Goal: Transaction & Acquisition: Book appointment/travel/reservation

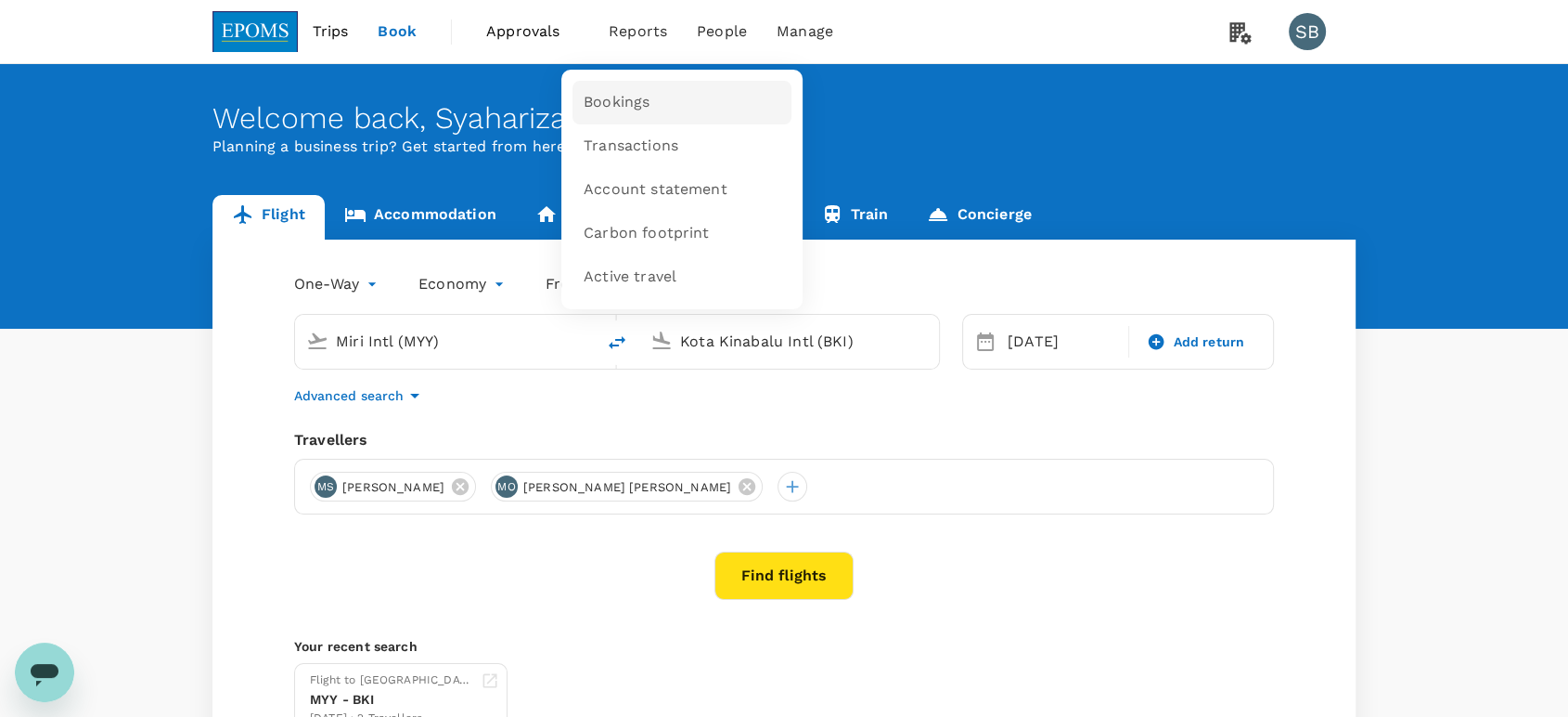
click at [633, 98] on span "Bookings" at bounding box center [617, 102] width 66 height 21
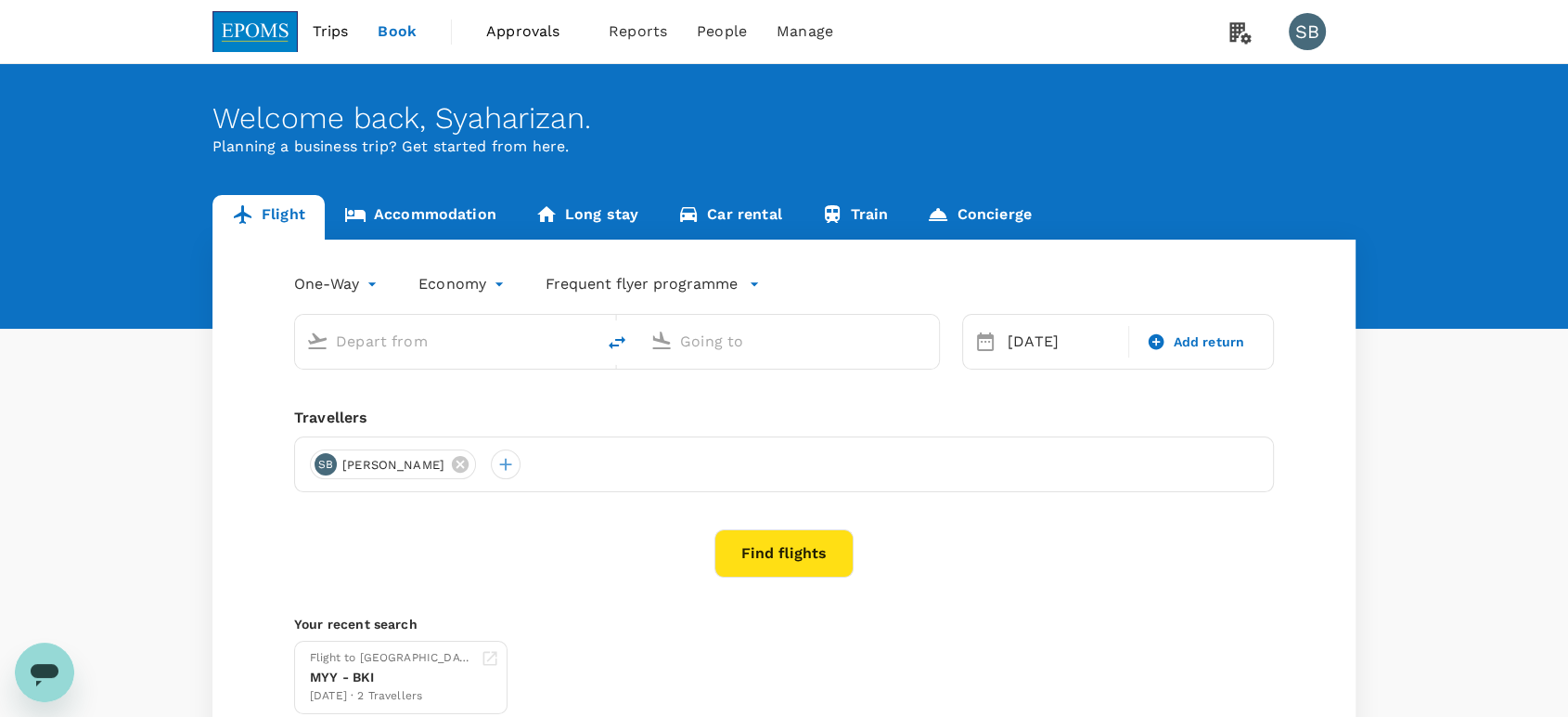
type input "Miri Intl (MYY)"
type input "Kota Kinabalu Intl (BKI)"
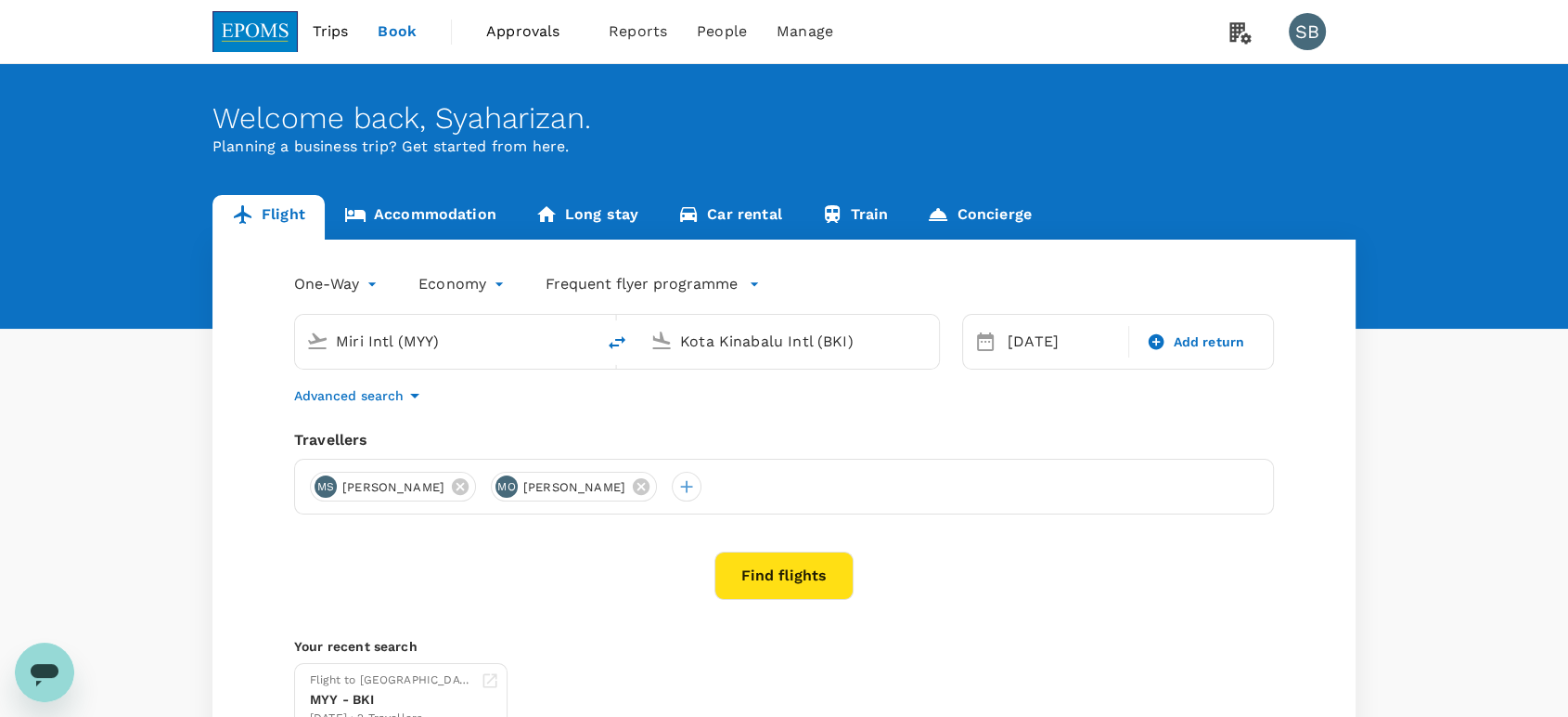
click at [650, 488] on icon at bounding box center [641, 485] width 17 height 17
click at [520, 490] on div at bounding box center [506, 486] width 30 height 30
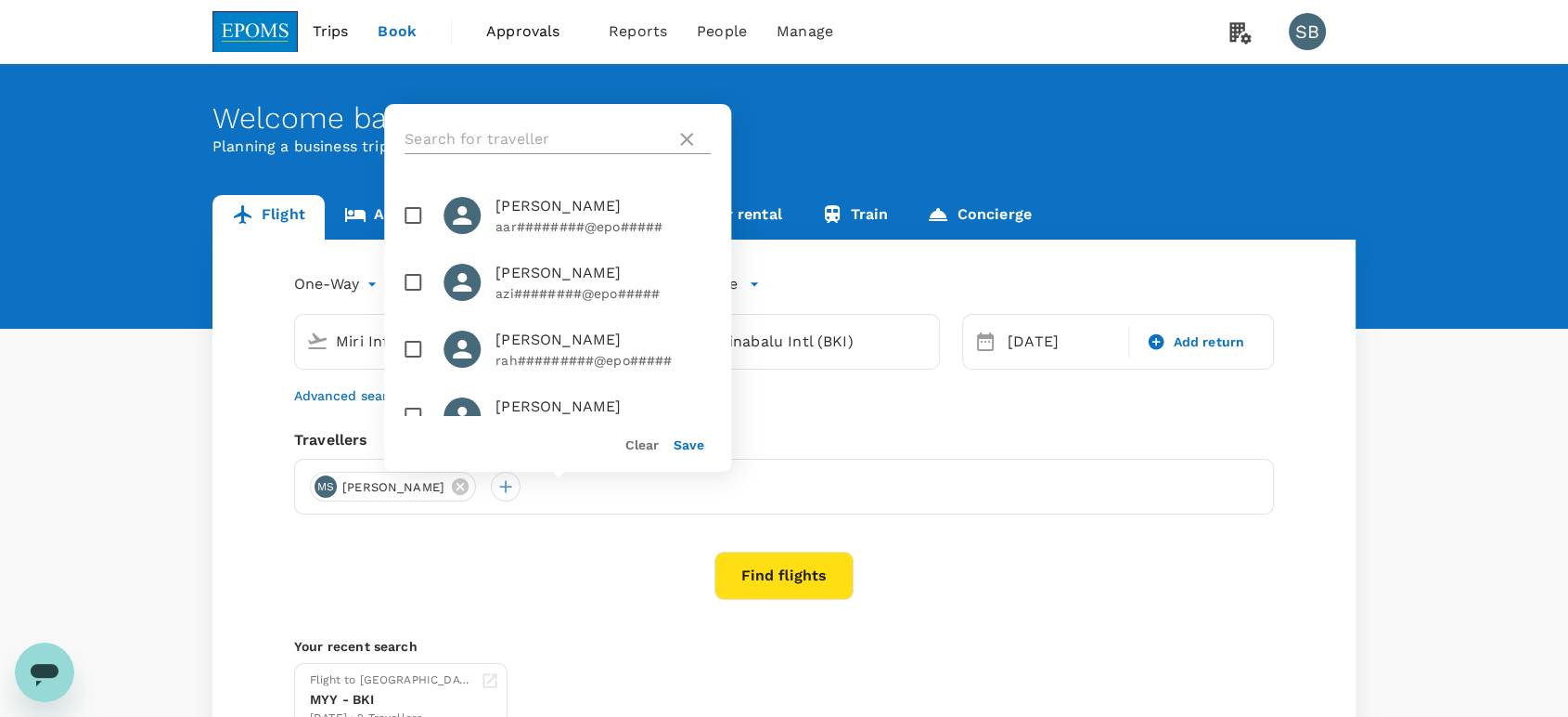
click at [501, 140] on input "text" at bounding box center [536, 139] width 264 height 30
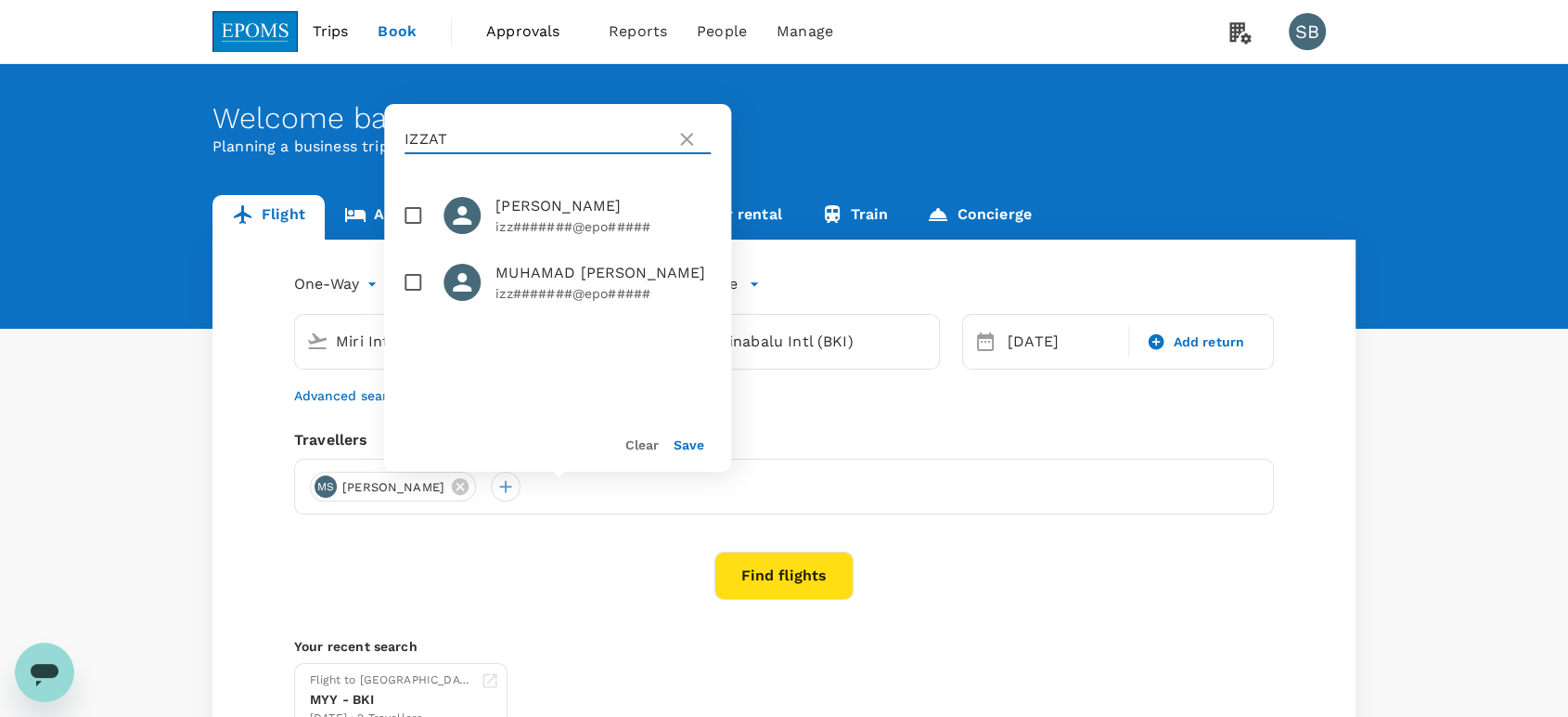
type input "IZZAT"
click at [411, 213] on input "checkbox" at bounding box center [413, 215] width 39 height 39
checkbox input "true"
click at [691, 445] on button "Save" at bounding box center [689, 444] width 30 height 15
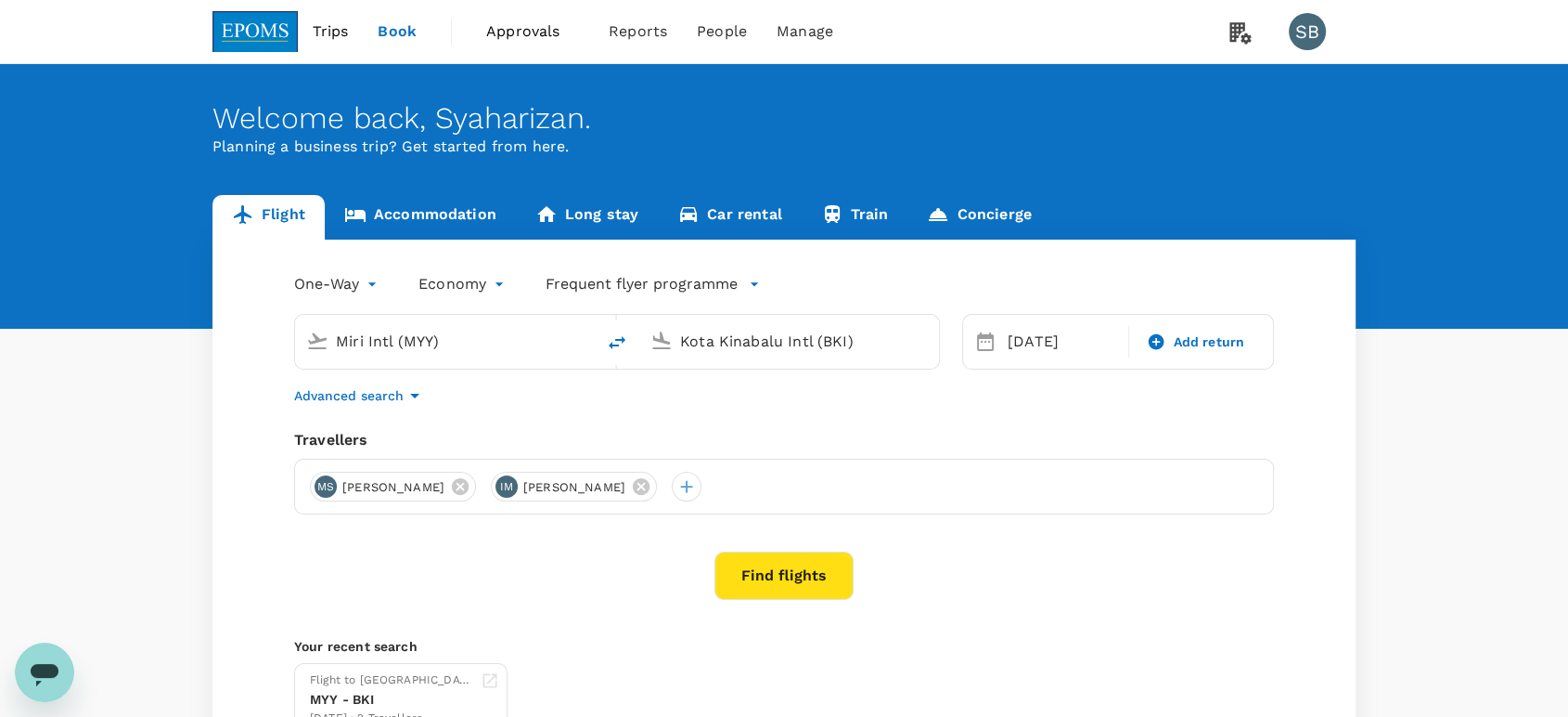
click at [522, 36] on span "Approvals" at bounding box center [532, 31] width 92 height 22
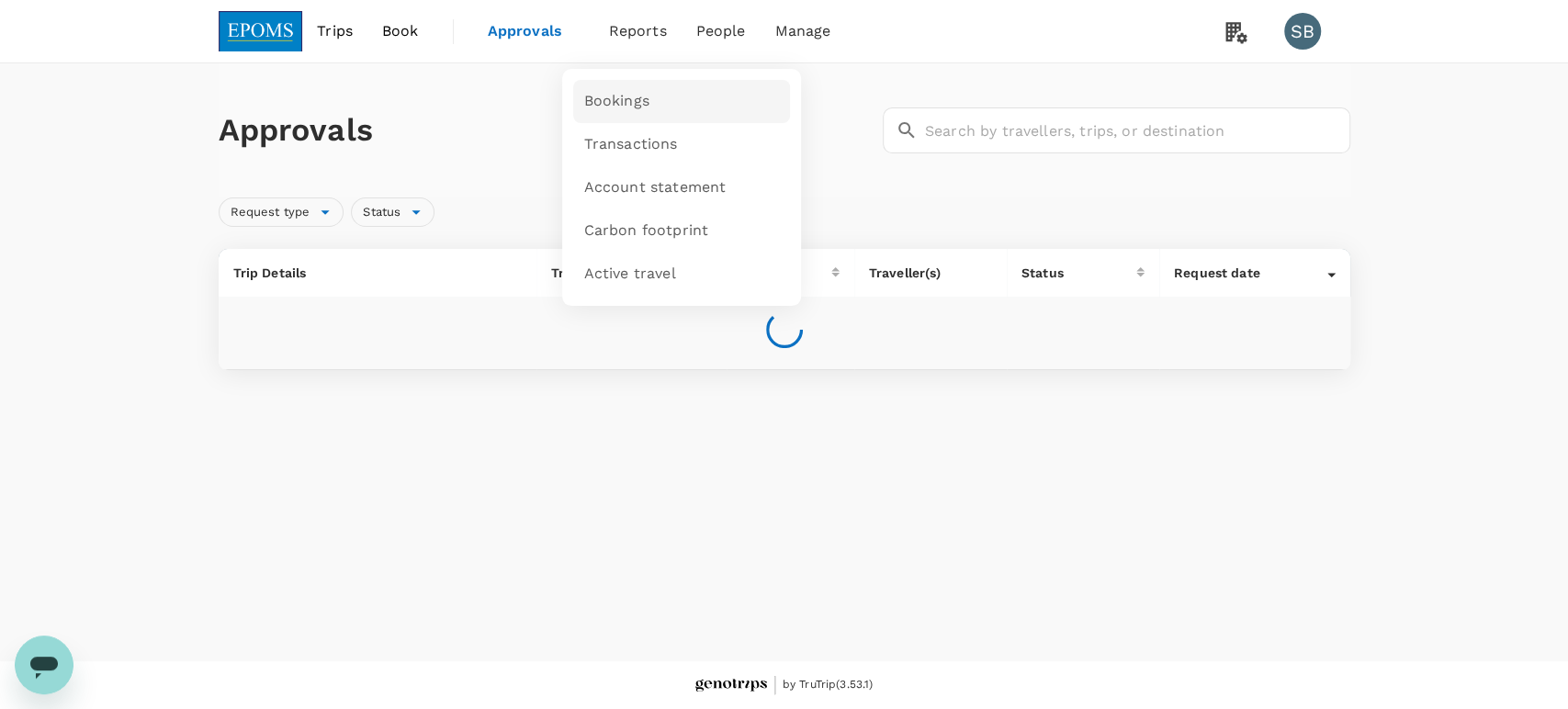
click at [654, 89] on link "Bookings" at bounding box center [681, 101] width 217 height 43
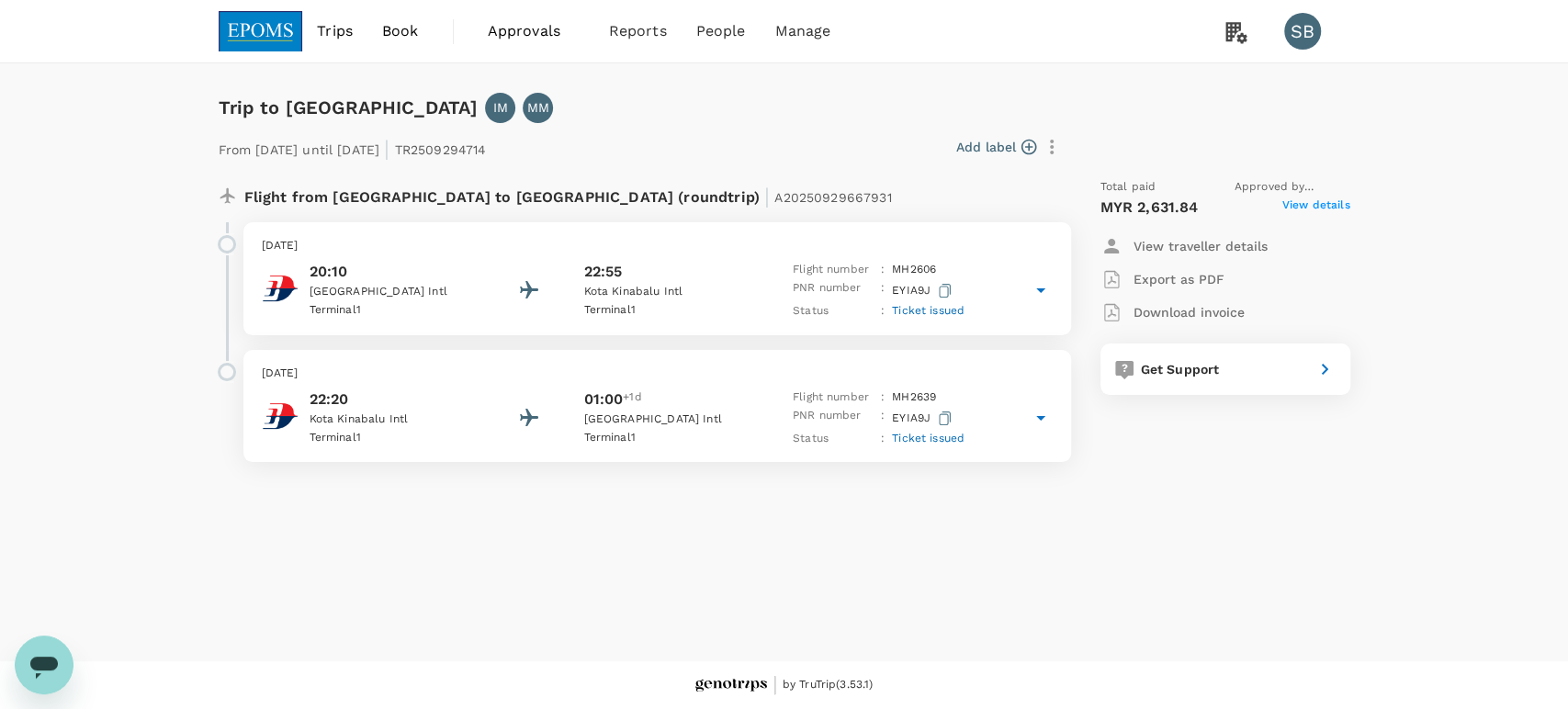
click at [702, 276] on div "22:55" at bounding box center [666, 271] width 166 height 22
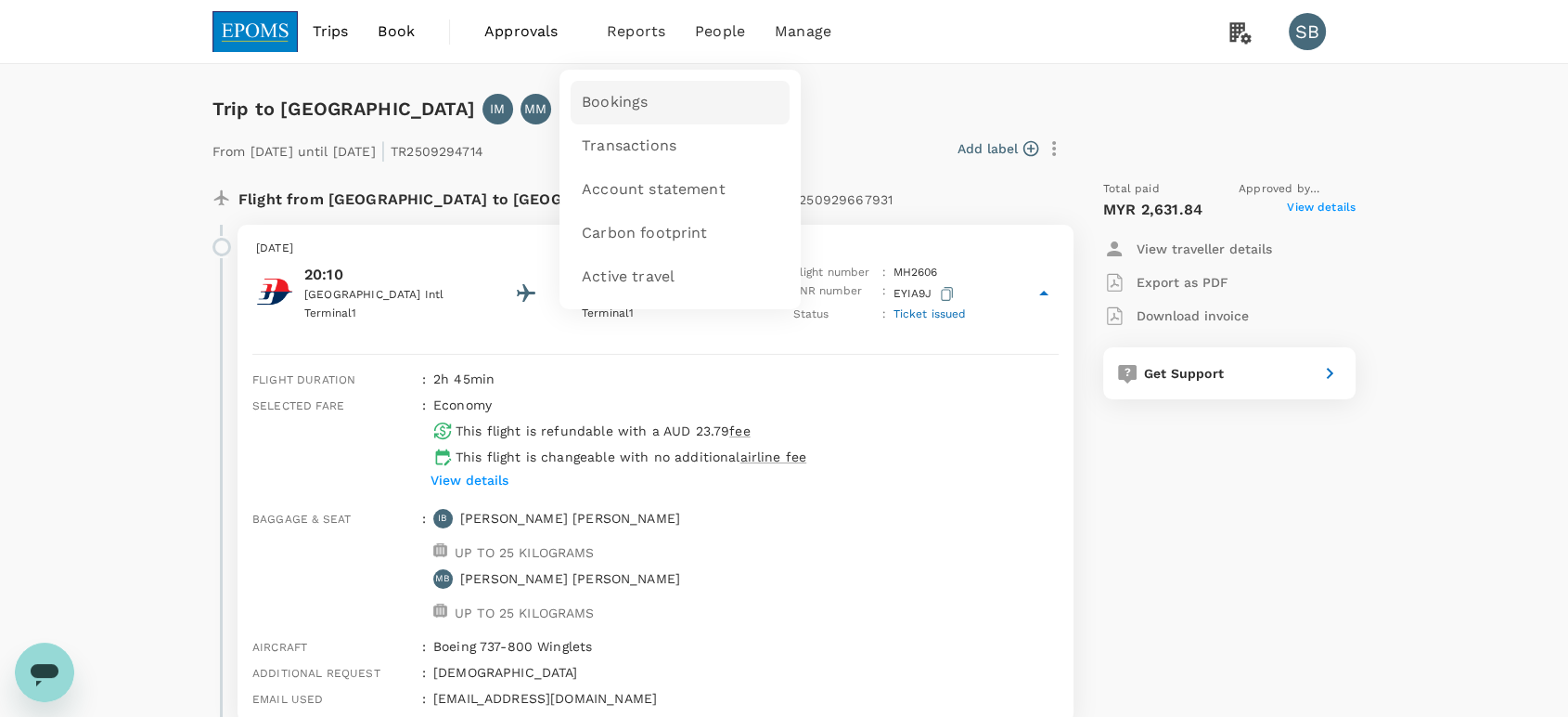
click at [624, 94] on span "Bookings" at bounding box center [615, 102] width 66 height 21
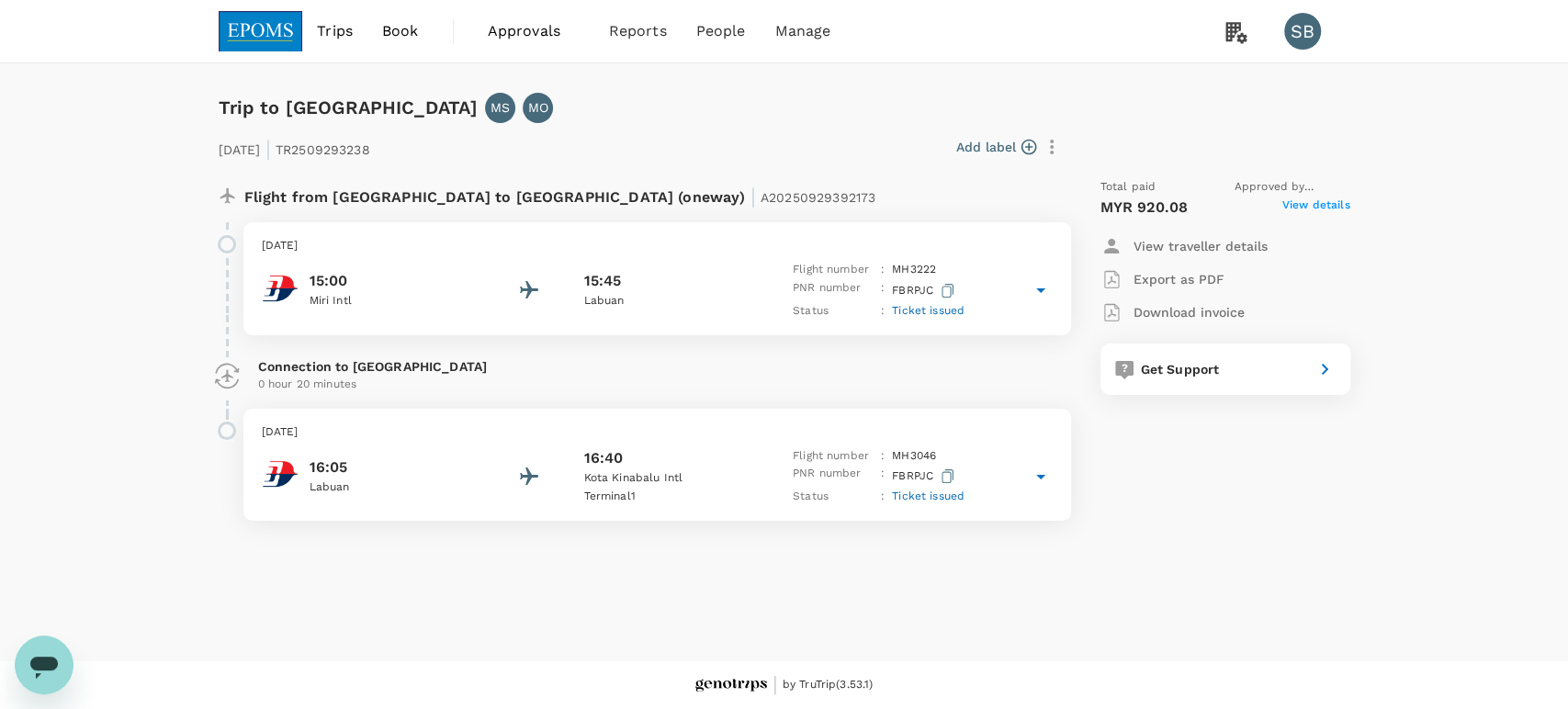
click at [656, 261] on div "15:00 Miri Intl 15:45 Labuan Flight number : MH 3222 PNR number : FBRPJC Status…" at bounding box center [656, 291] width 790 height 60
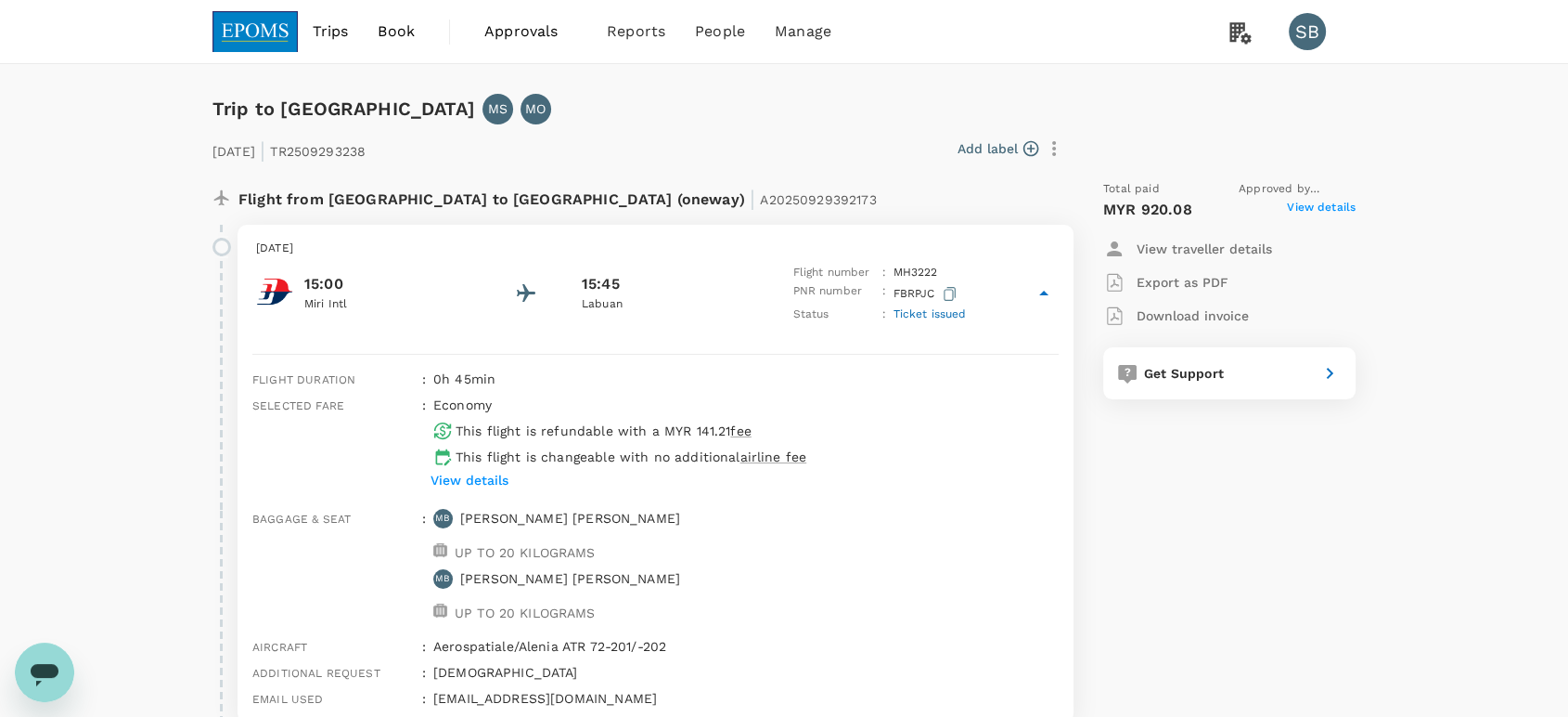
click at [260, 24] on img at bounding box center [255, 31] width 86 height 41
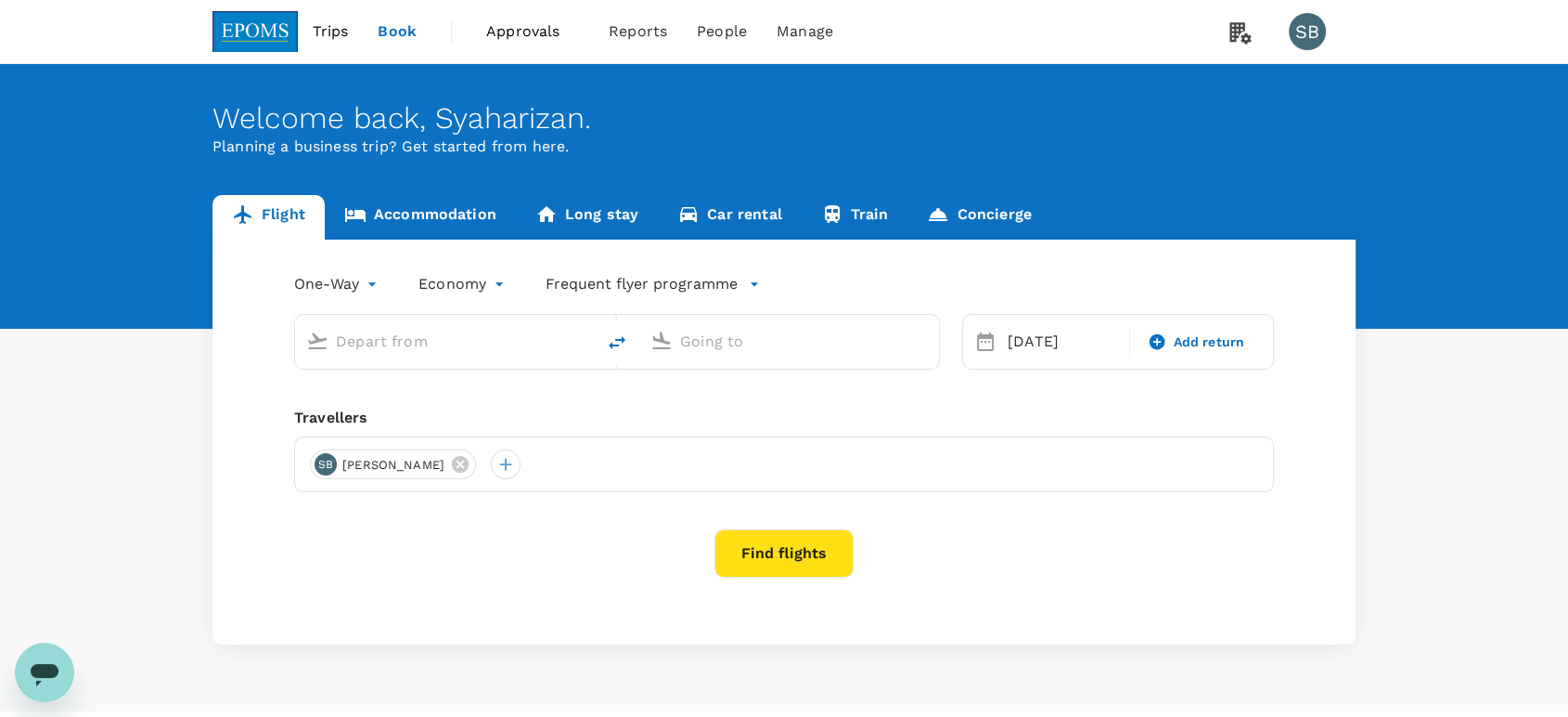
type input "Miri Intl (MYY)"
type input "Kota Kinabalu Intl (BKI)"
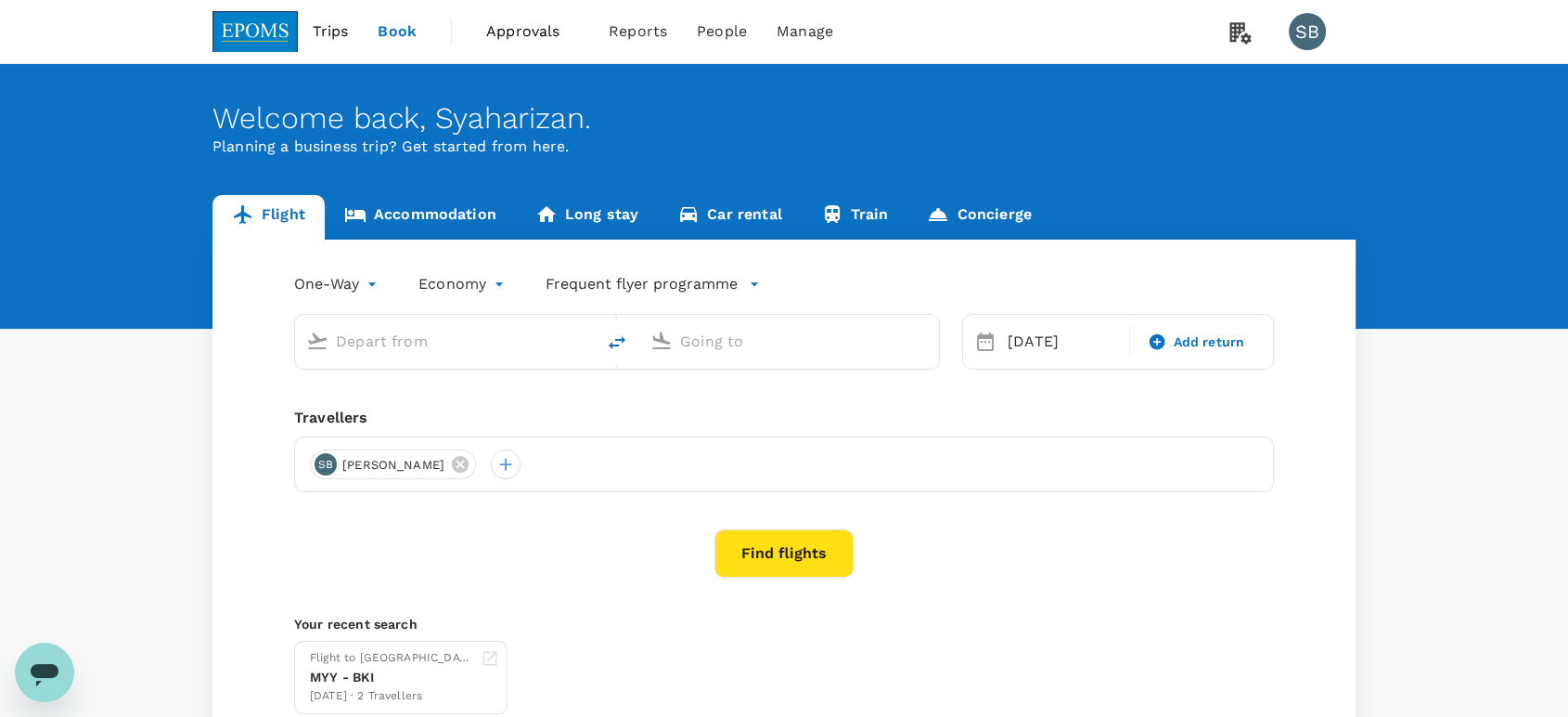
type input "Miri Intl (MYY)"
type input "Kota Kinabalu Intl (BKI)"
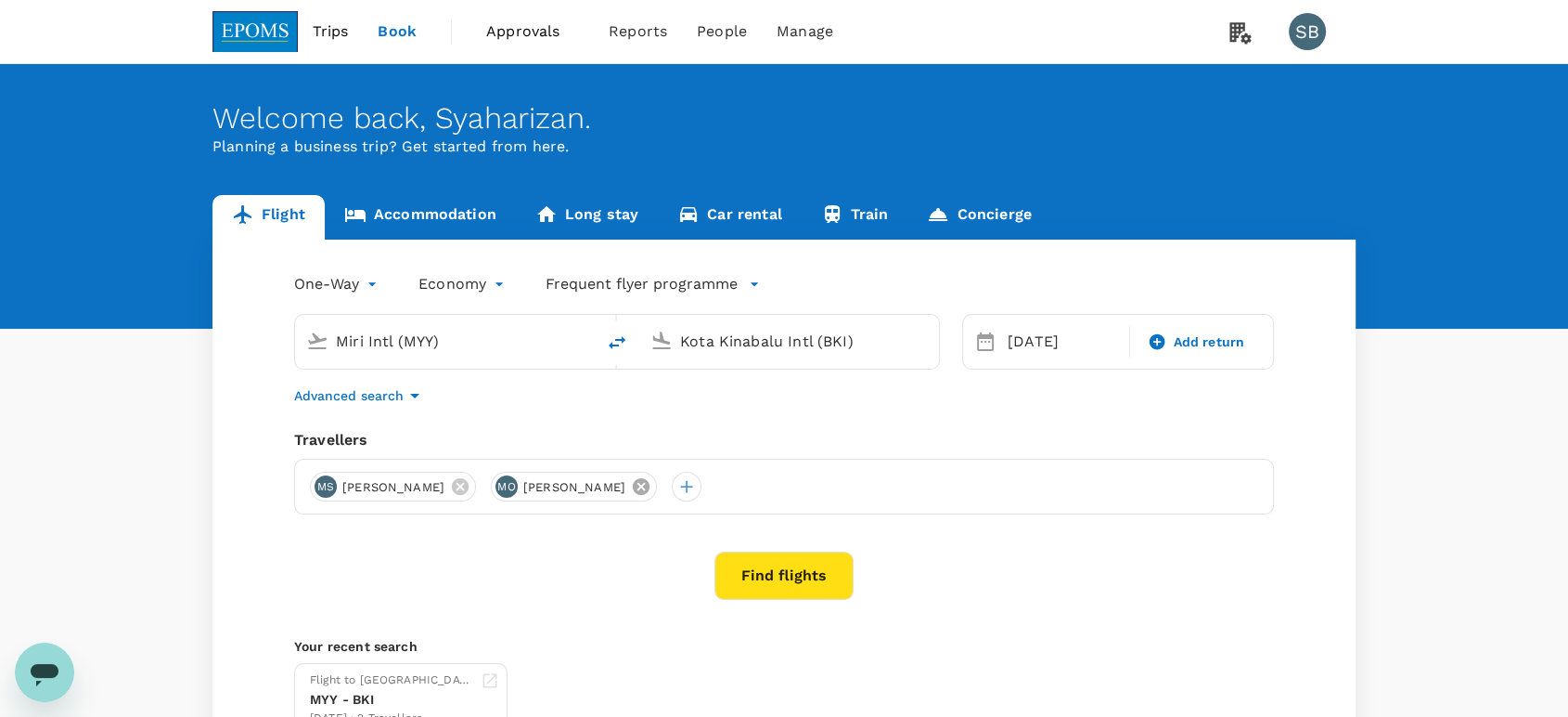
click at [652, 477] on icon at bounding box center [641, 485] width 20 height 20
click at [520, 484] on div at bounding box center [506, 486] width 30 height 30
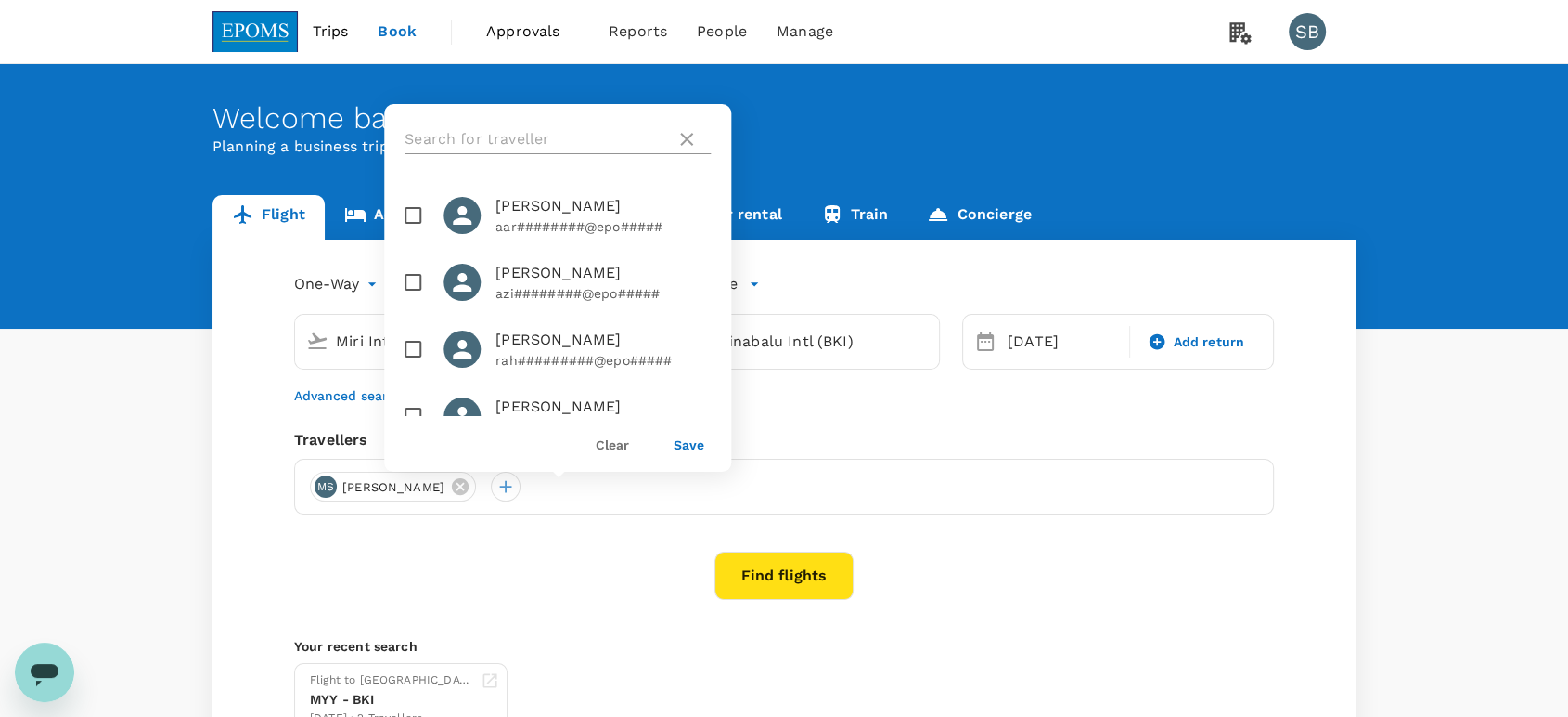
drag, startPoint x: 482, startPoint y: 139, endPoint x: 499, endPoint y: 142, distance: 17.3
click at [482, 139] on input "text" at bounding box center [536, 139] width 264 height 30
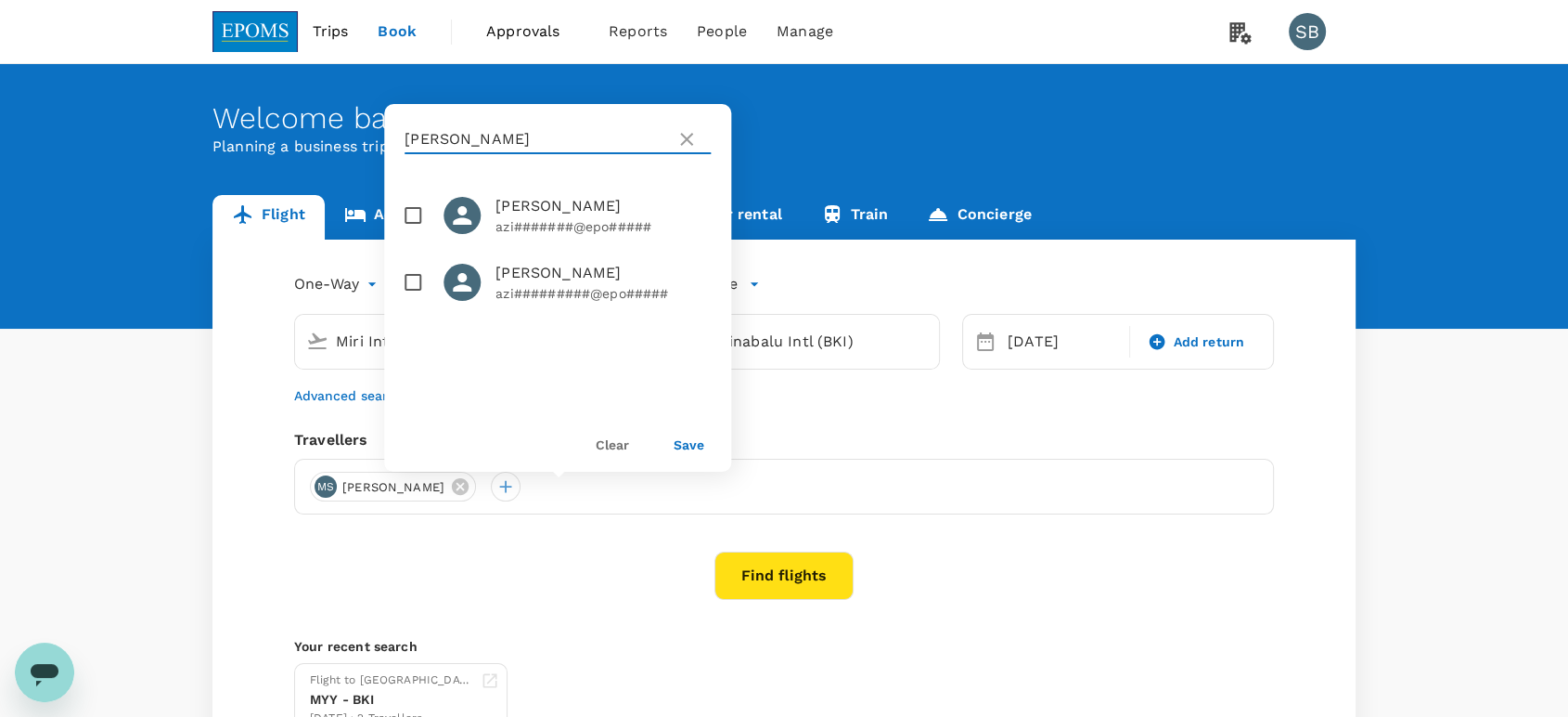
type input "[PERSON_NAME]"
click at [417, 279] on input "checkbox" at bounding box center [413, 282] width 39 height 39
checkbox input "true"
click at [684, 441] on button "Save" at bounding box center [689, 444] width 30 height 15
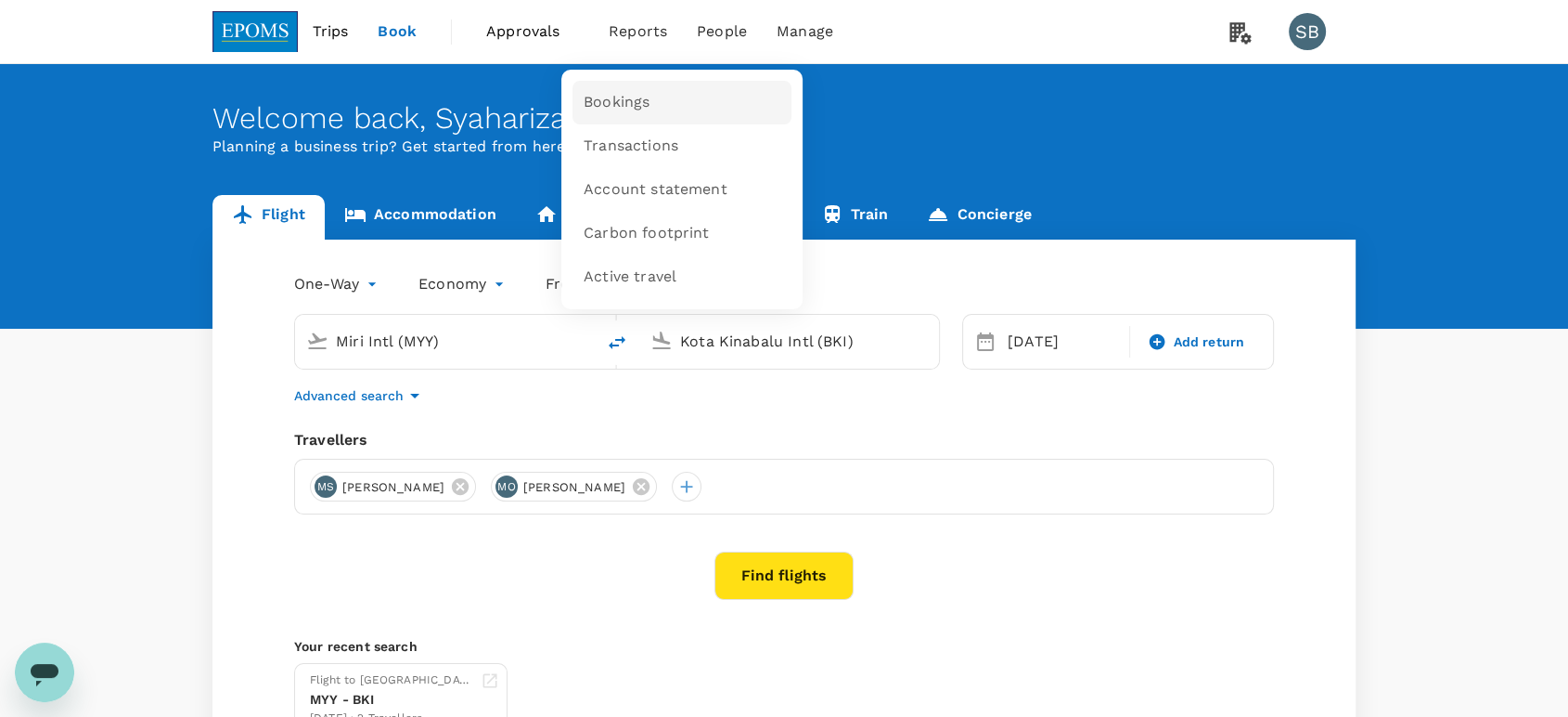
click at [624, 84] on link "Bookings" at bounding box center [682, 102] width 219 height 44
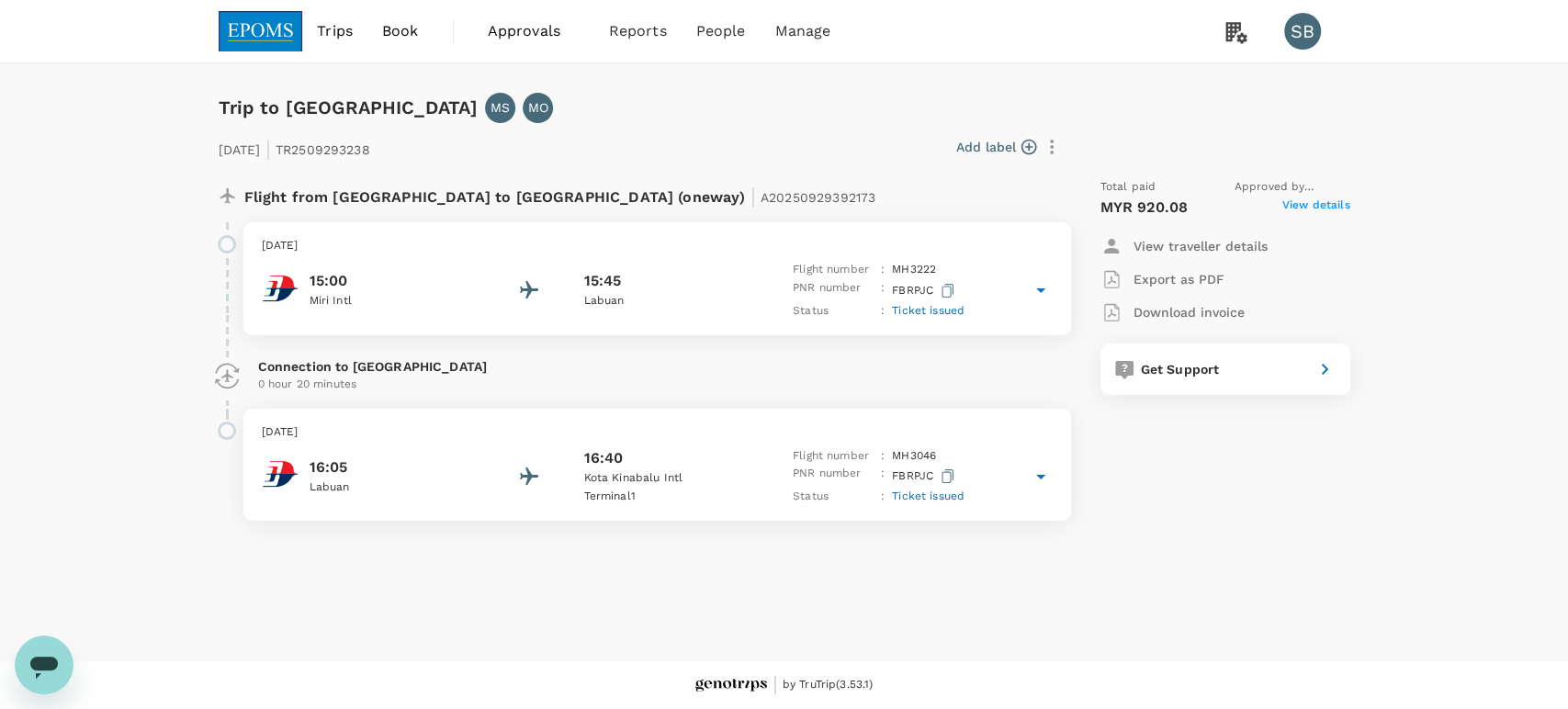
click at [704, 299] on p "Labuan" at bounding box center [666, 300] width 166 height 18
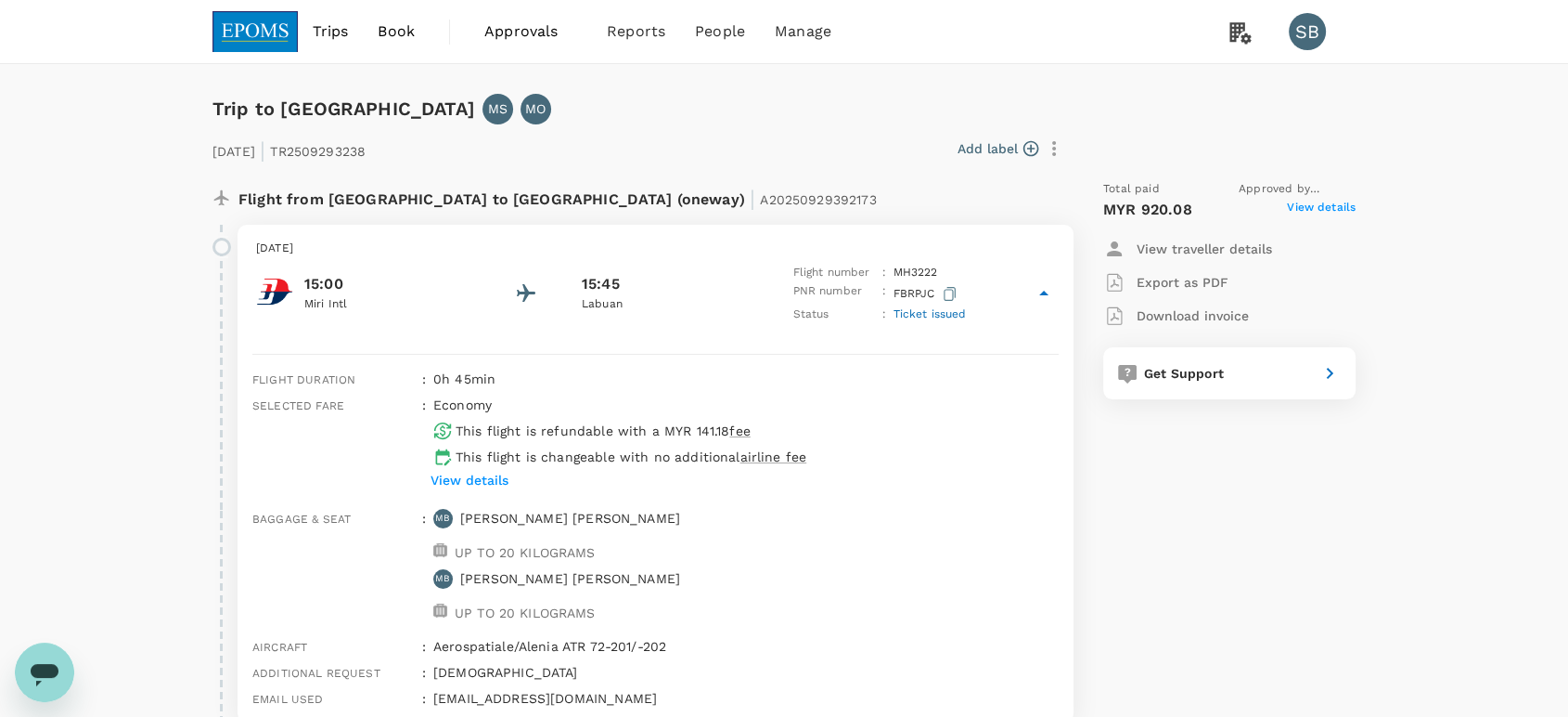
click at [243, 45] on img at bounding box center [255, 31] width 86 height 41
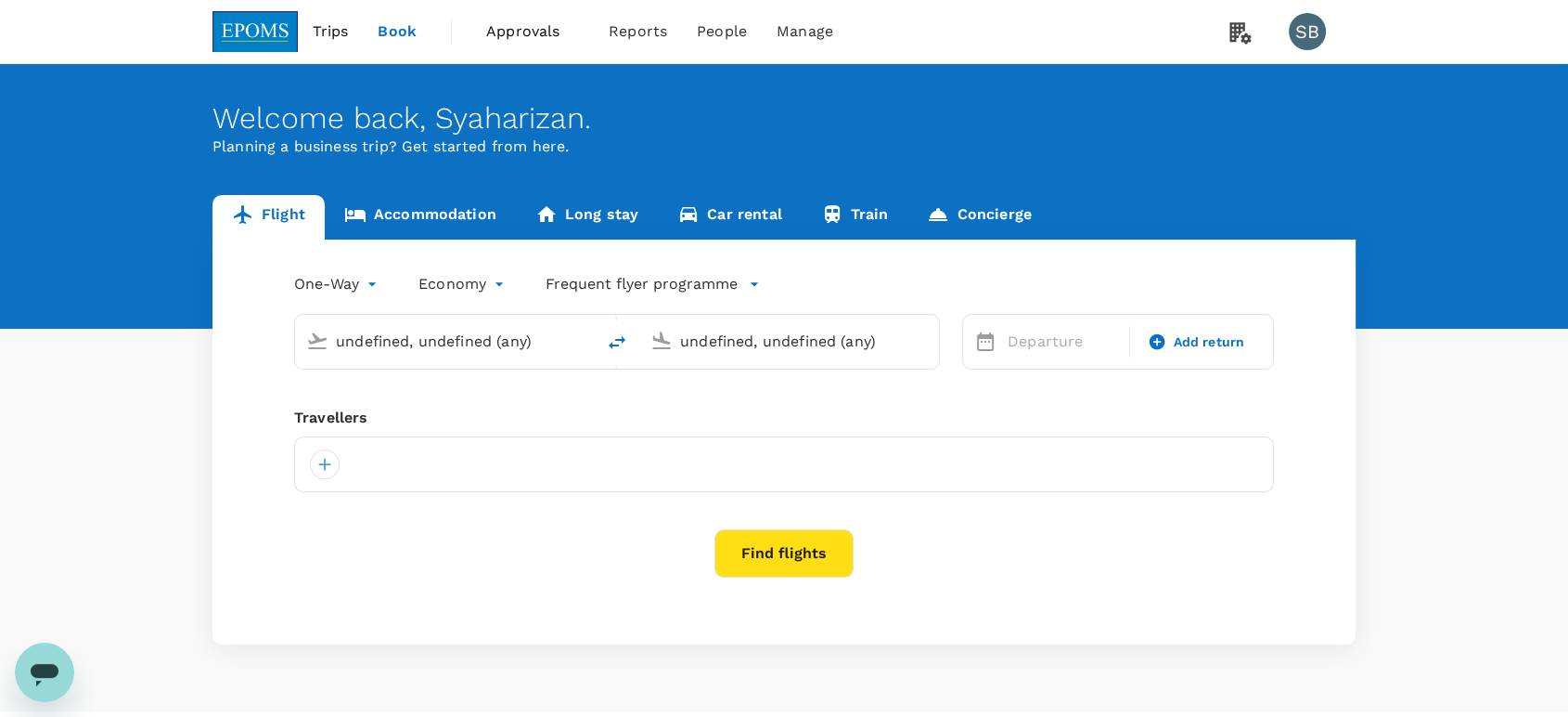
type input "Miri Intl (MYY)"
type input "Kota Kinabalu Intl (BKI)"
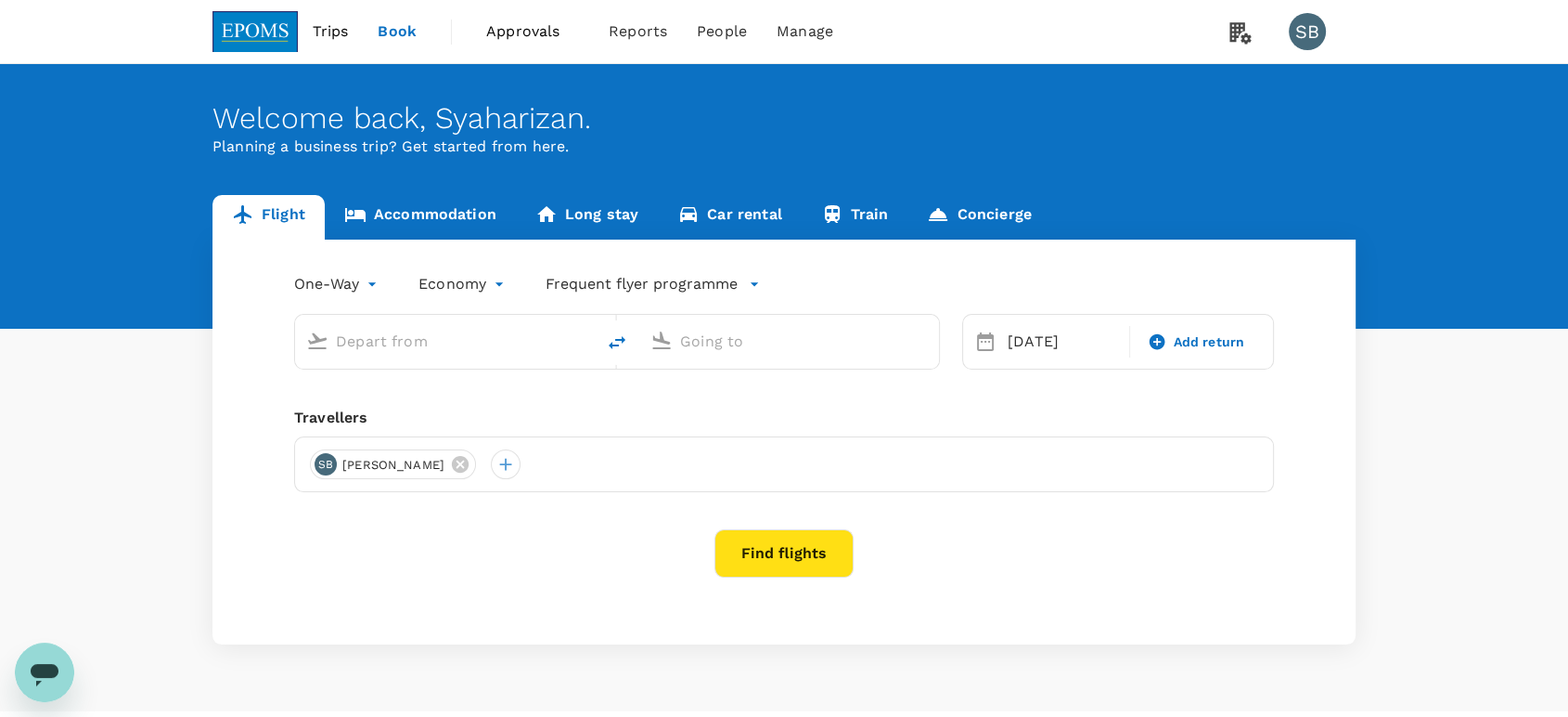
type input "Miri Intl (MYY)"
type input "Kota Kinabalu Intl (BKI)"
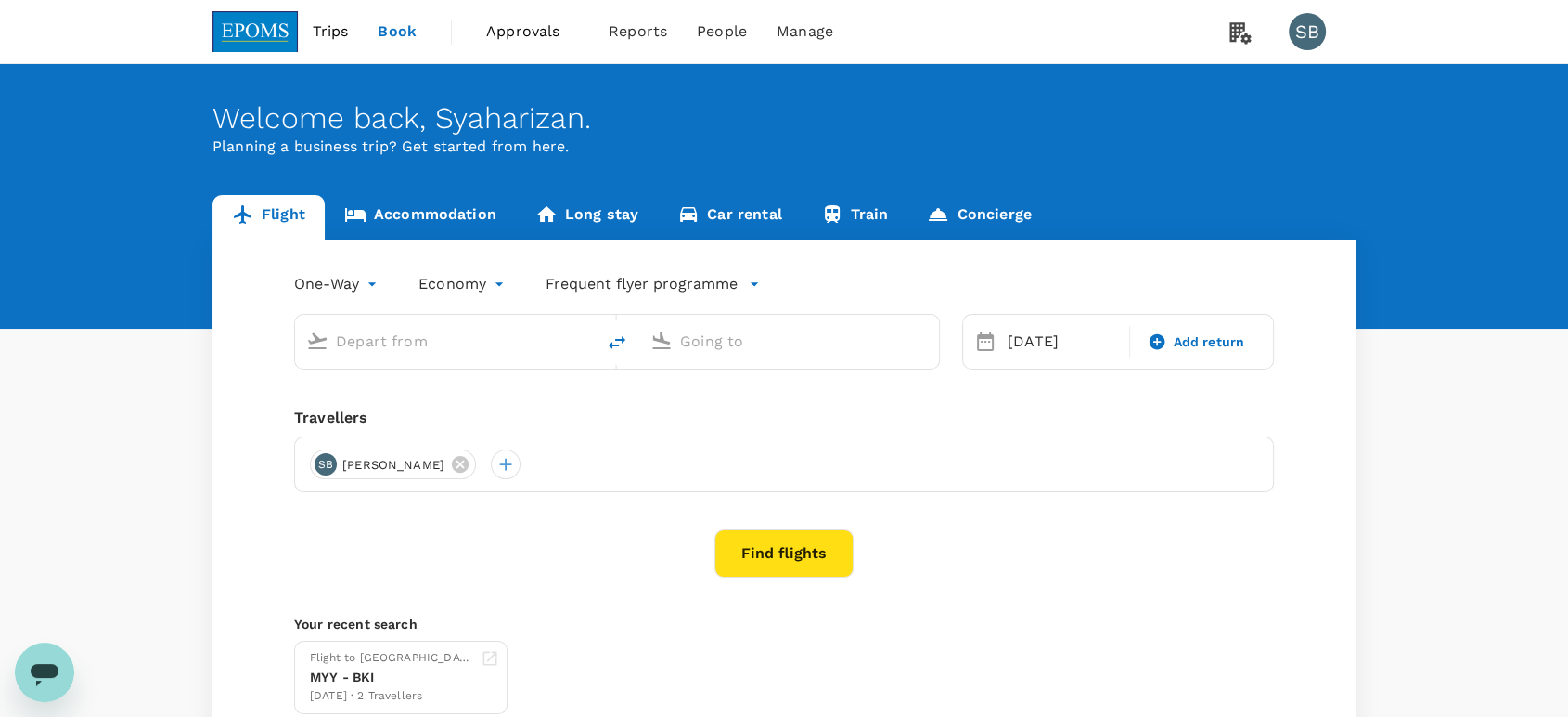
type input "Miri Intl (MYY)"
type input "Kota Kinabalu Intl (BKI)"
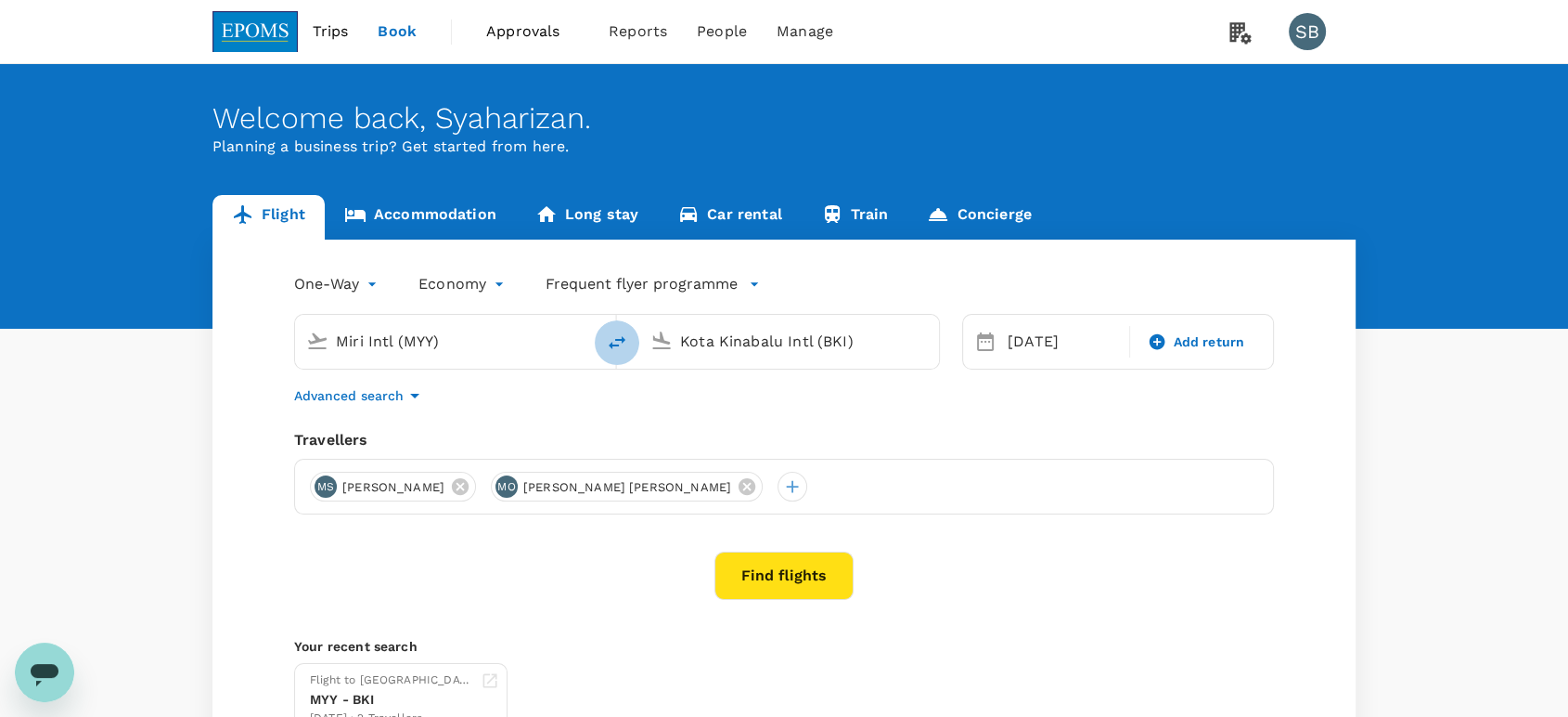
click at [617, 340] on icon "delete" at bounding box center [617, 342] width 22 height 22
type input "Kota Kinabalu Intl (BKI)"
click at [718, 335] on input "Miri Intl (MYY)" at bounding box center [790, 341] width 220 height 29
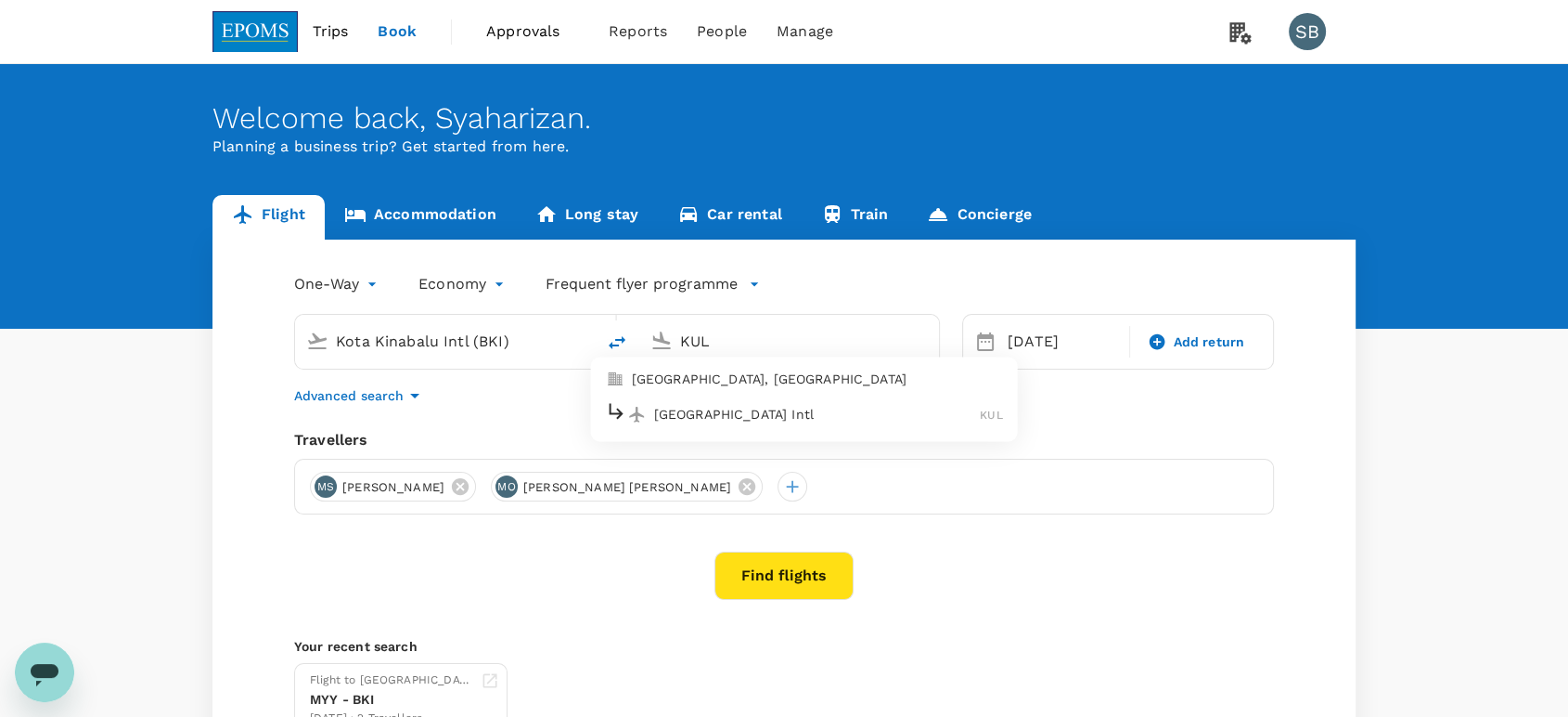
click at [747, 412] on p "Kuala Lumpur Intl" at bounding box center [818, 413] width 327 height 18
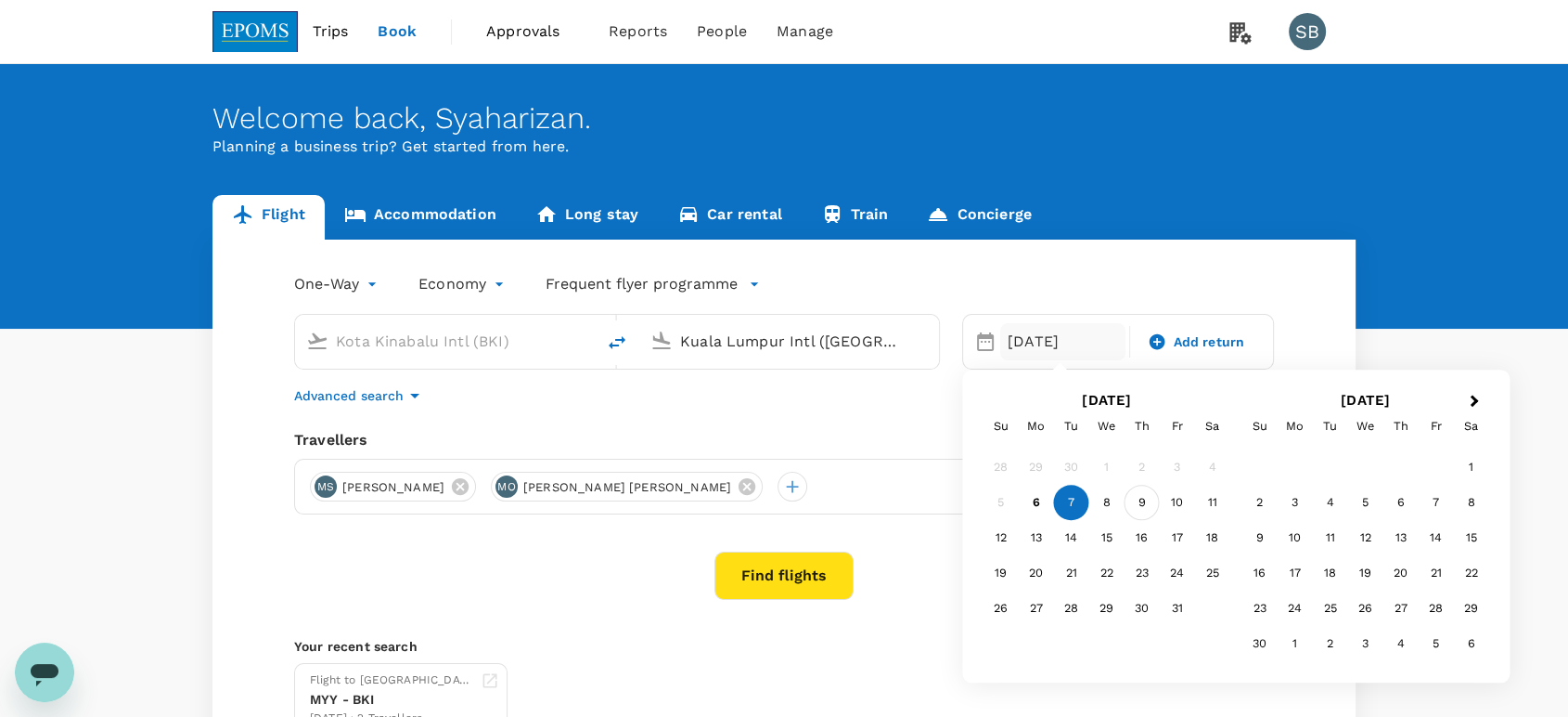
type input "Kuala Lumpur Intl ([GEOGRAPHIC_DATA])"
click at [1140, 504] on div "9" at bounding box center [1142, 503] width 35 height 35
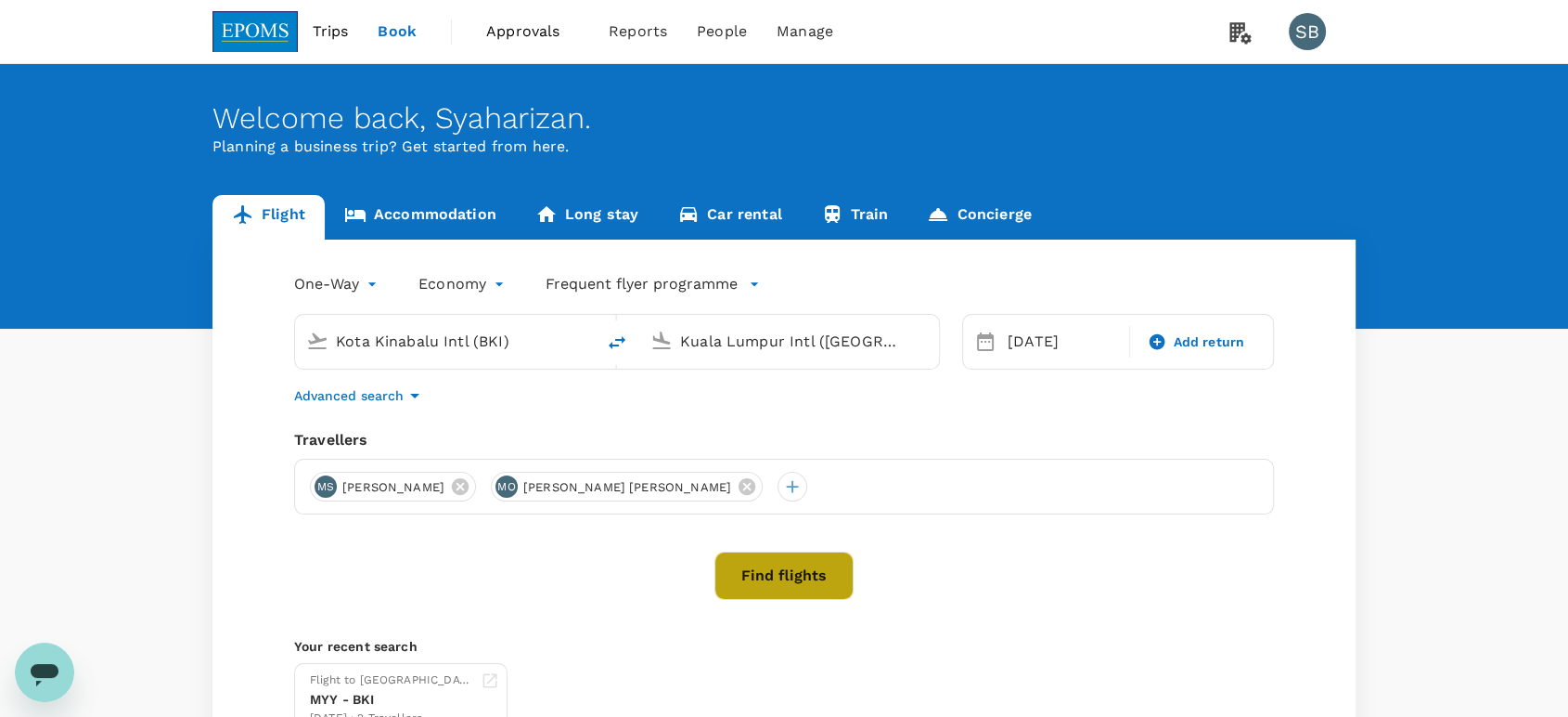
click at [772, 572] on button "Find flights" at bounding box center [784, 576] width 139 height 49
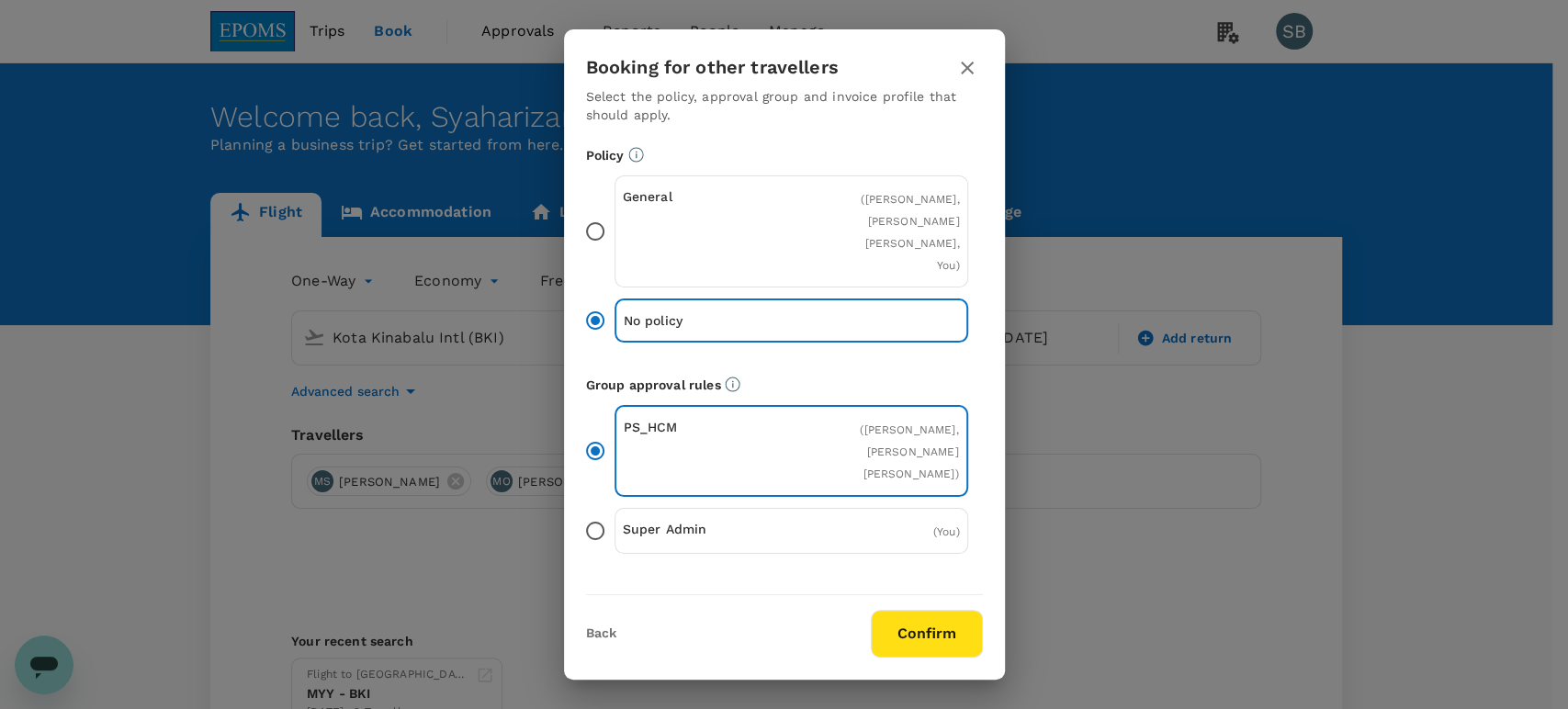
click at [923, 629] on button "Confirm" at bounding box center [926, 634] width 112 height 48
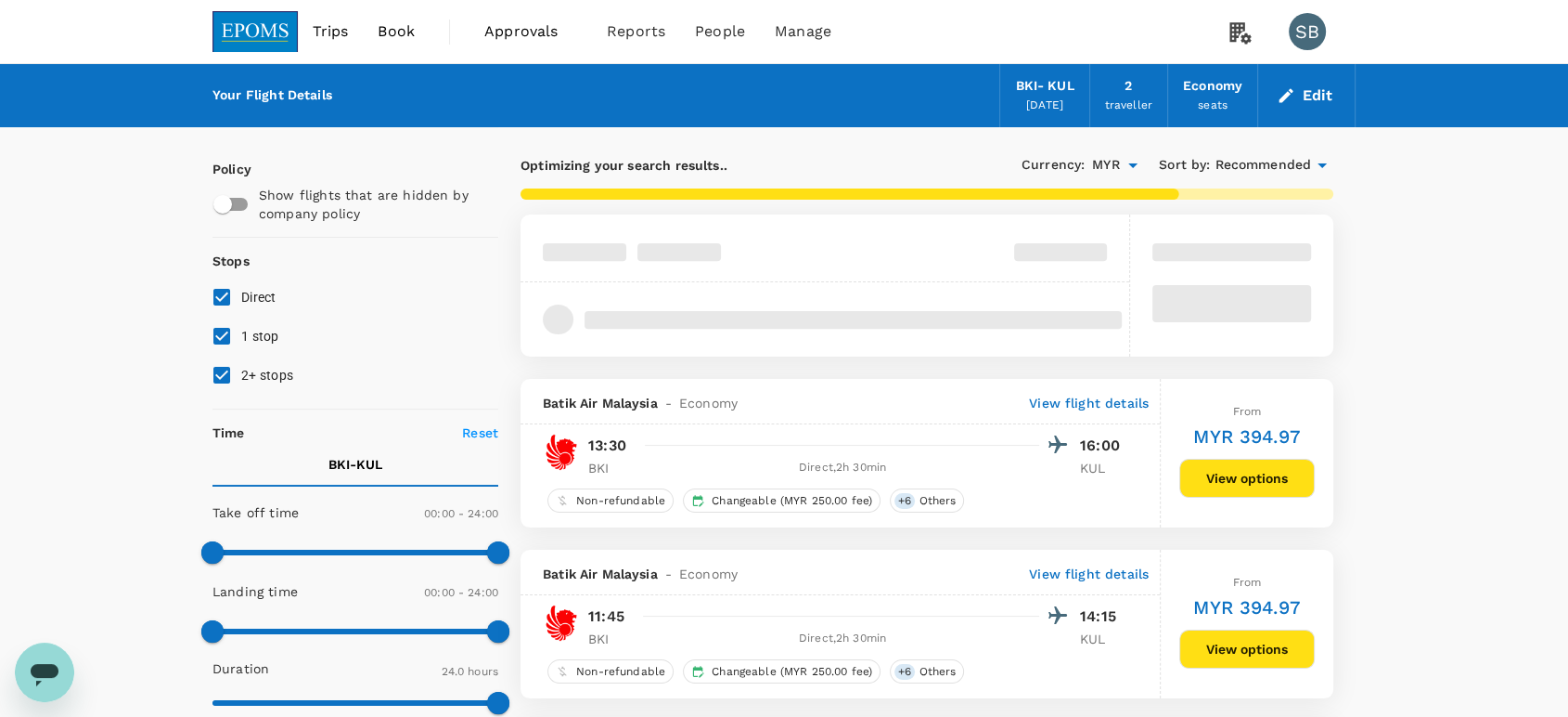
click at [225, 375] on input "2+ stops" at bounding box center [222, 375] width 39 height 39
checkbox input "false"
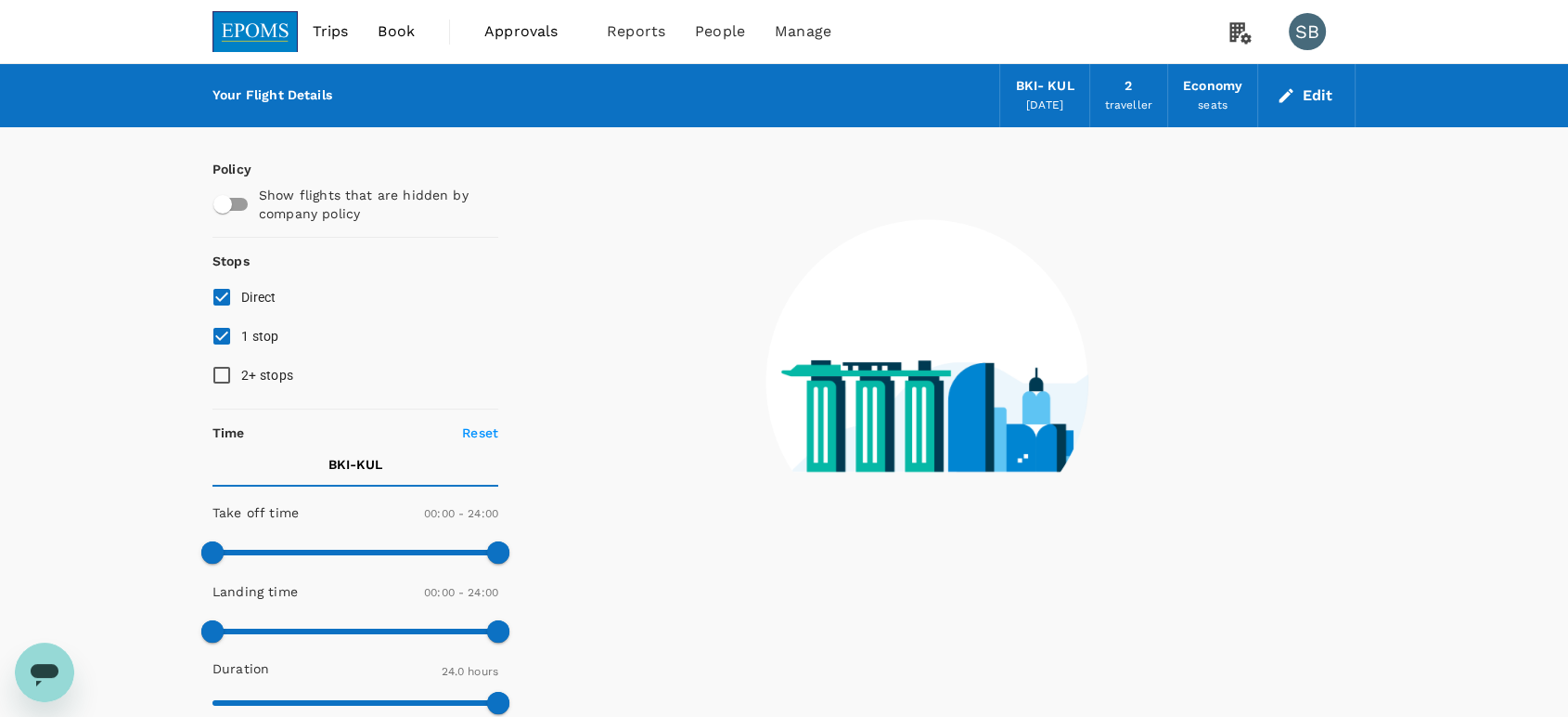
click at [213, 336] on input "1 stop" at bounding box center [222, 336] width 39 height 39
checkbox input "false"
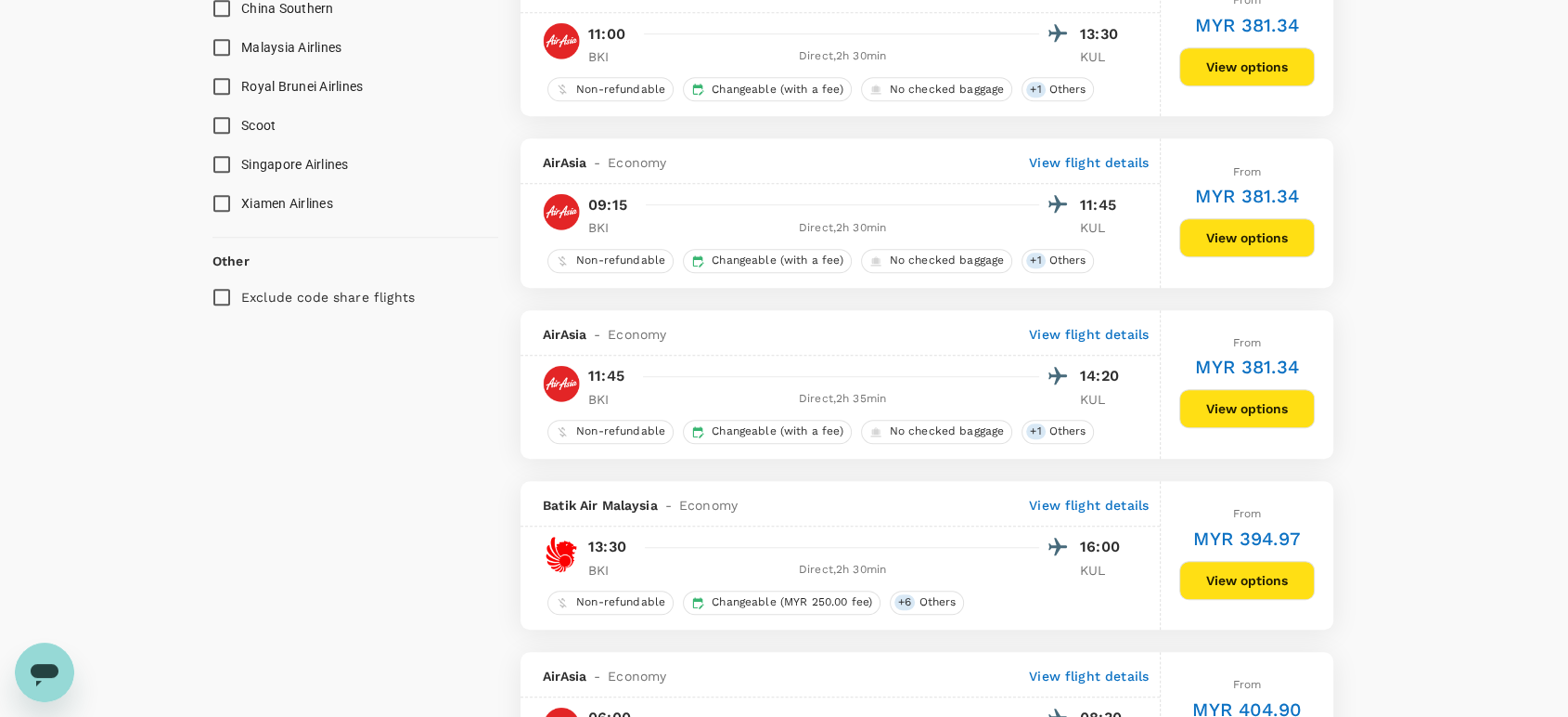
scroll to position [1031, 0]
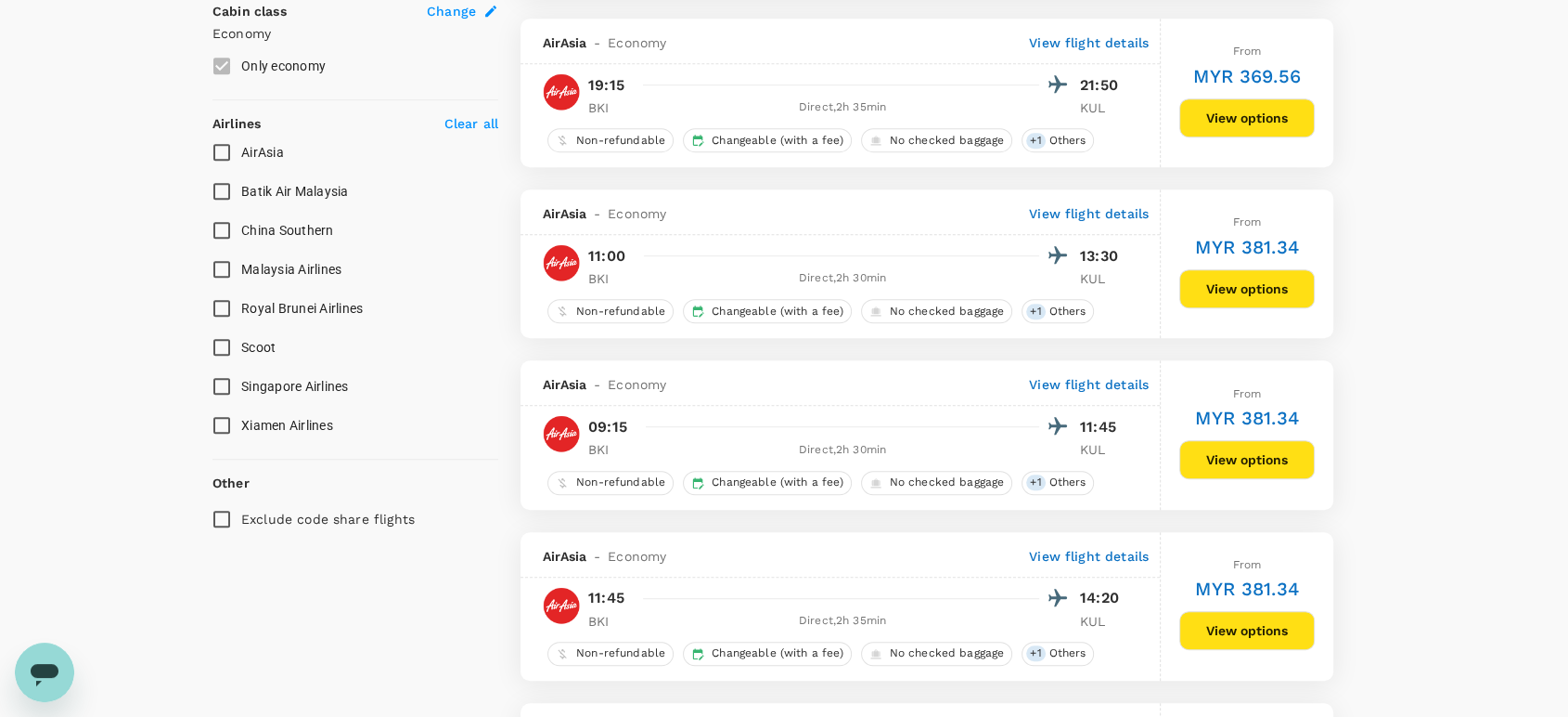
click at [226, 267] on input "Malaysia Airlines" at bounding box center [222, 269] width 39 height 39
checkbox input "true"
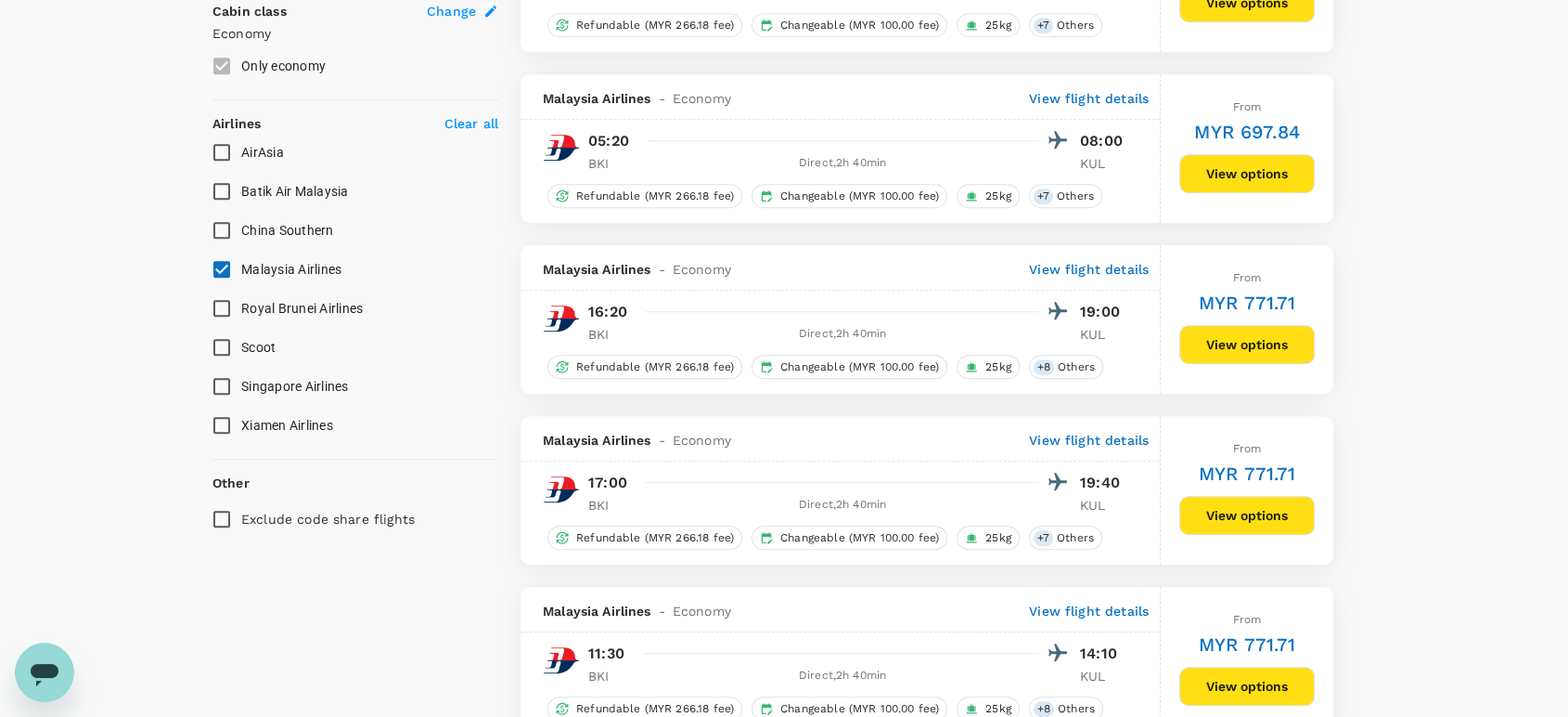
type input "1545"
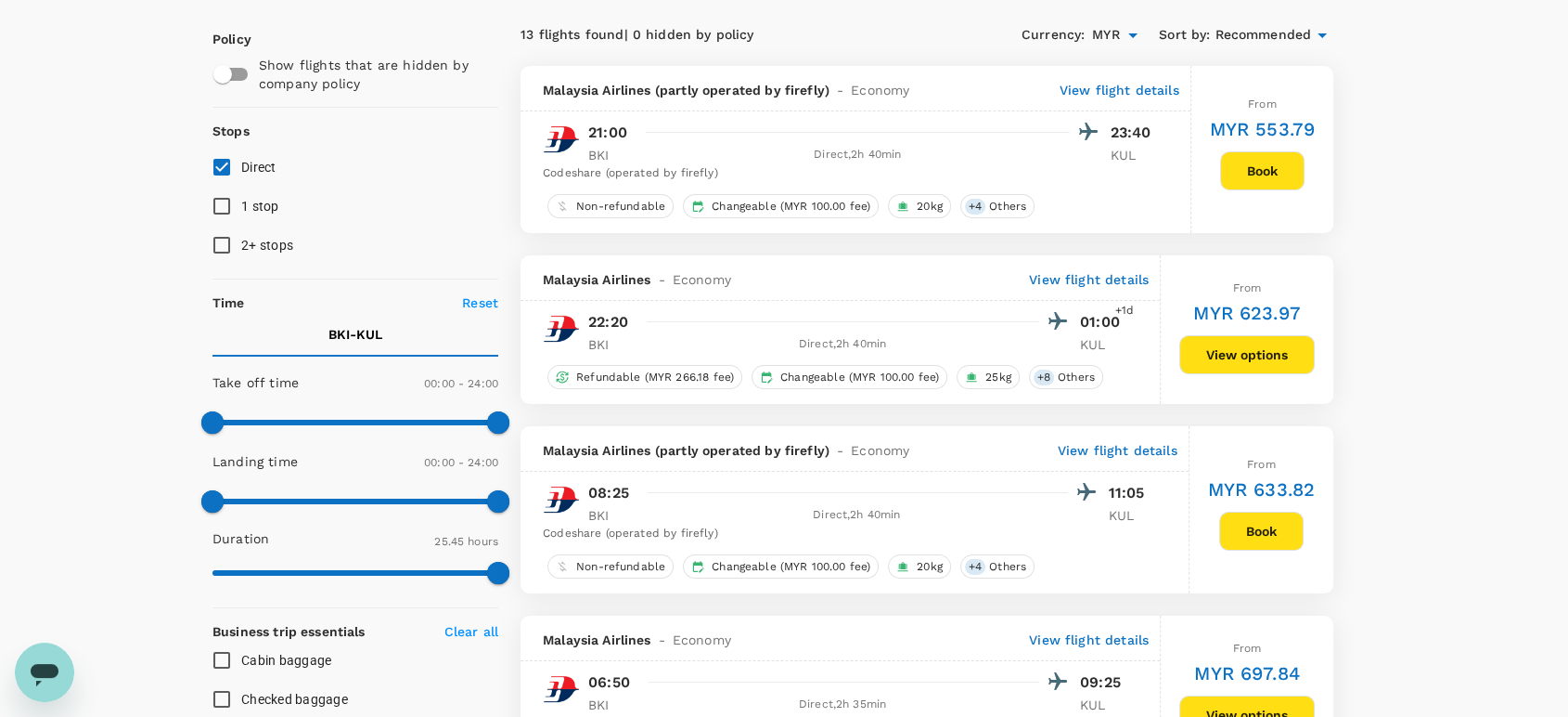
scroll to position [0, 0]
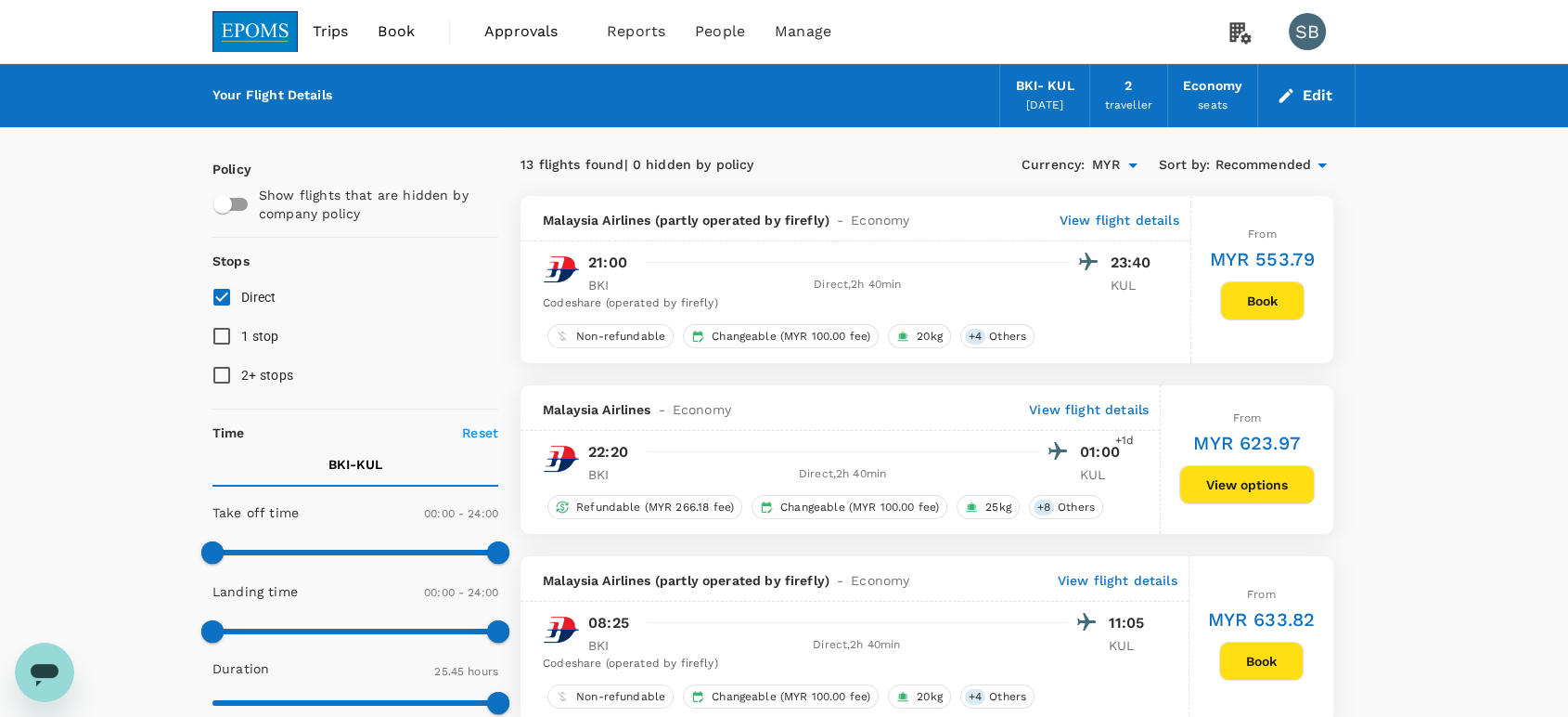
click at [253, 28] on img at bounding box center [255, 31] width 86 height 41
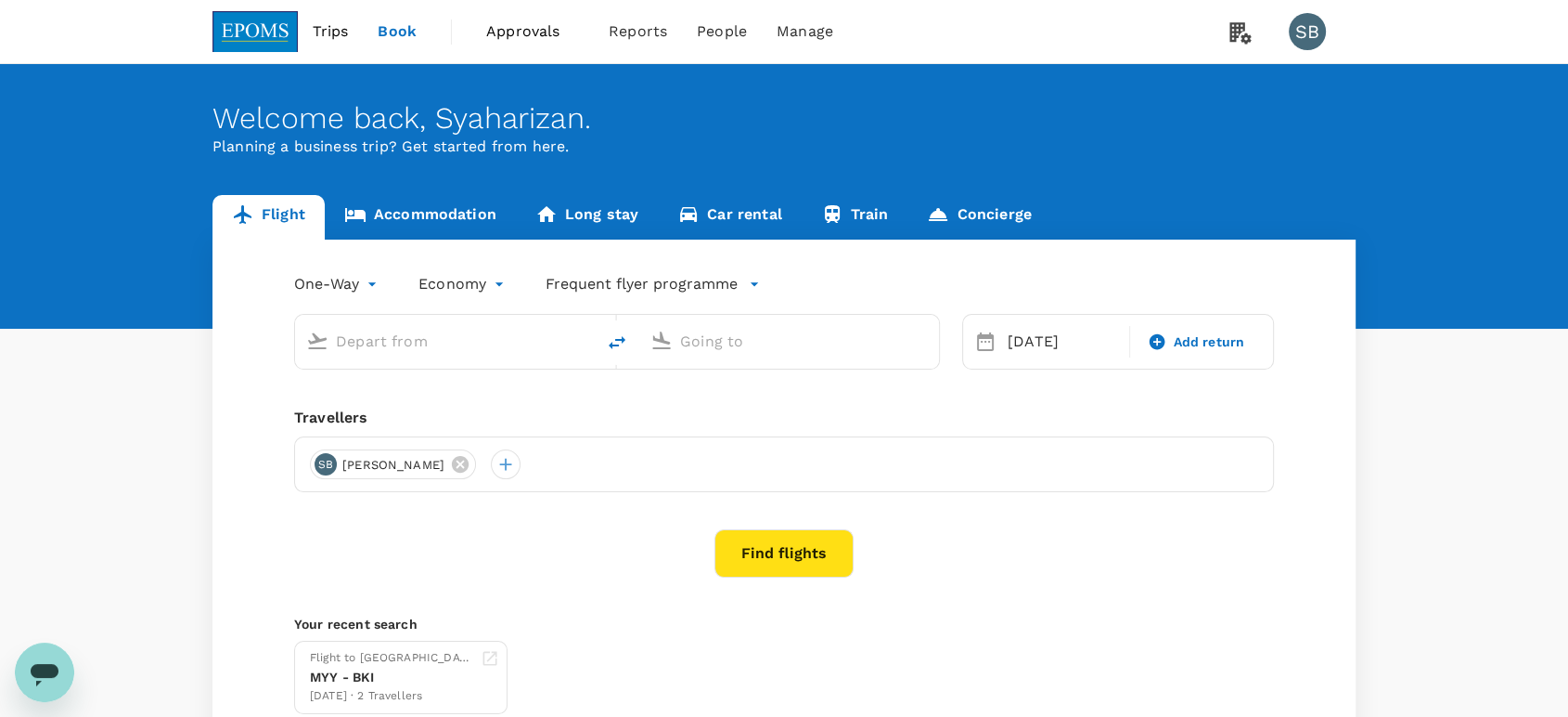
type input "Kota Kinabalu Intl (BKI)"
type input "Kuala Lumpur Intl ([GEOGRAPHIC_DATA])"
type input "Kota Kinabalu Intl (BKI)"
type input "Kuala Lumpur Intl ([GEOGRAPHIC_DATA])"
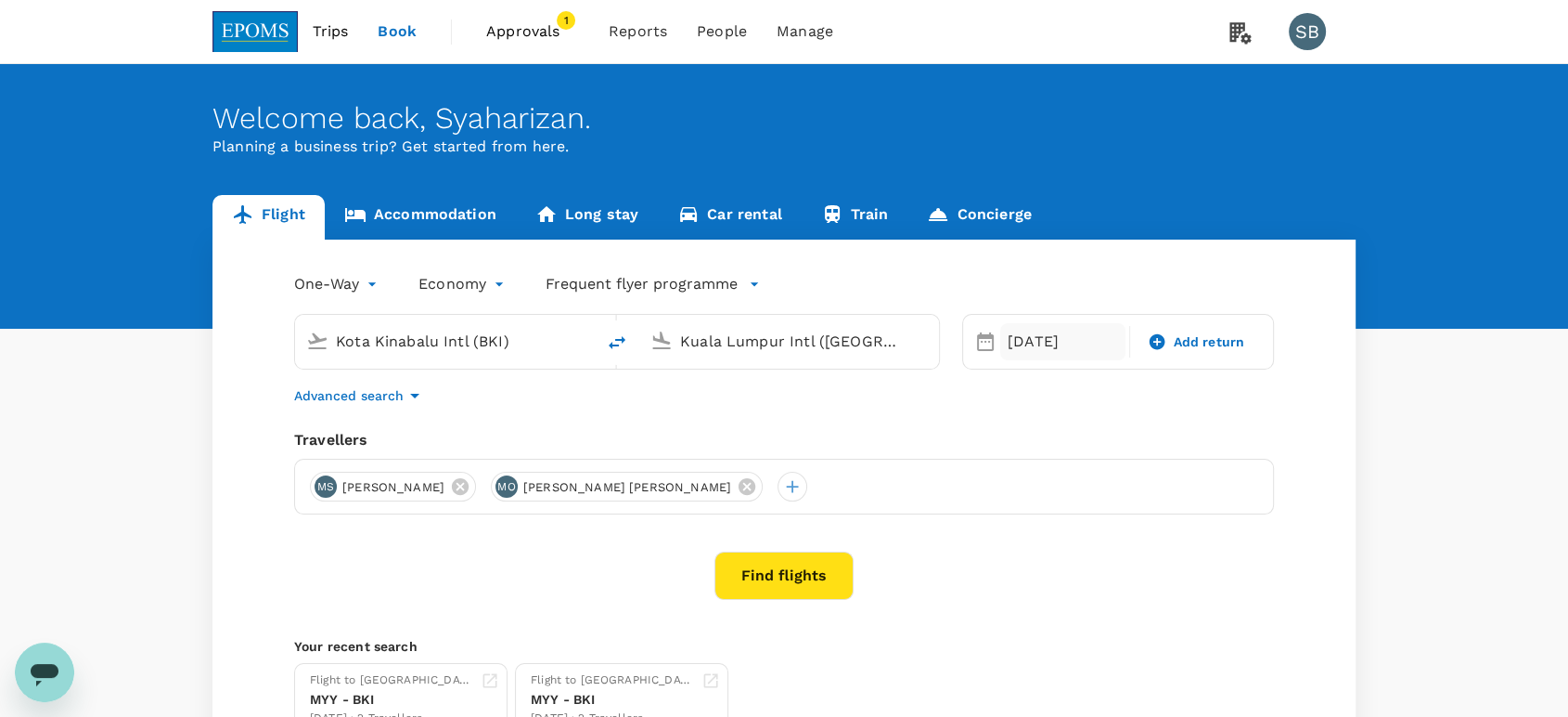
click at [1036, 339] on div "09 Oct" at bounding box center [1063, 341] width 125 height 37
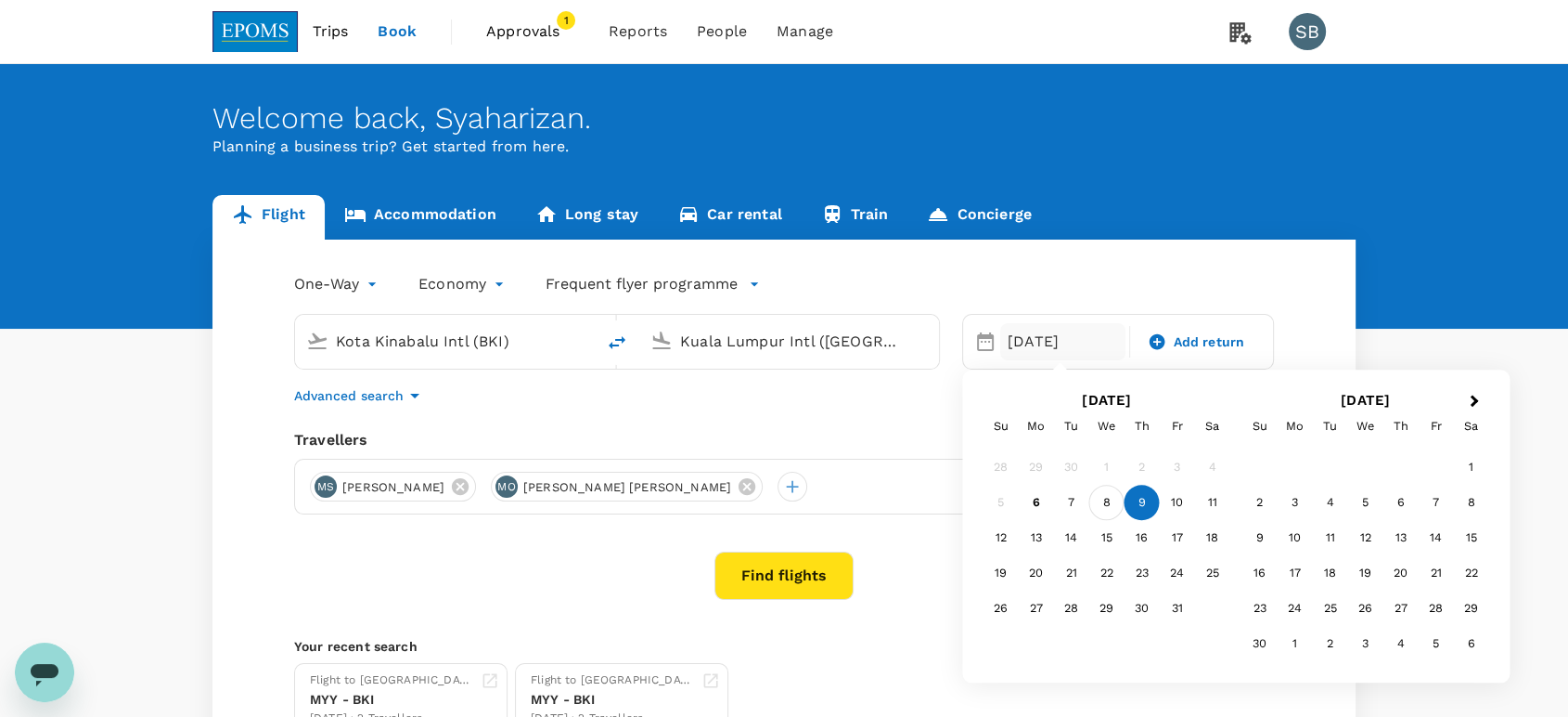
click at [1103, 508] on div "8" at bounding box center [1107, 503] width 35 height 35
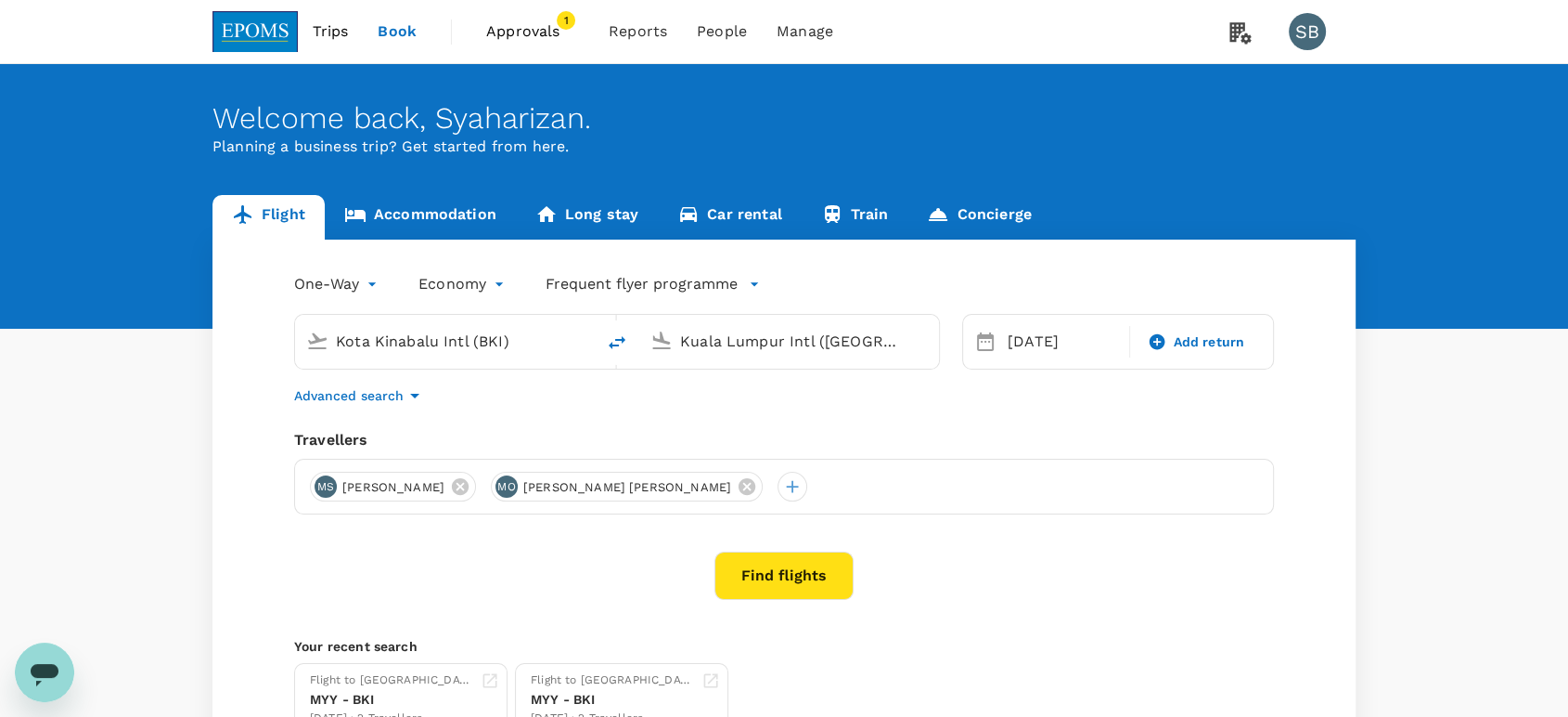
click at [799, 570] on button "Find flights" at bounding box center [784, 576] width 139 height 49
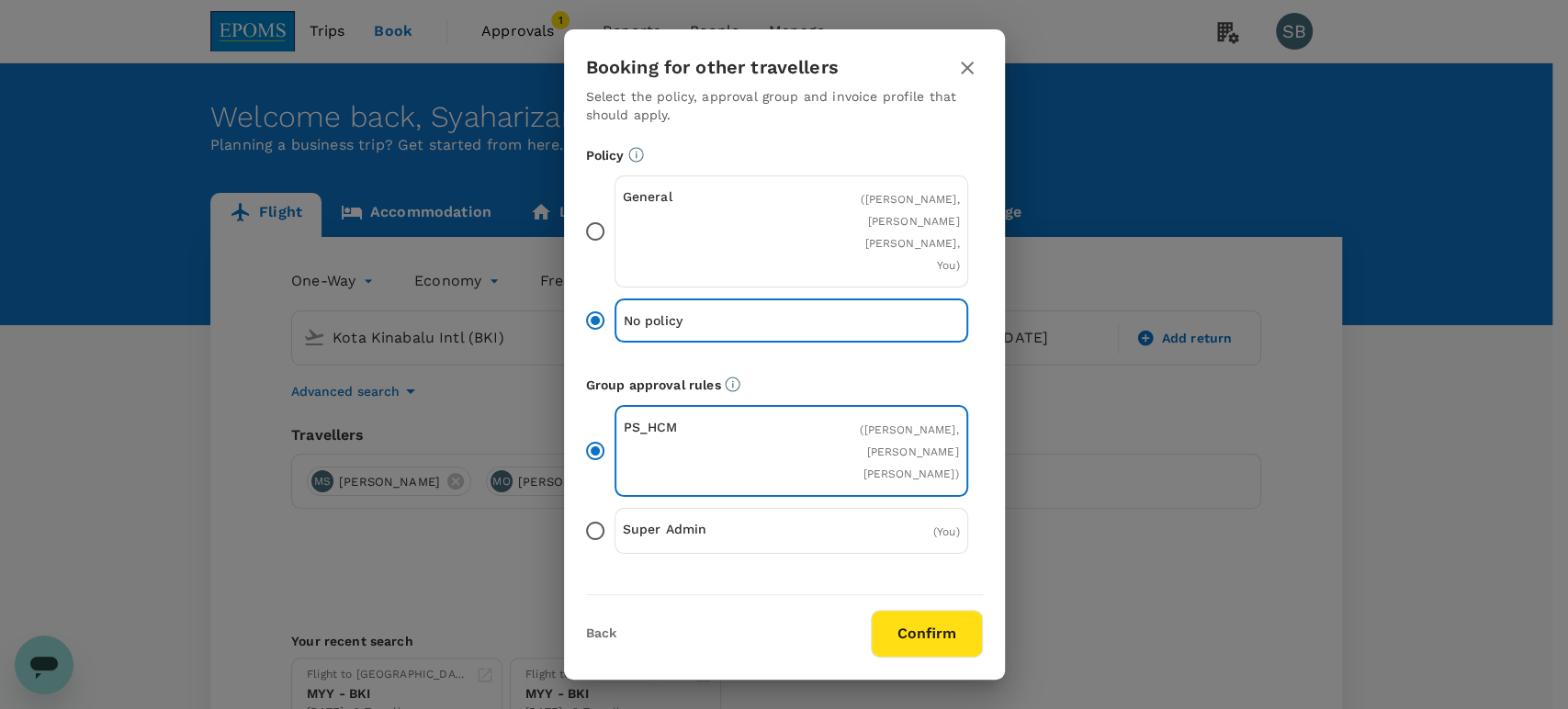
click at [928, 647] on button "Confirm" at bounding box center [926, 634] width 112 height 48
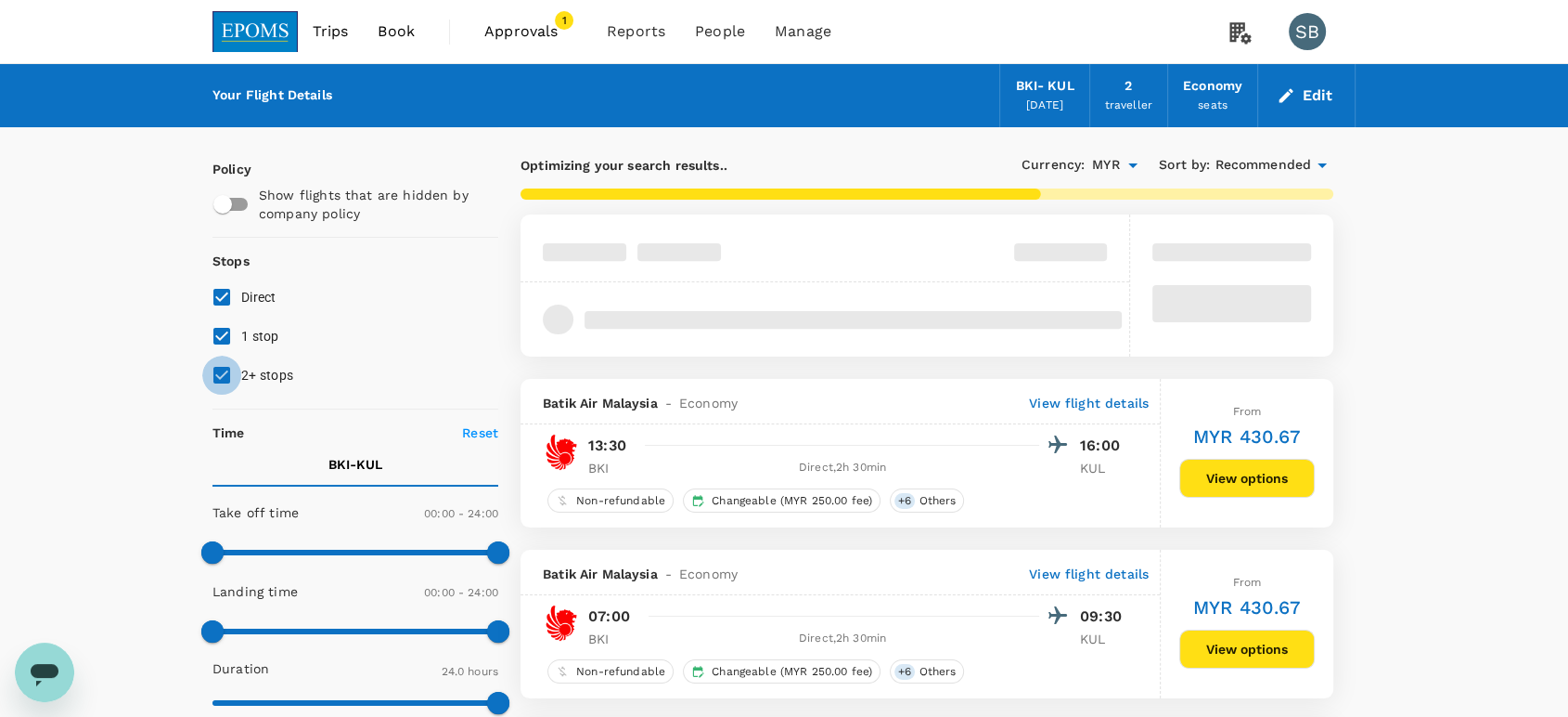
click at [210, 372] on input "2+ stops" at bounding box center [222, 375] width 39 height 39
checkbox input "false"
click at [214, 337] on input "1 stop" at bounding box center [222, 336] width 39 height 39
checkbox input "false"
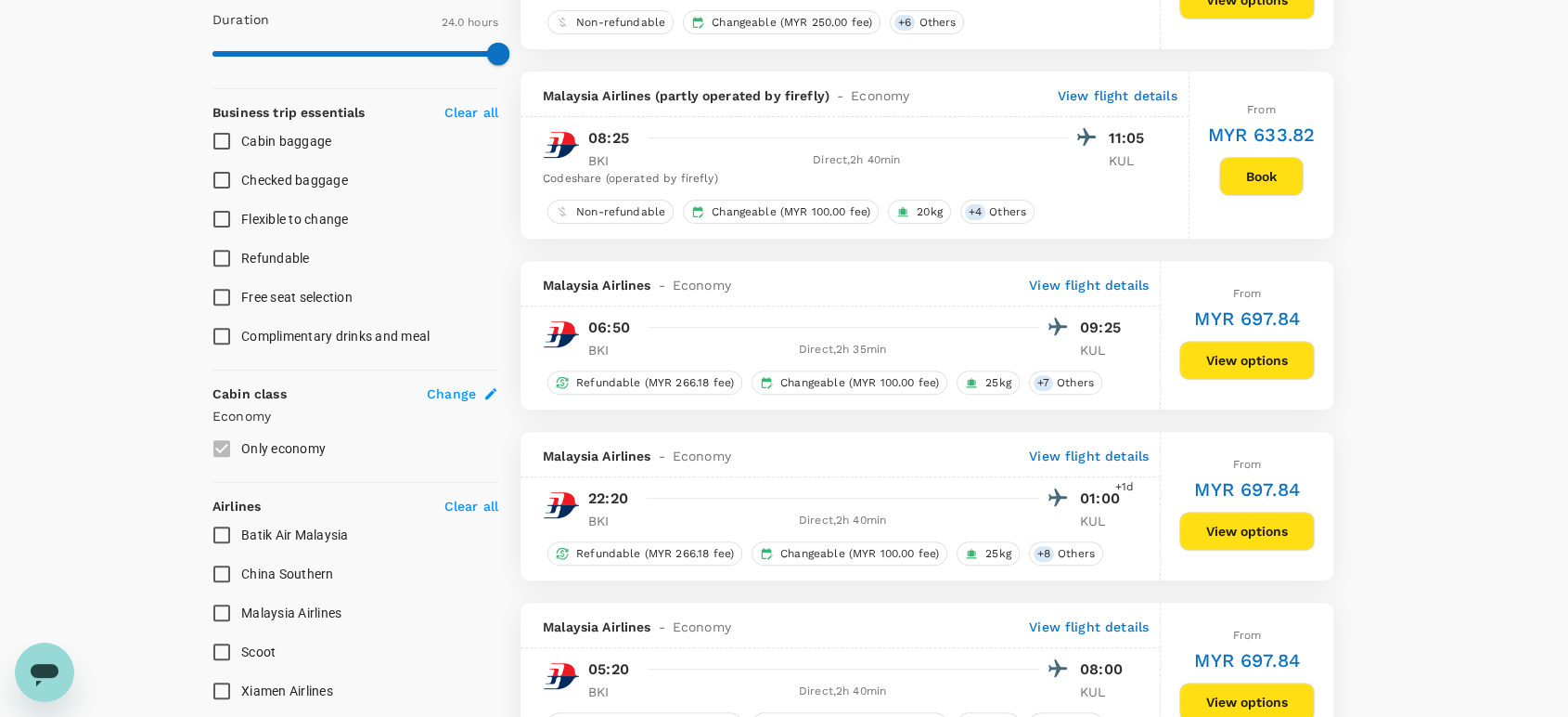
scroll to position [810, 0]
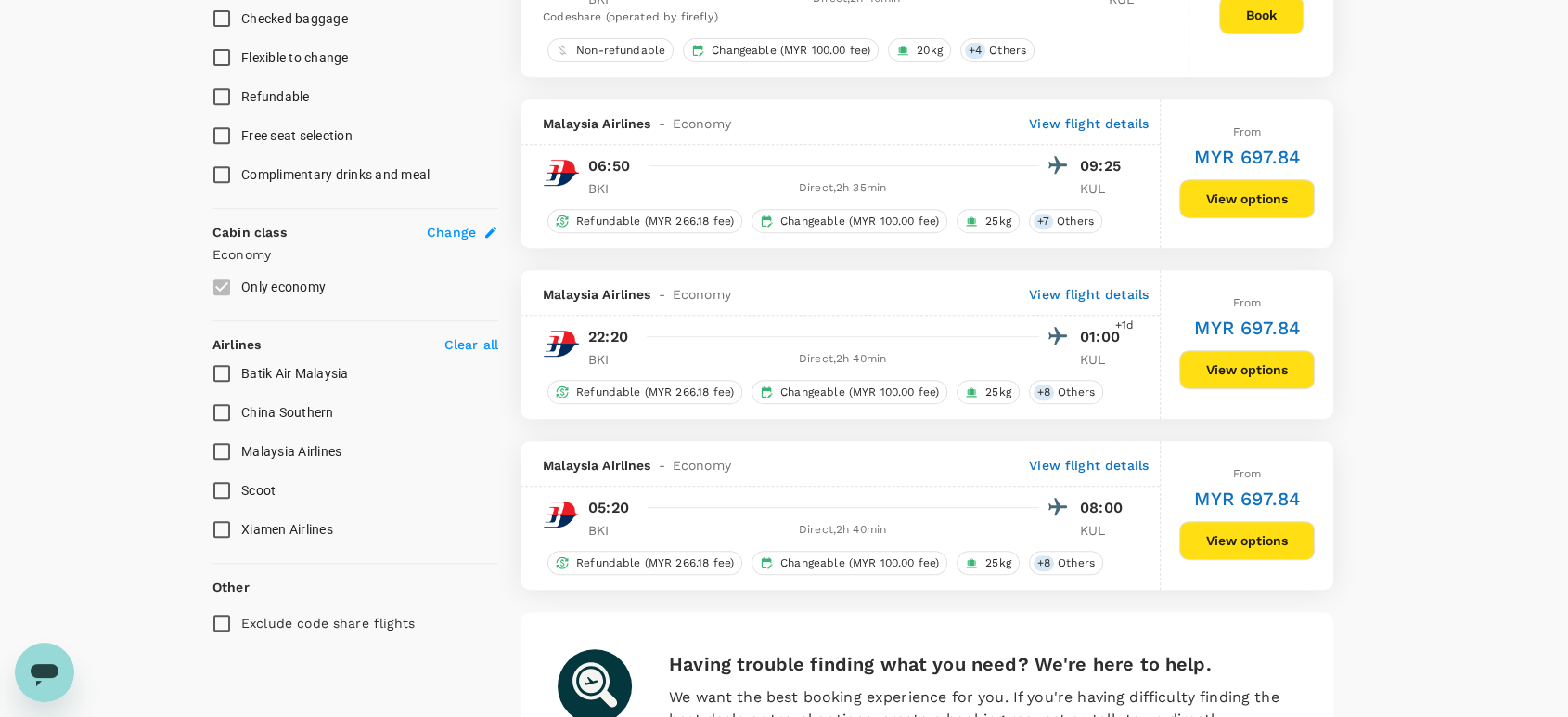
click at [282, 444] on span "Malaysia Airlines" at bounding box center [291, 450] width 100 height 15
click at [241, 442] on input "Malaysia Airlines" at bounding box center [222, 451] width 39 height 39
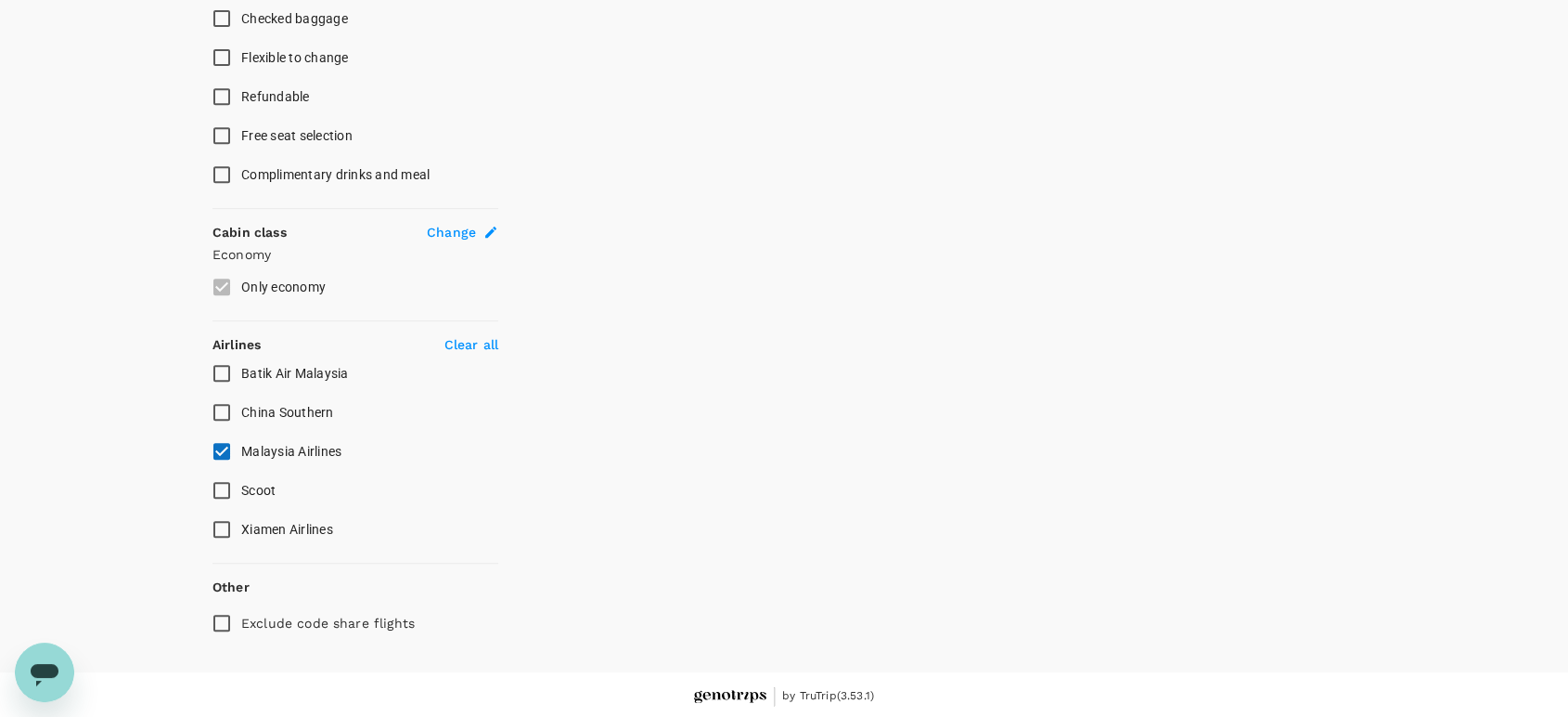
checkbox input "false"
checkbox input "true"
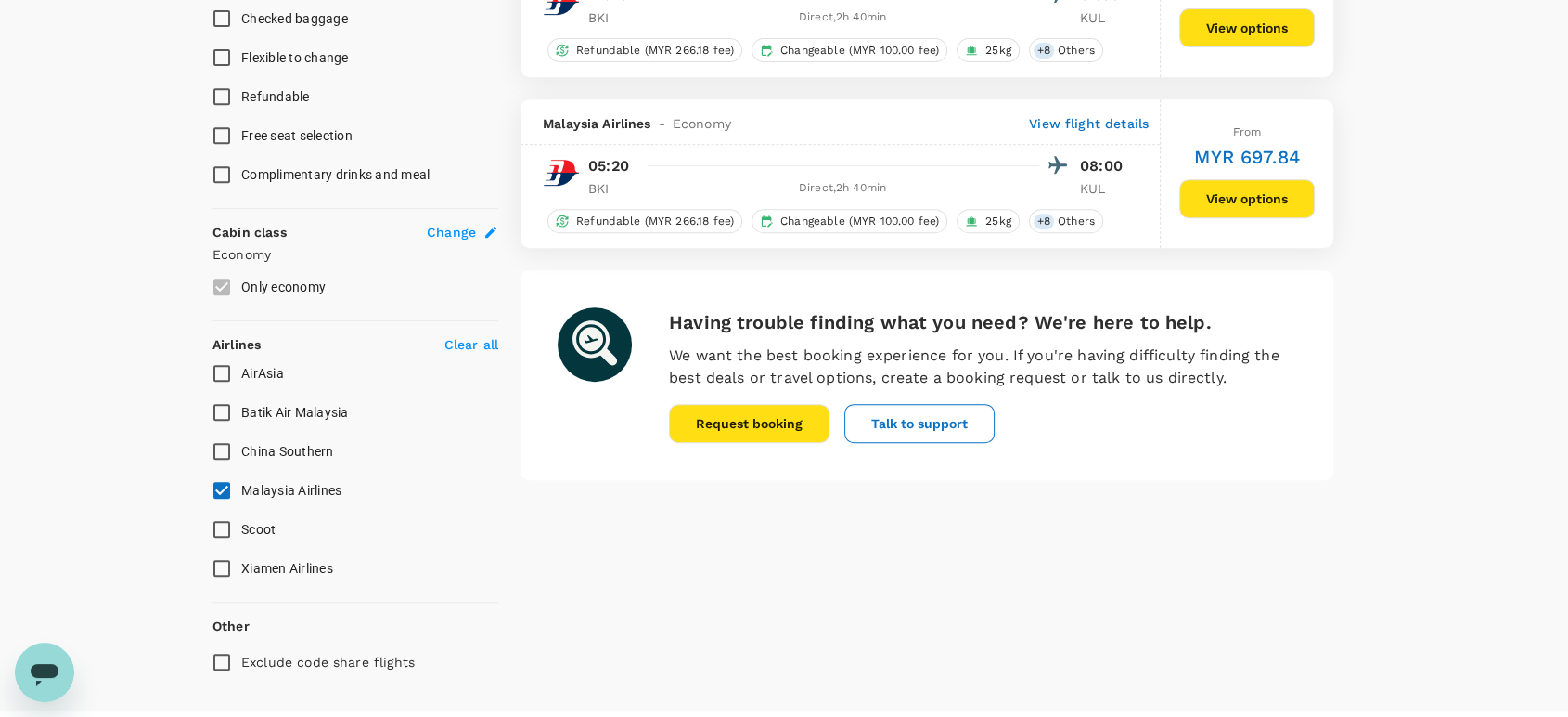
type input "MYR"
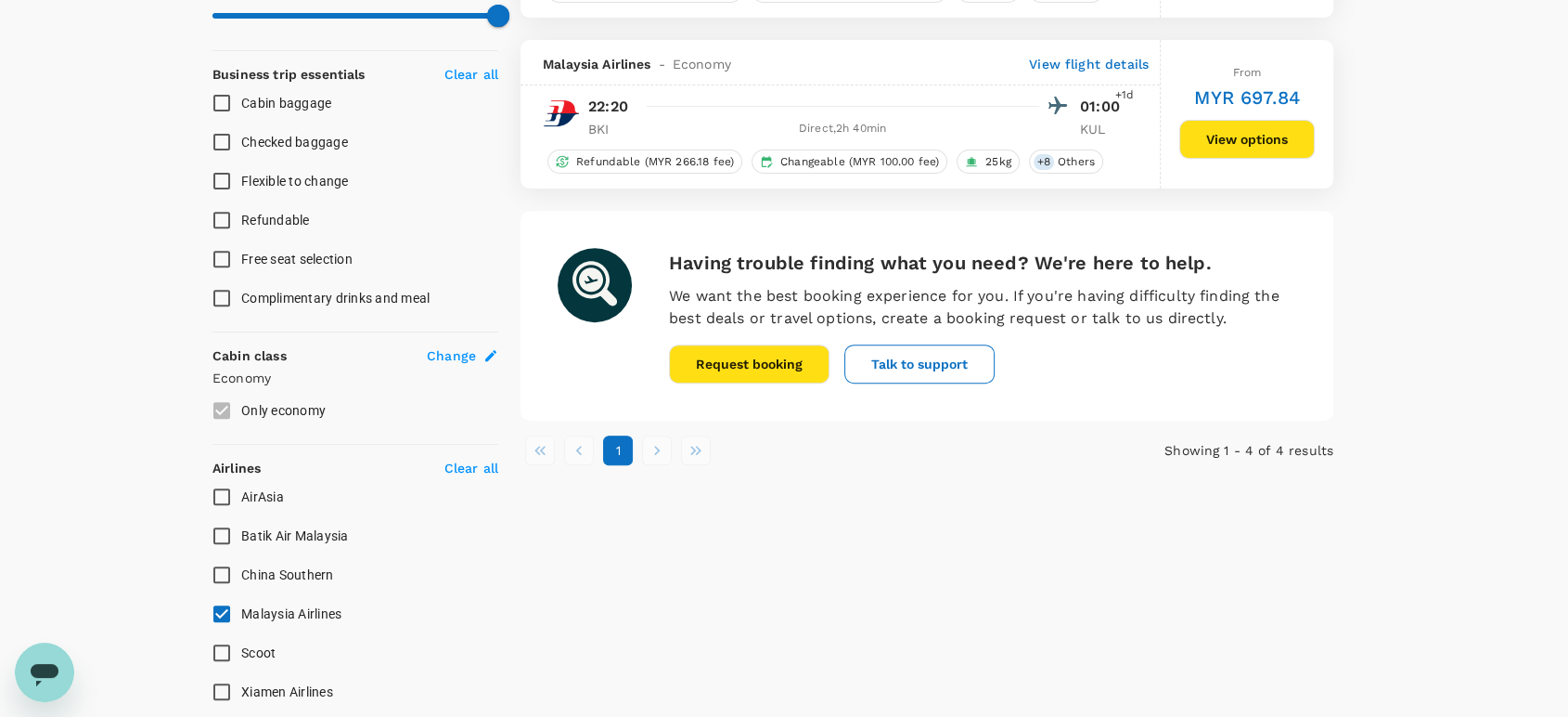
scroll to position [824, 0]
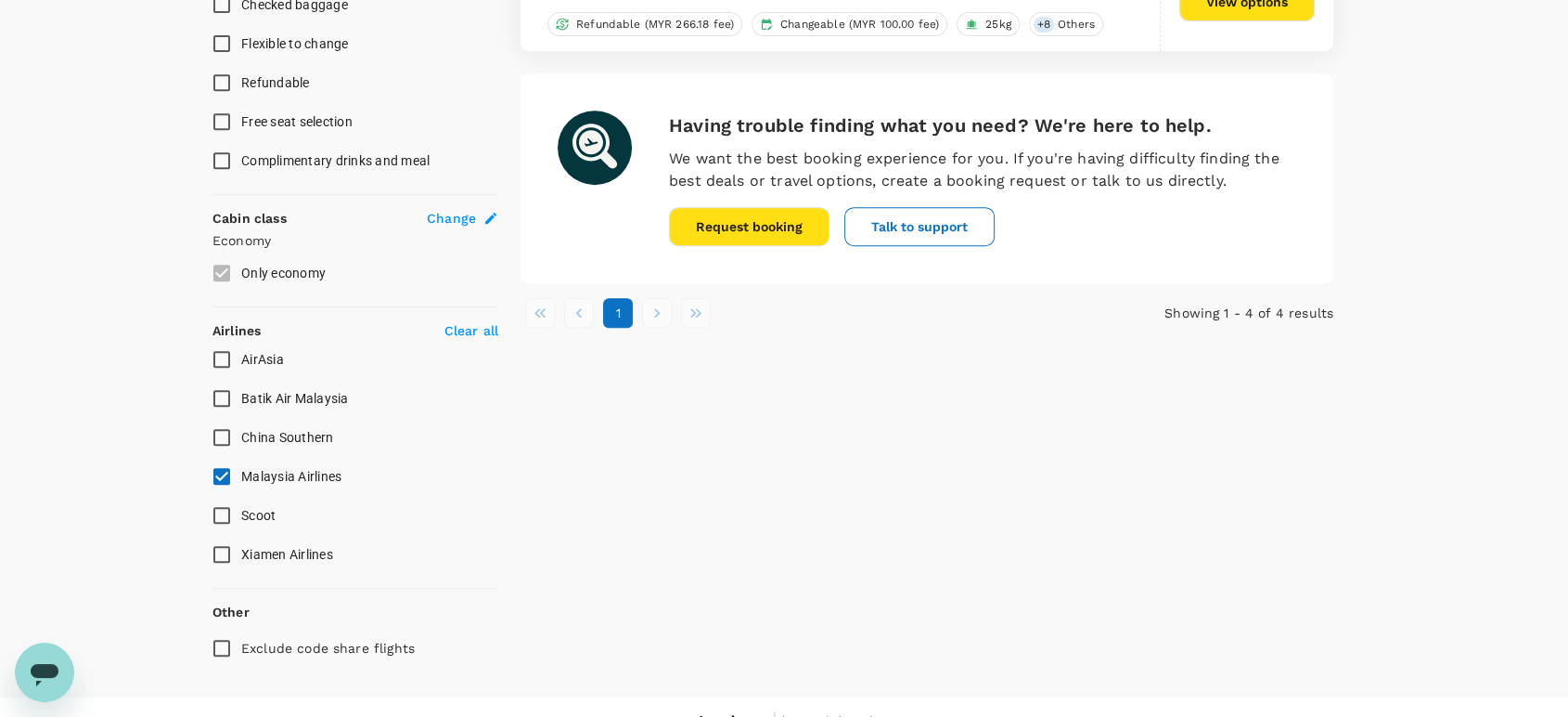
click at [220, 398] on input "Batik Air Malaysia" at bounding box center [222, 398] width 39 height 39
checkbox input "true"
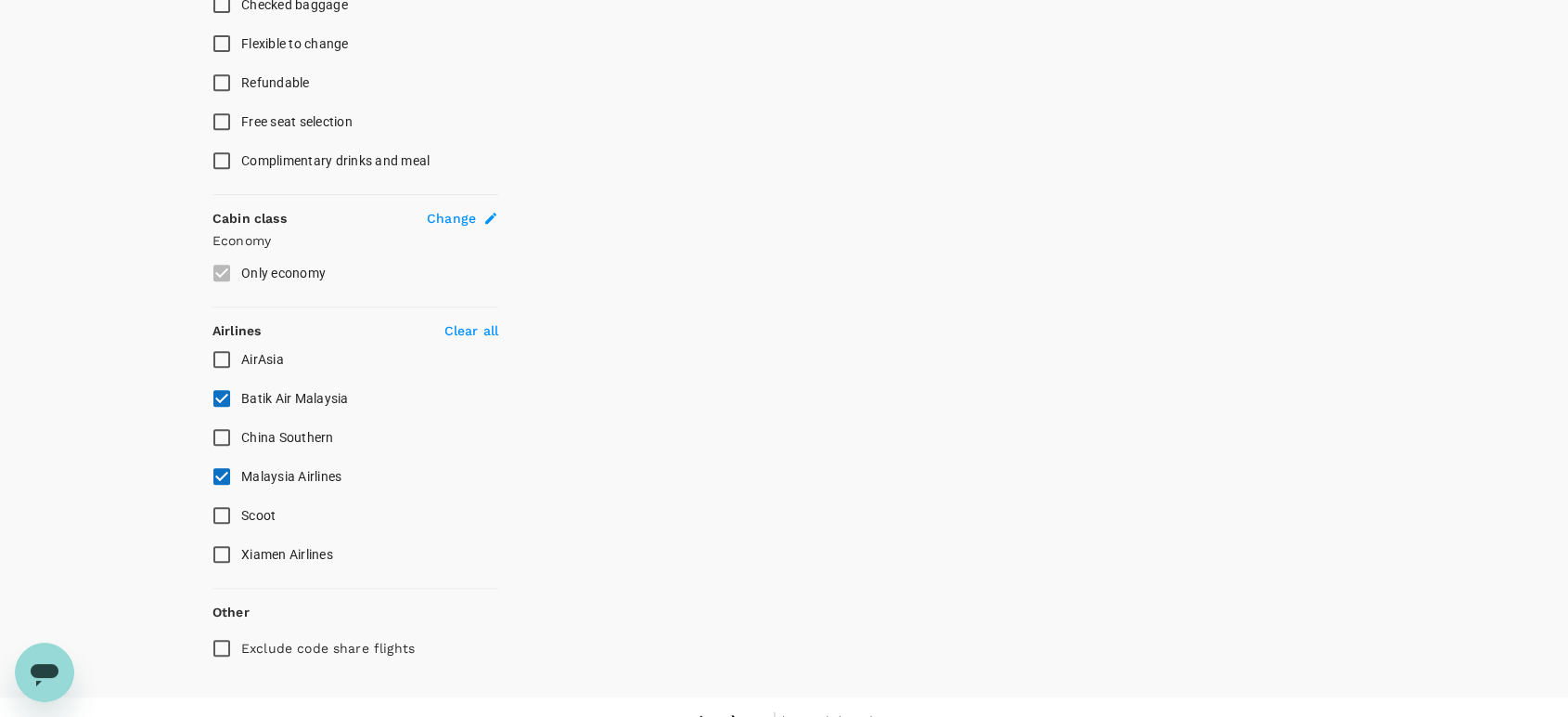
click at [221, 470] on input "Malaysia Airlines" at bounding box center [222, 476] width 39 height 39
checkbox input "false"
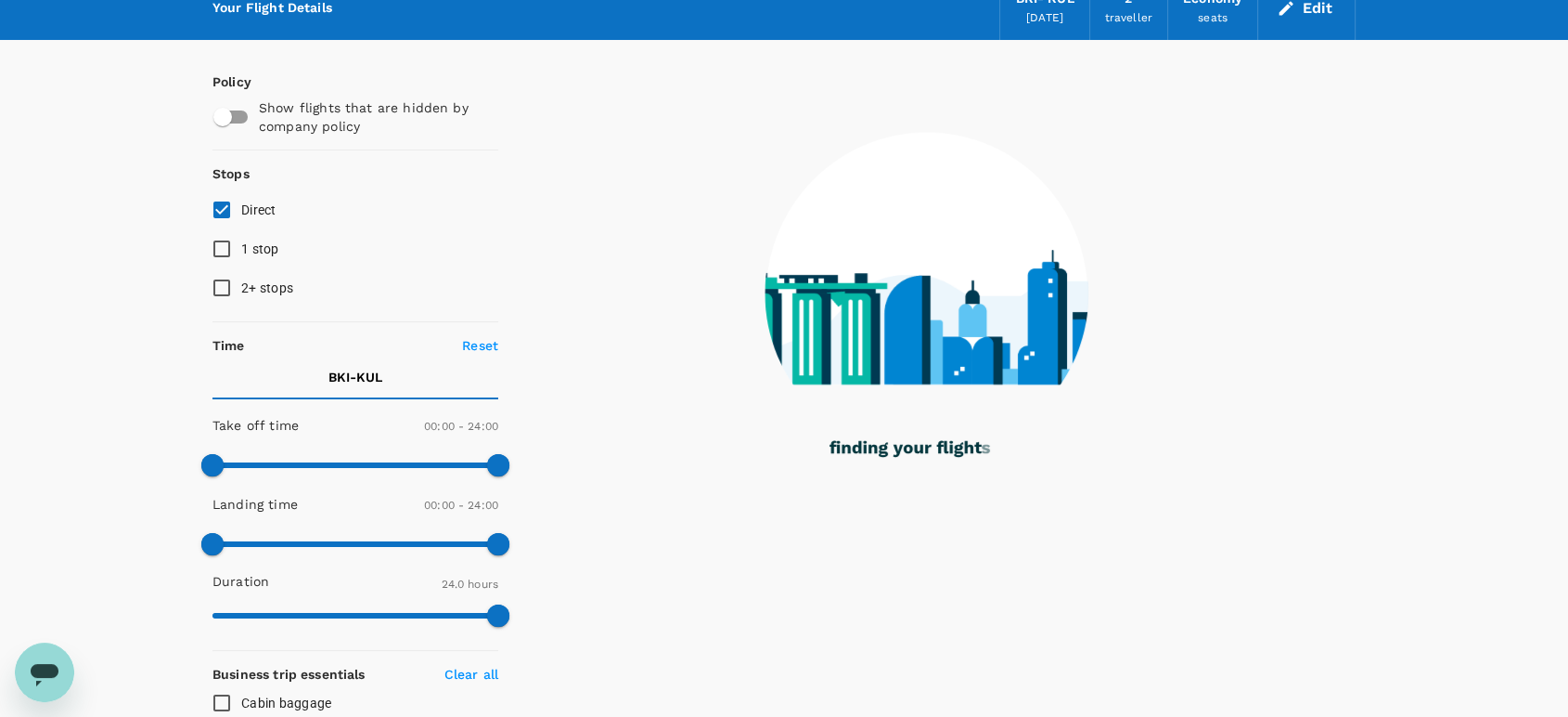
scroll to position [0, 0]
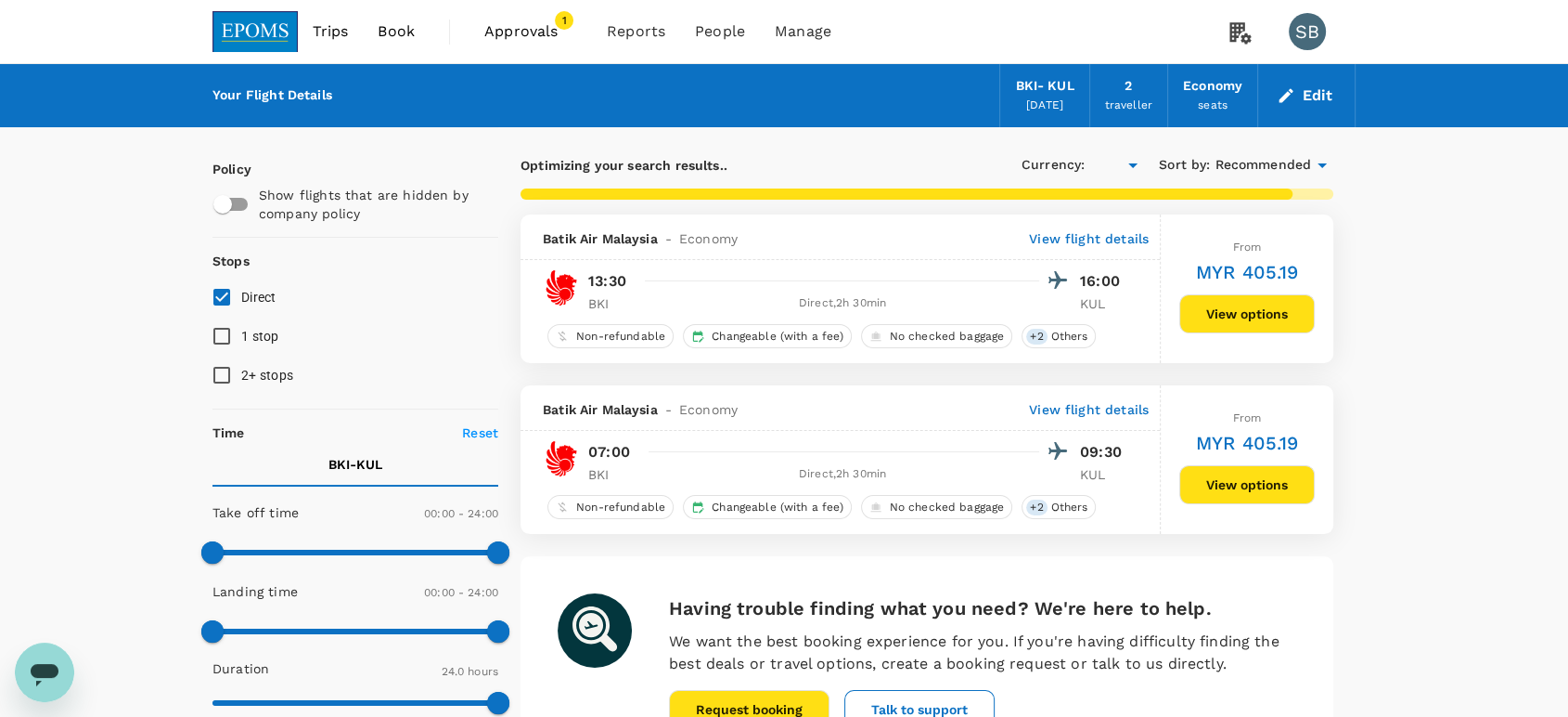
type input "MYR"
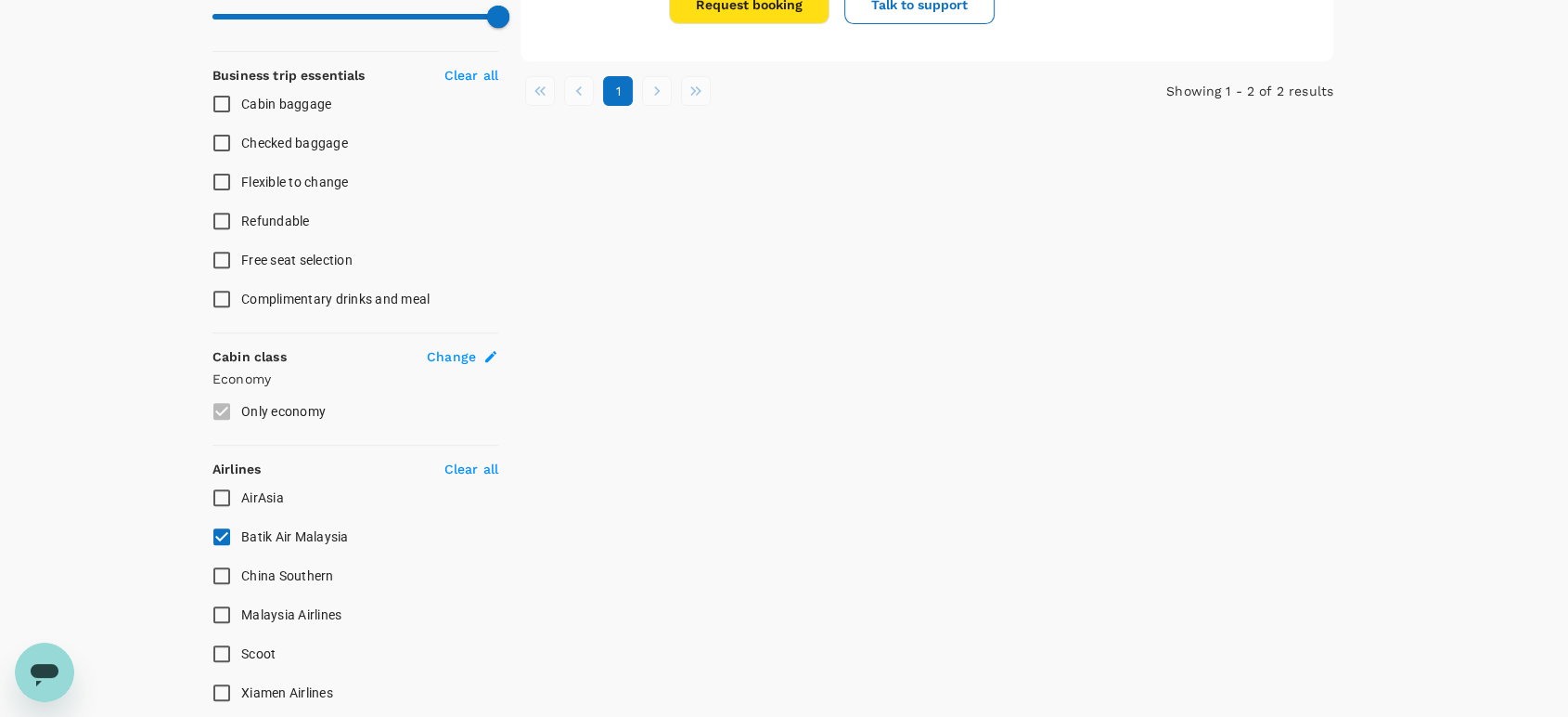
scroll to position [721, 0]
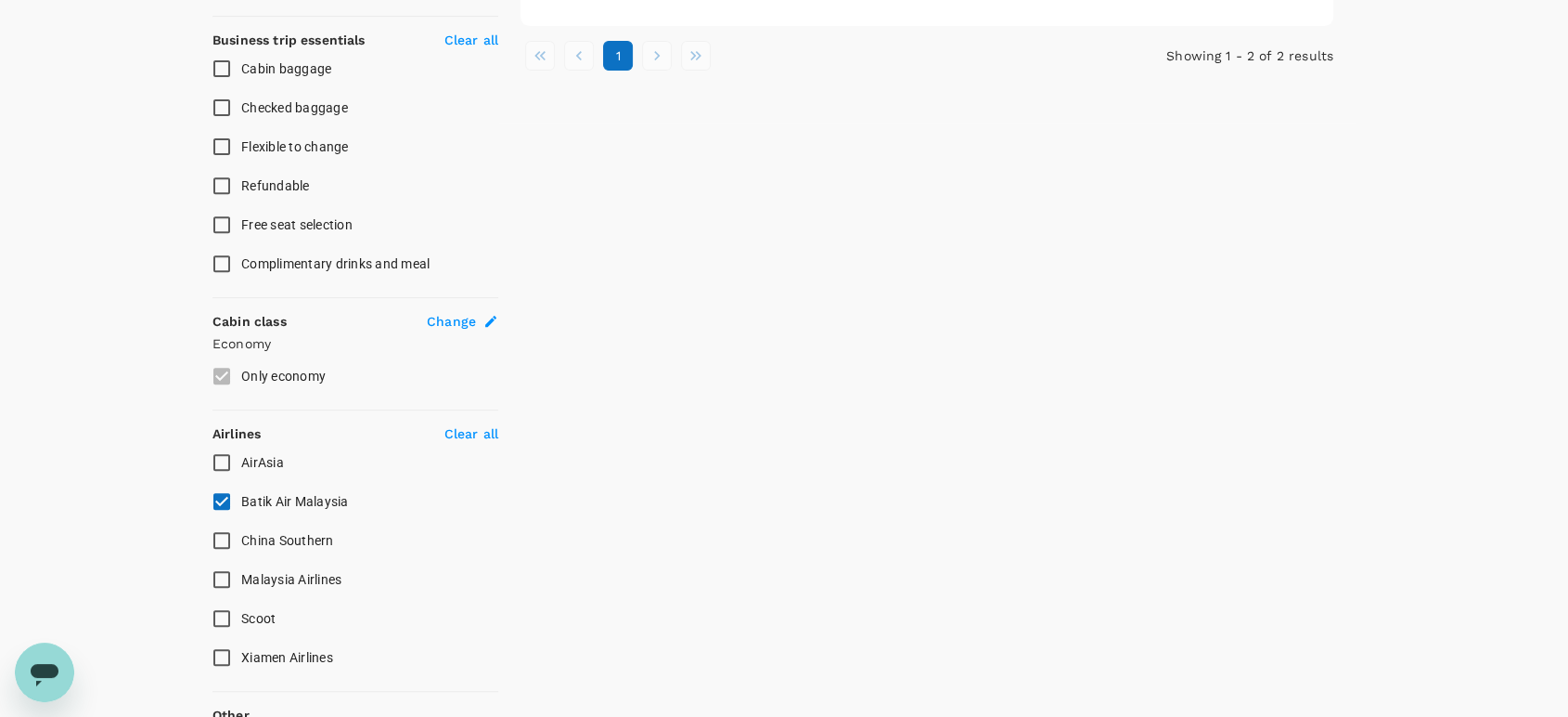
click at [221, 455] on input "AirAsia" at bounding box center [222, 462] width 39 height 39
checkbox input "true"
click at [218, 496] on input "Batik Air Malaysia" at bounding box center [222, 501] width 39 height 39
checkbox input "false"
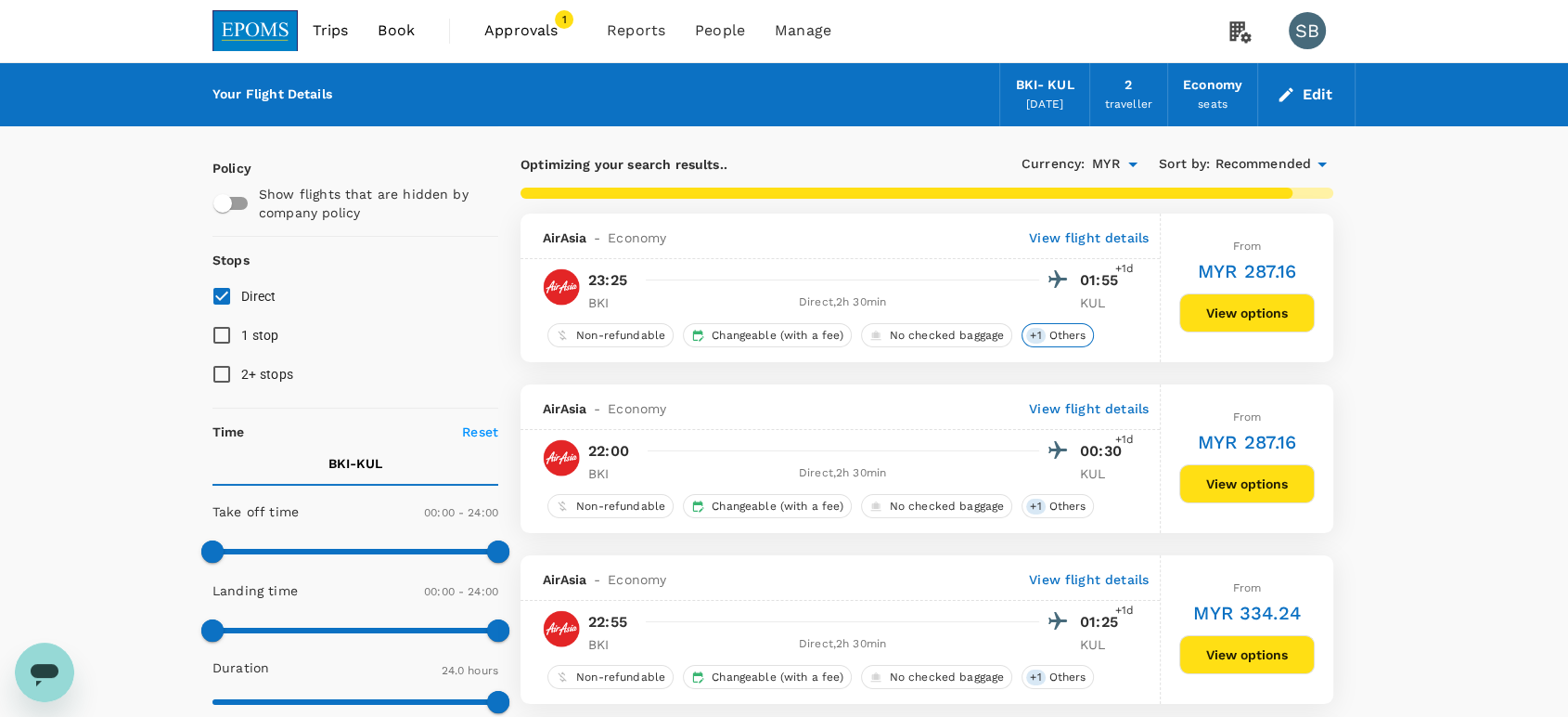
scroll to position [0, 0]
click at [1292, 163] on span "Recommended" at bounding box center [1263, 164] width 96 height 20
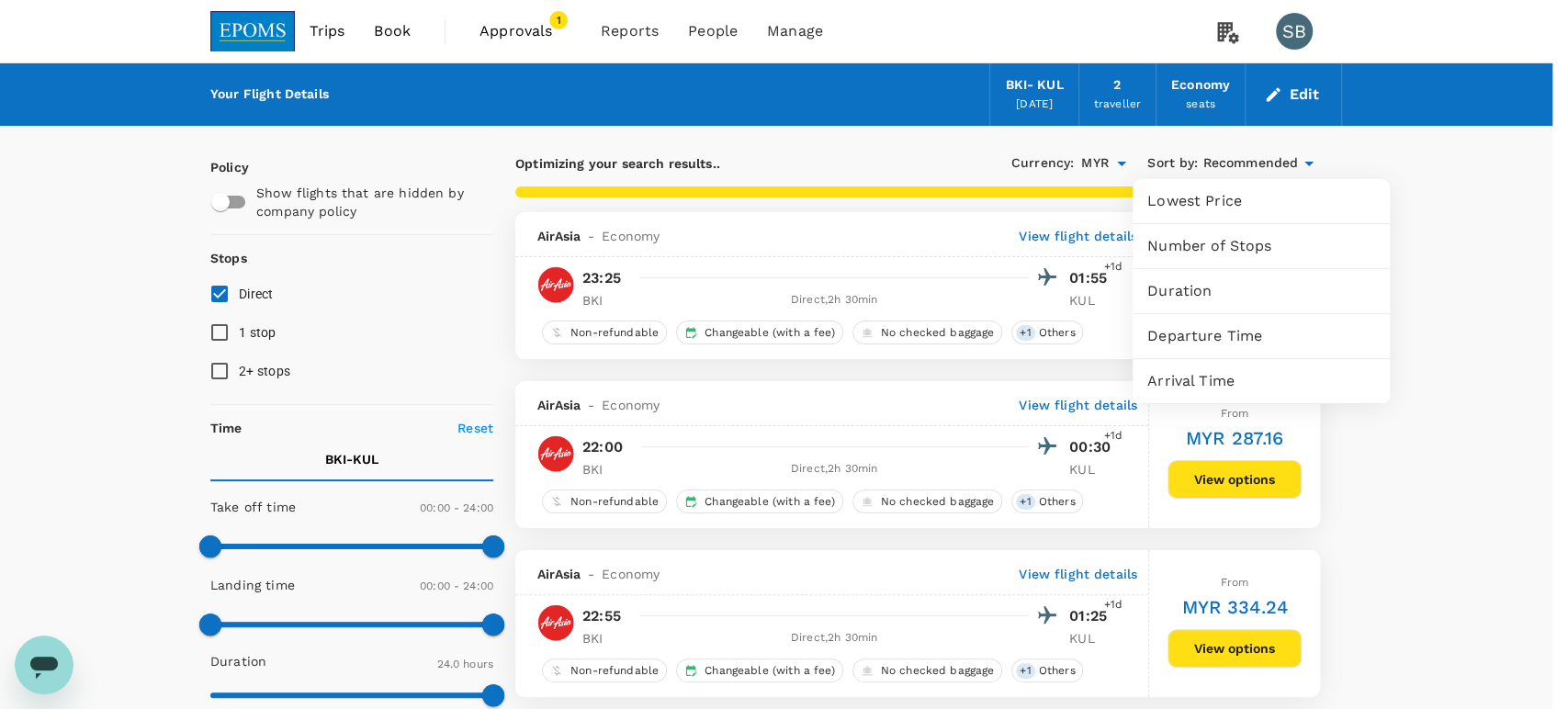
click at [1241, 323] on div "Departure Time" at bounding box center [1260, 336] width 257 height 44
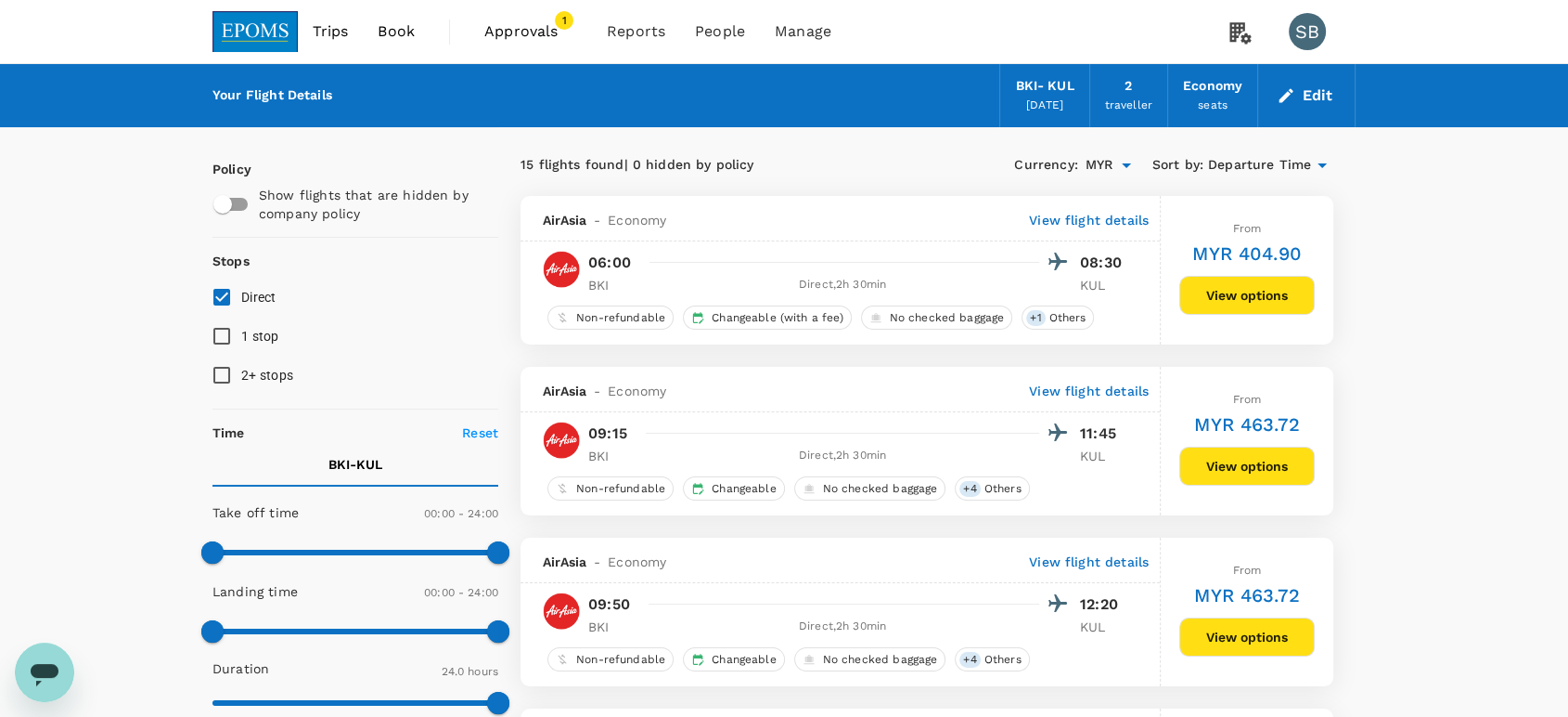
click at [269, 22] on img at bounding box center [255, 31] width 86 height 41
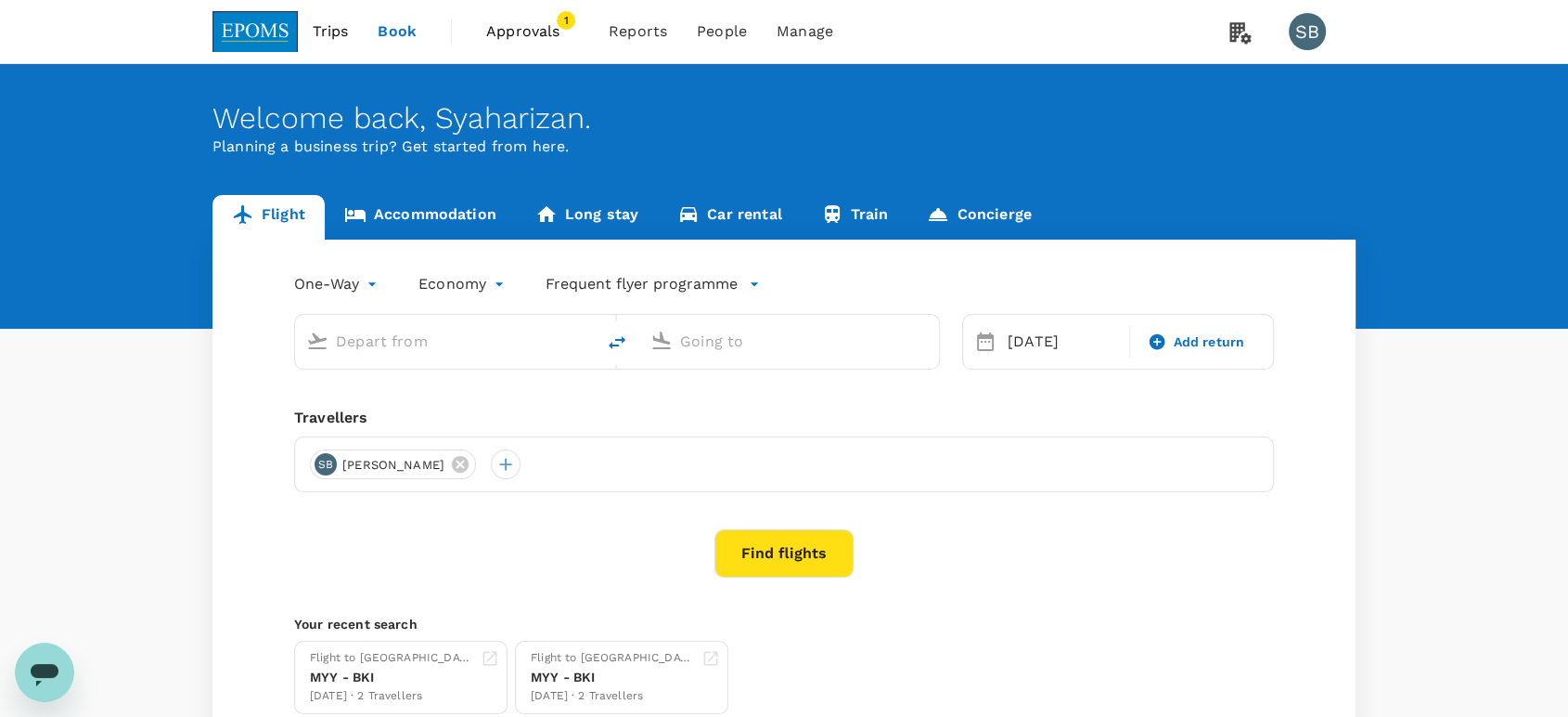
type input "Kota Kinabalu Intl (BKI)"
type input "Kuala Lumpur Intl ([GEOGRAPHIC_DATA])"
type input "Kota Kinabalu Intl (BKI)"
type input "Kuala Lumpur Intl ([GEOGRAPHIC_DATA])"
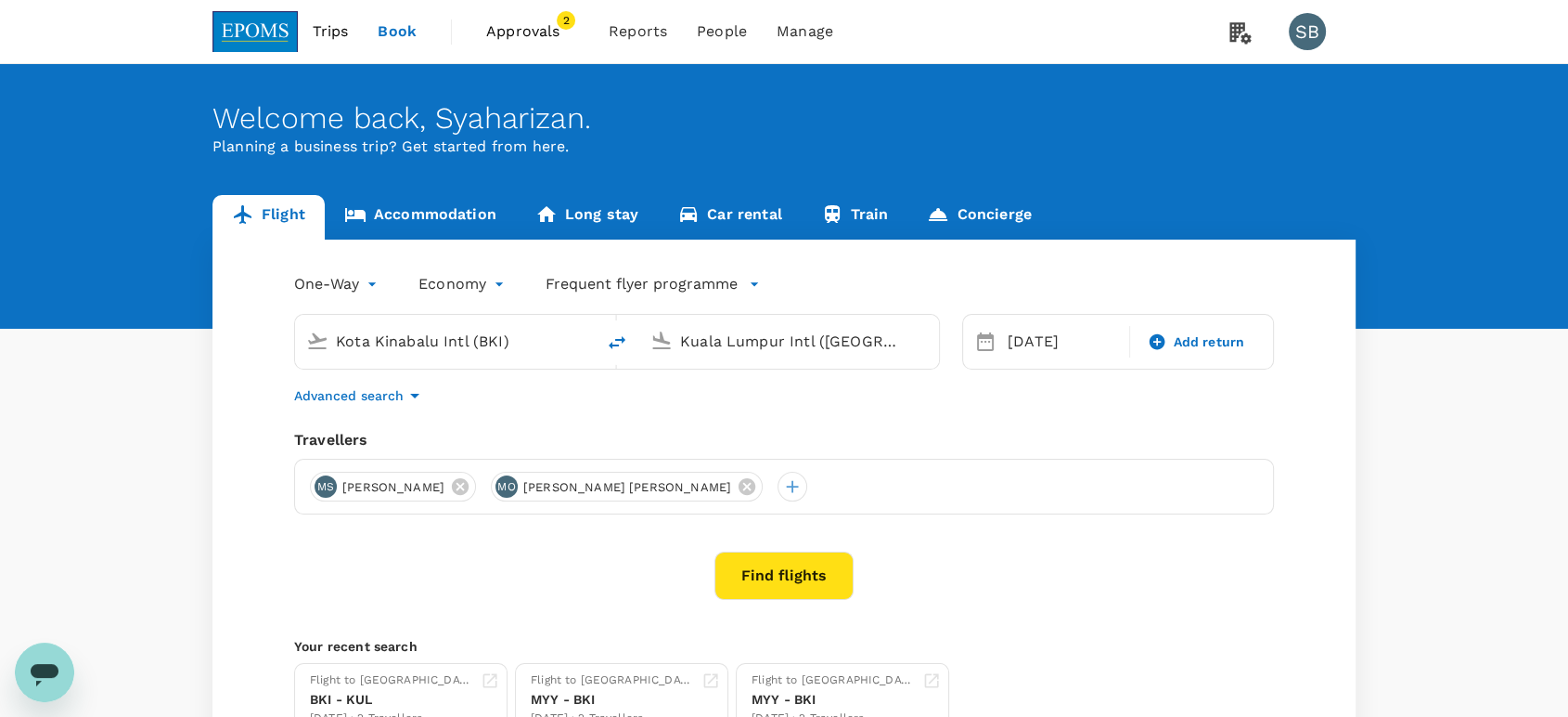
click at [518, 26] on span "Approvals" at bounding box center [532, 31] width 92 height 22
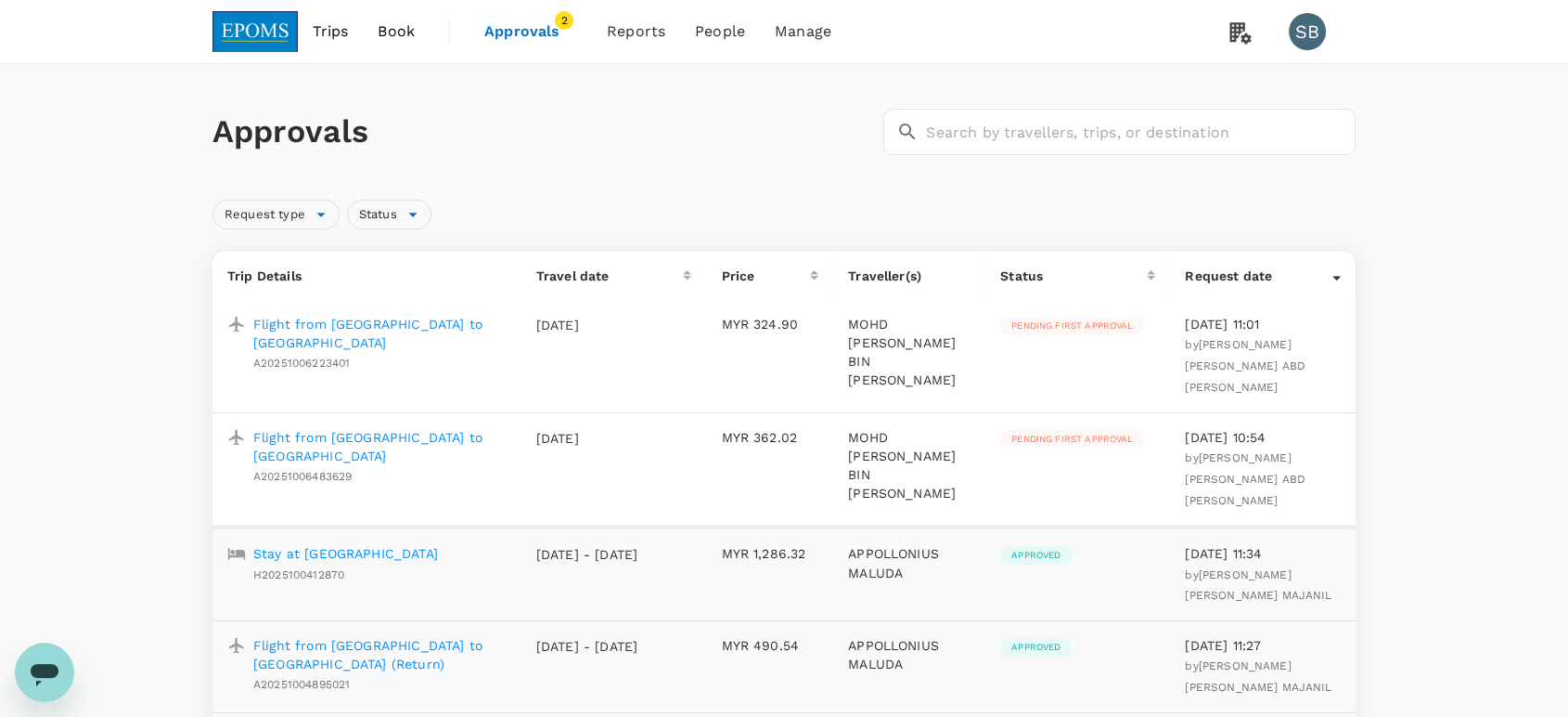
click at [273, 39] on img at bounding box center [255, 31] width 86 height 41
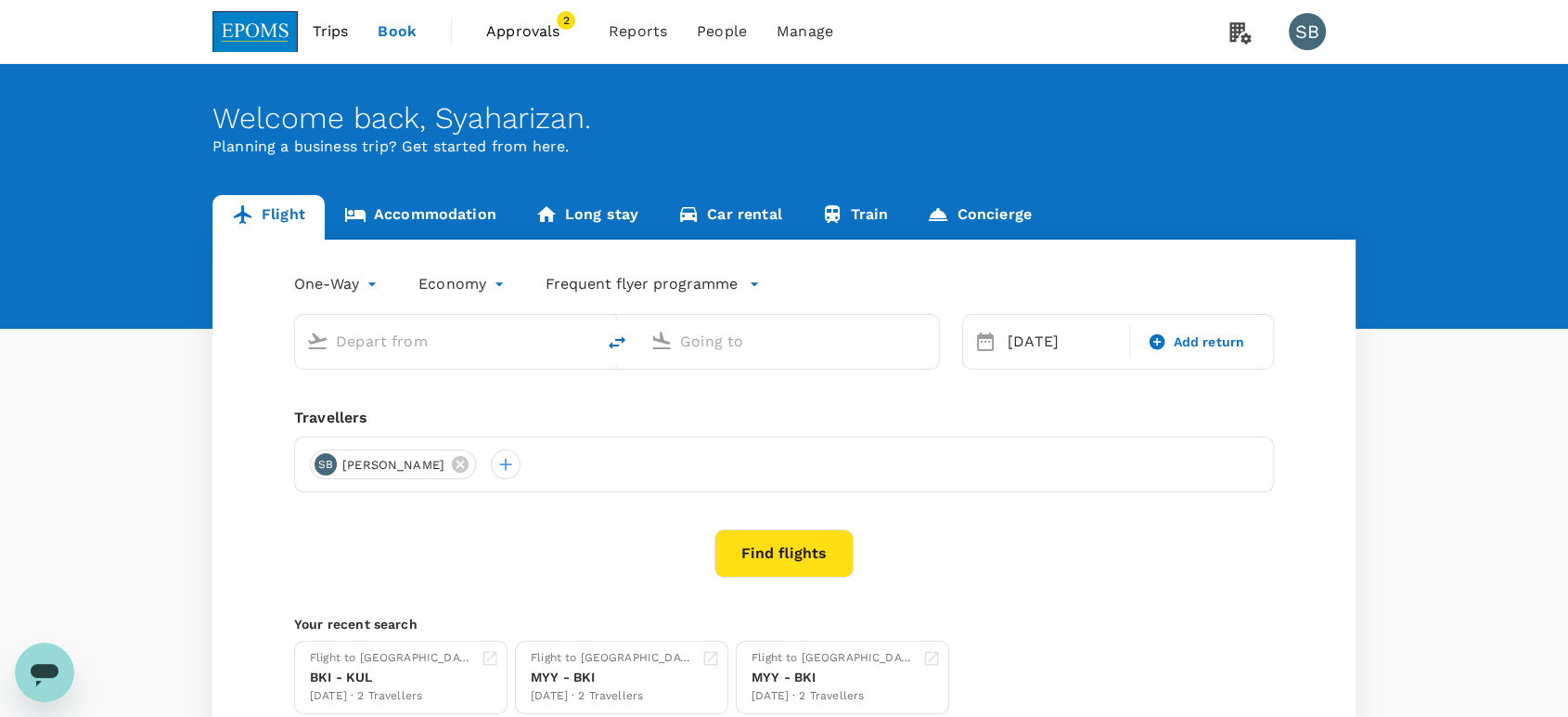
type input "Kota Kinabalu Intl (BKI)"
type input "Kuala Lumpur Intl ([GEOGRAPHIC_DATA])"
type input "Kota Kinabalu Intl (BKI)"
type input "Kuala Lumpur Intl ([GEOGRAPHIC_DATA])"
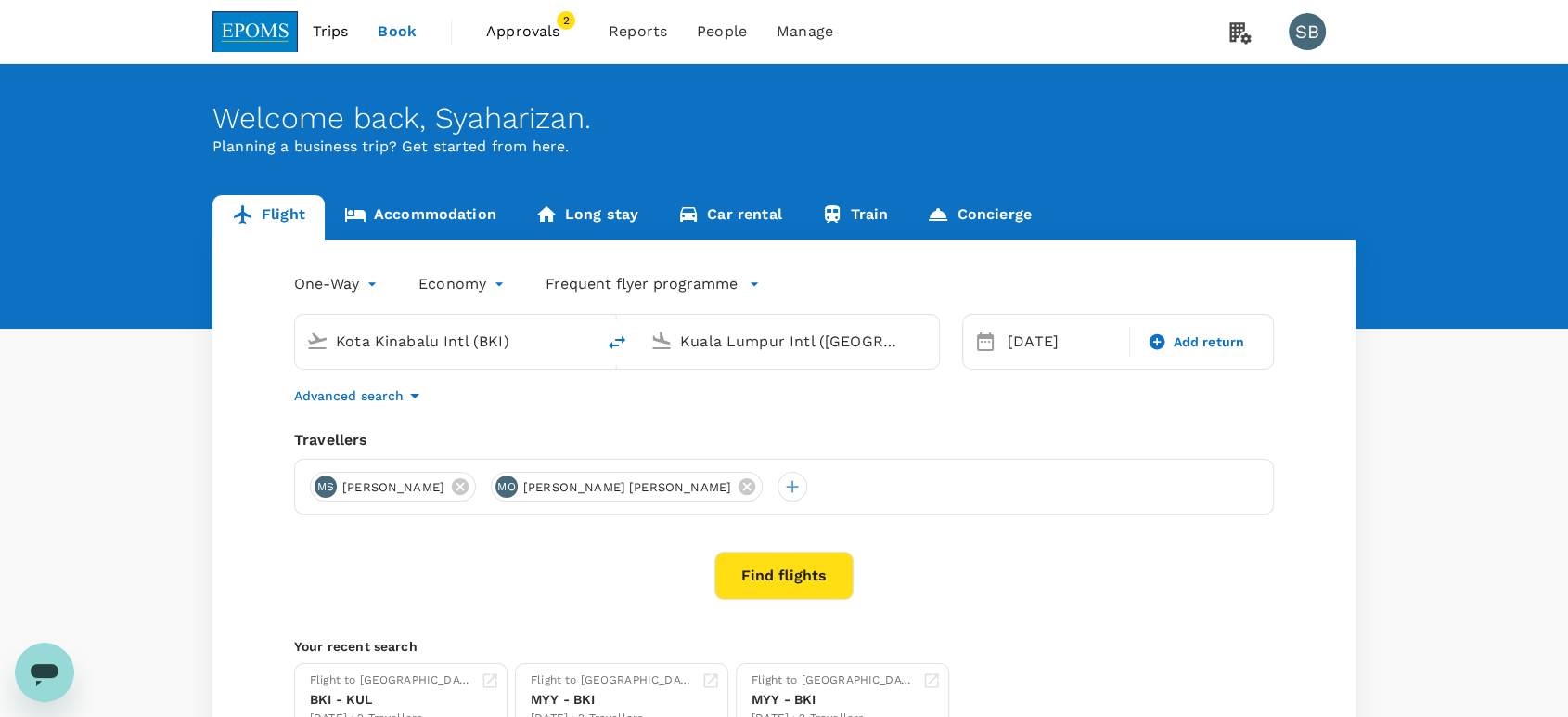
click at [440, 209] on link "Accommodation" at bounding box center [420, 217] width 192 height 45
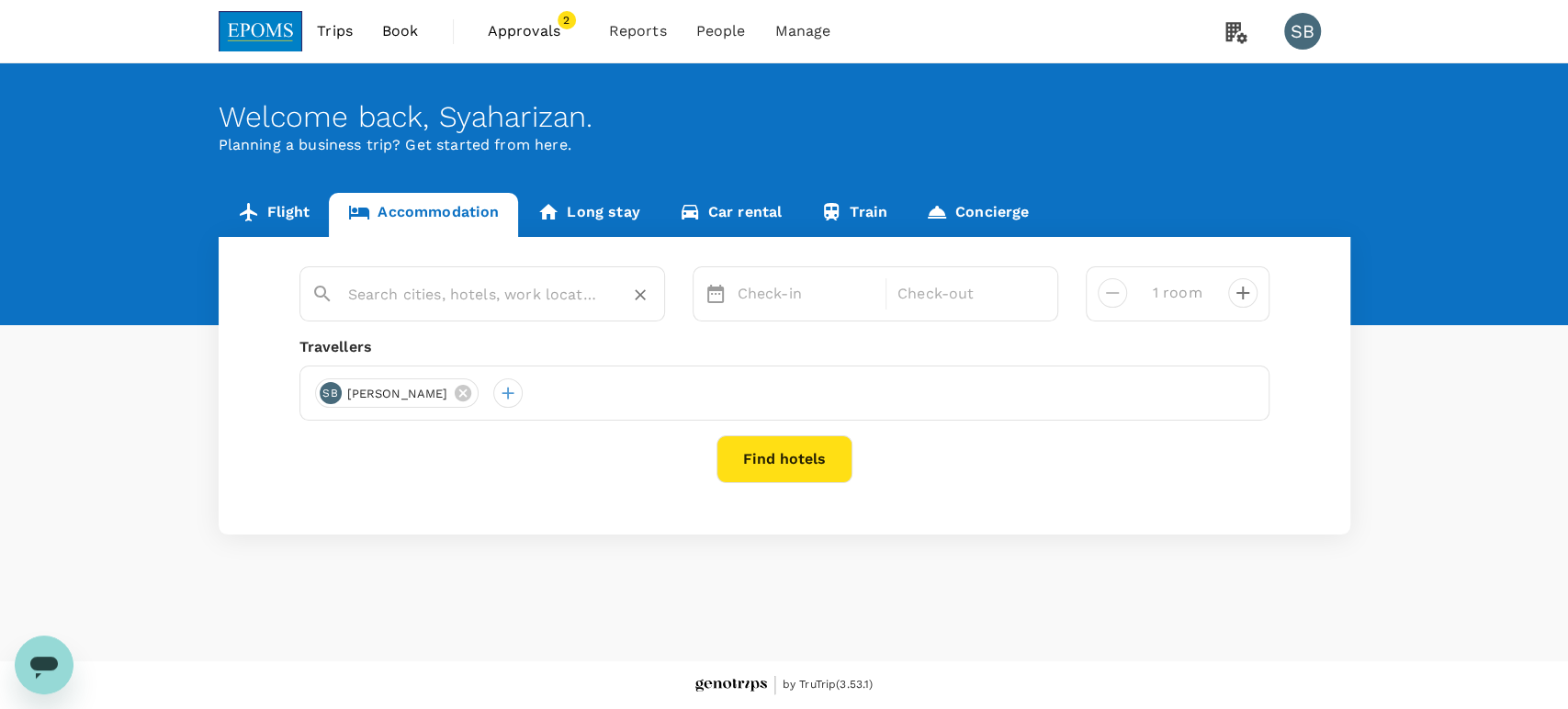
click at [507, 299] on input "text" at bounding box center [475, 294] width 253 height 29
paste input "HUALUXE Shanghai Changfeng Park (IHG)"
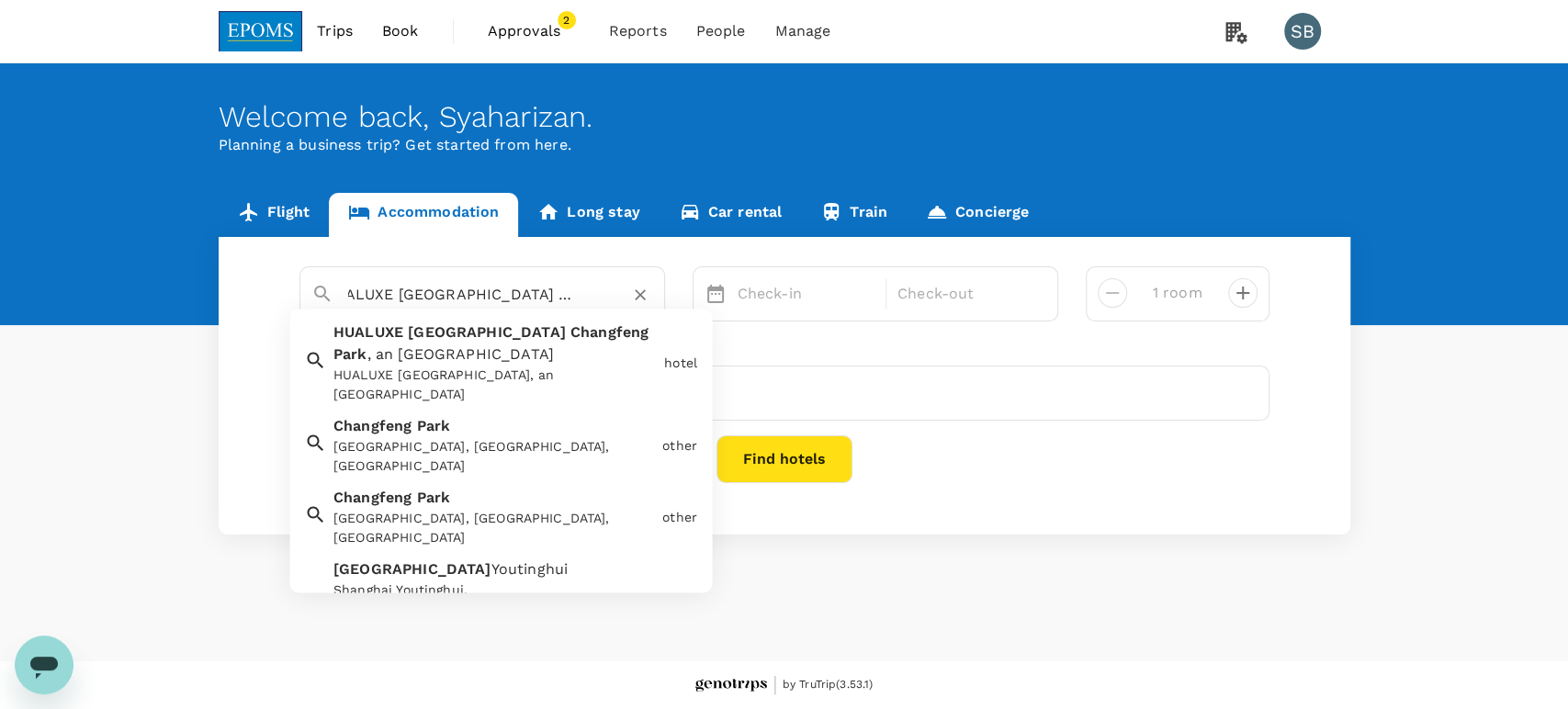
click at [514, 356] on div "HUALUXE Shanghai Changfeng Park , an IHG Hotel HUALUXE Shanghai Changfeng Park,…" at bounding box center [491, 360] width 330 height 90
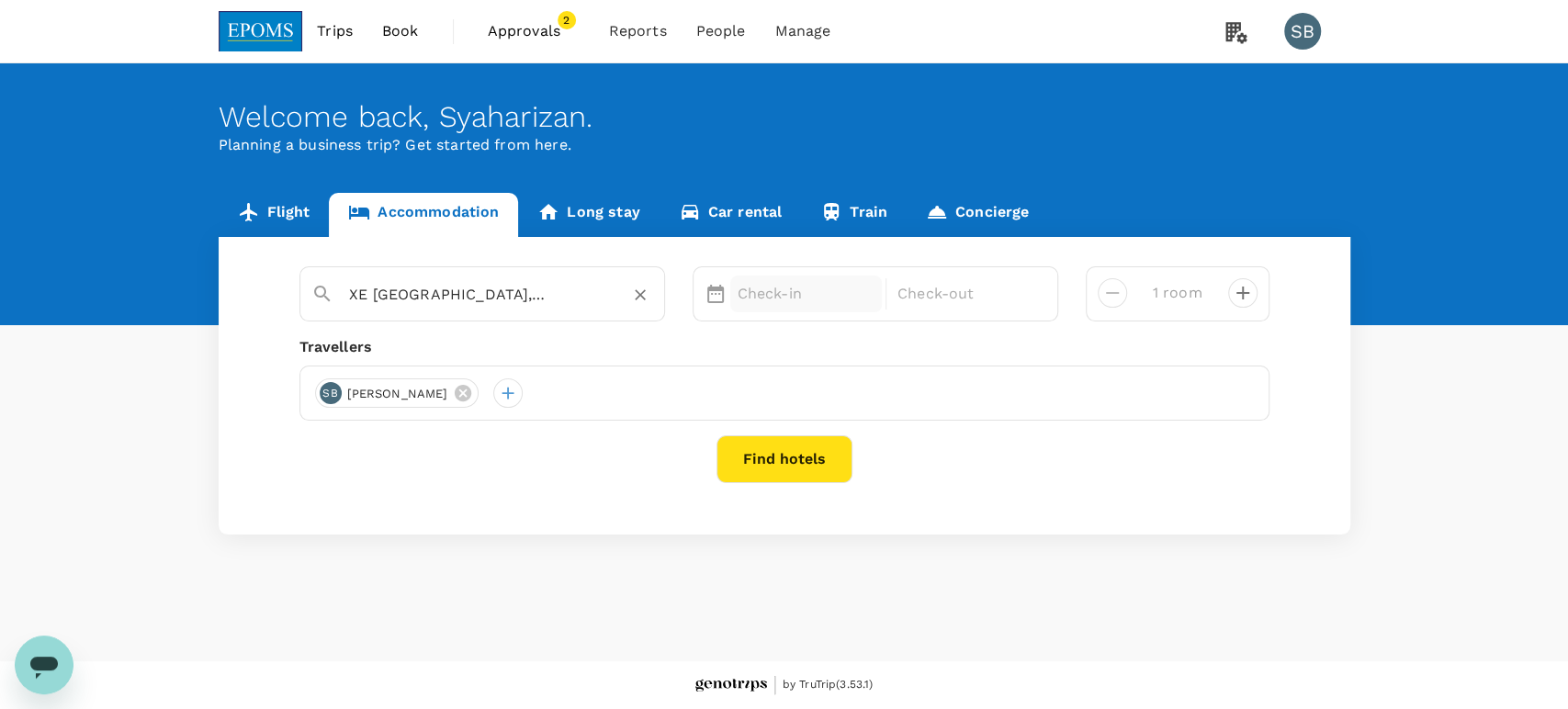
type input "HUALUXE [GEOGRAPHIC_DATA], an [GEOGRAPHIC_DATA]"
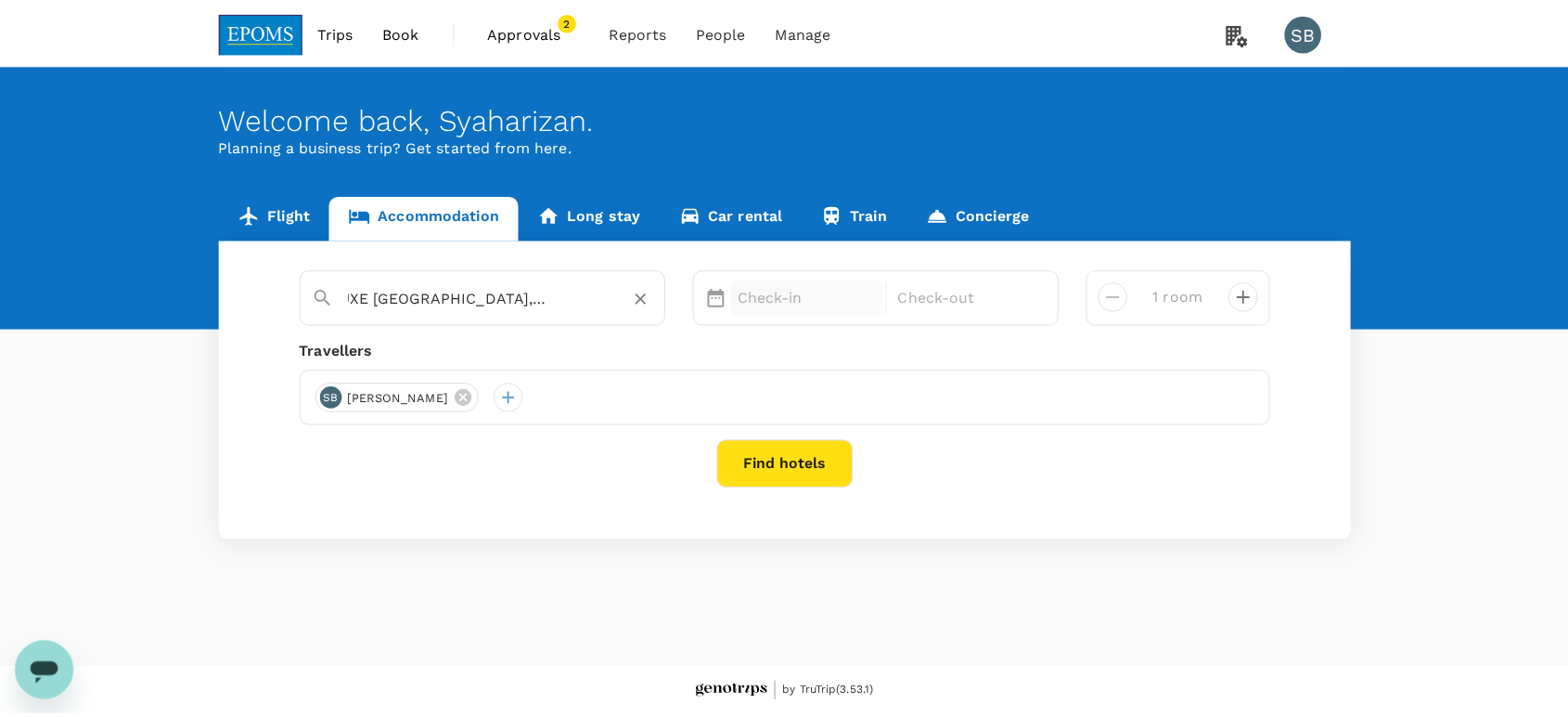
scroll to position [0, 0]
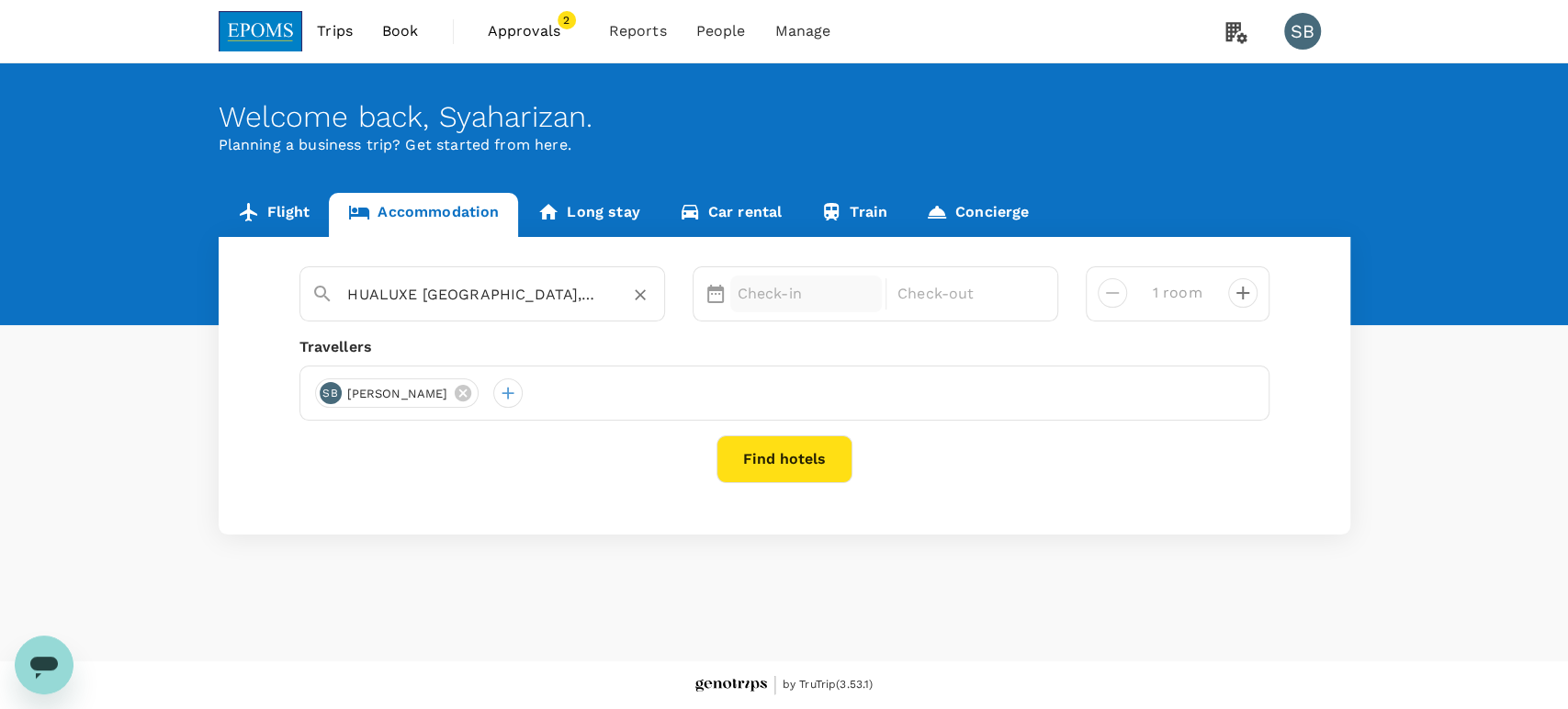
click at [748, 307] on div "Check-in" at bounding box center [807, 293] width 152 height 37
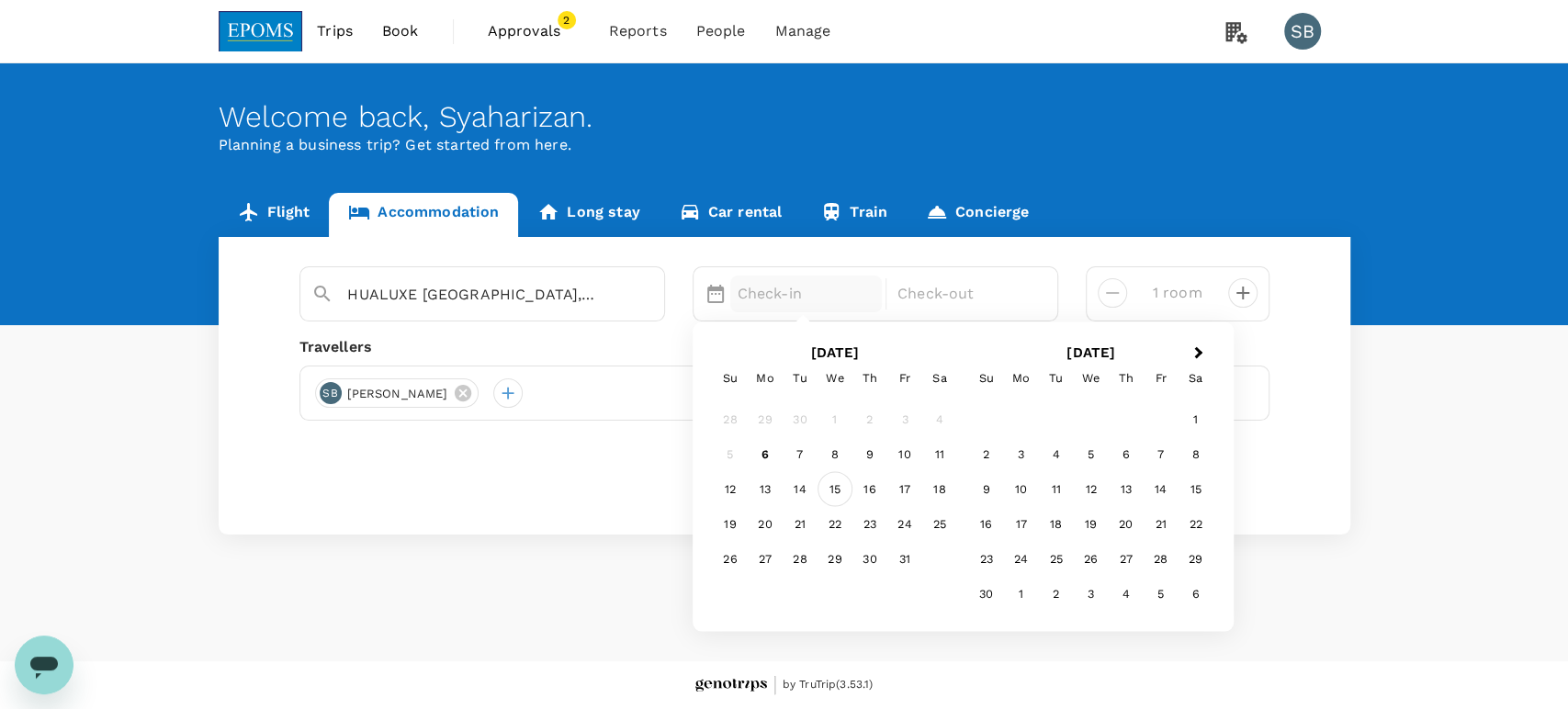
click at [825, 481] on div "15" at bounding box center [835, 488] width 35 height 35
click at [937, 490] on div "18" at bounding box center [939, 488] width 35 height 35
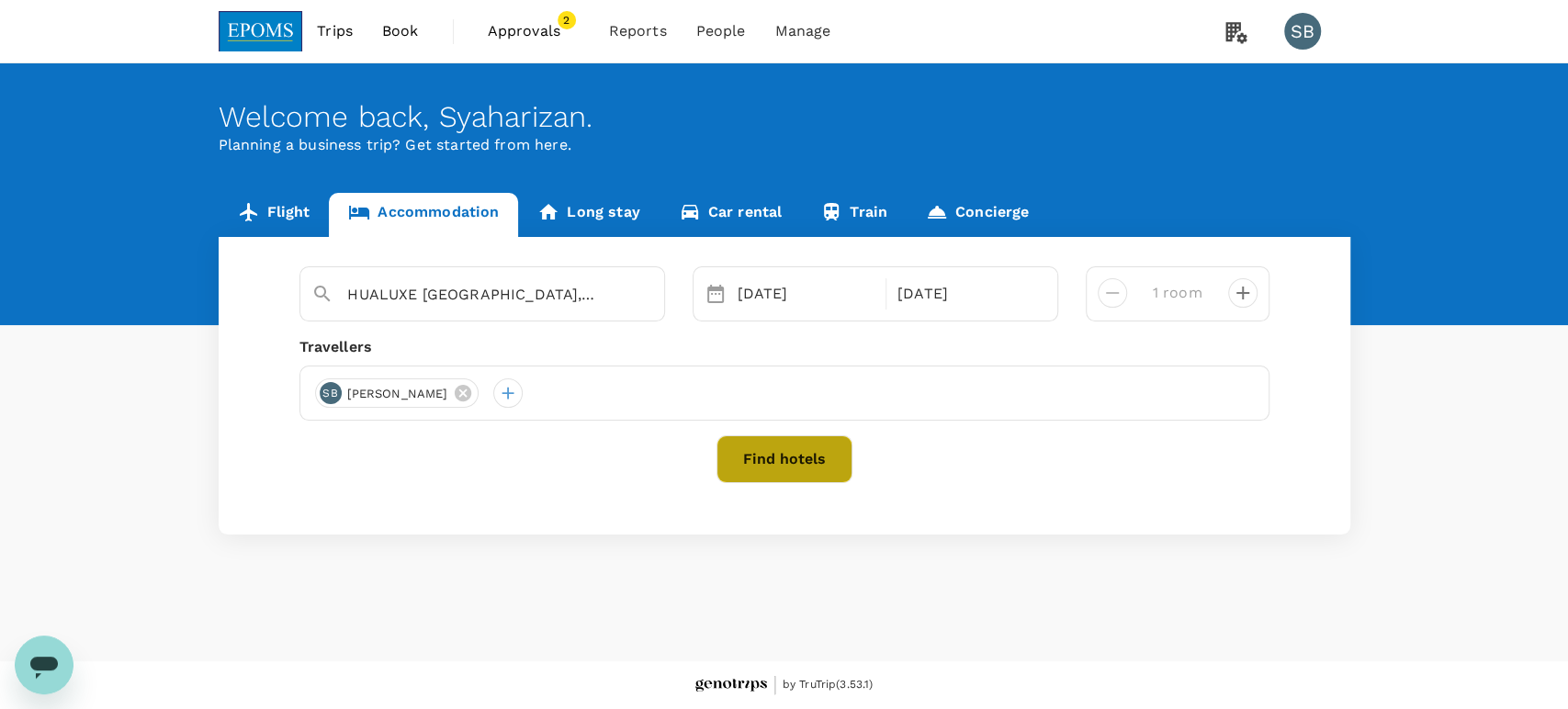
click at [793, 463] on button "Find hotels" at bounding box center [784, 459] width 136 height 48
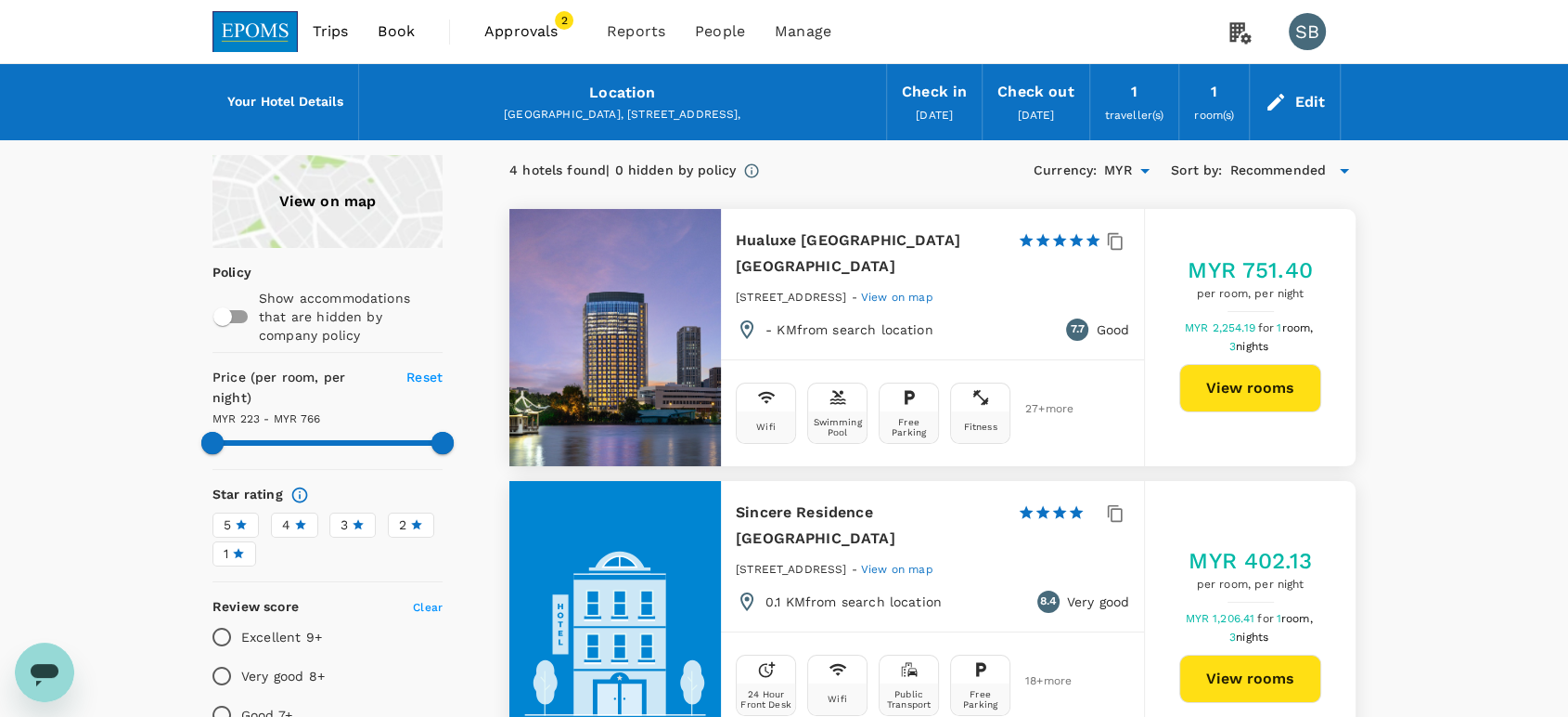
click at [1212, 376] on button "View rooms" at bounding box center [1251, 388] width 142 height 49
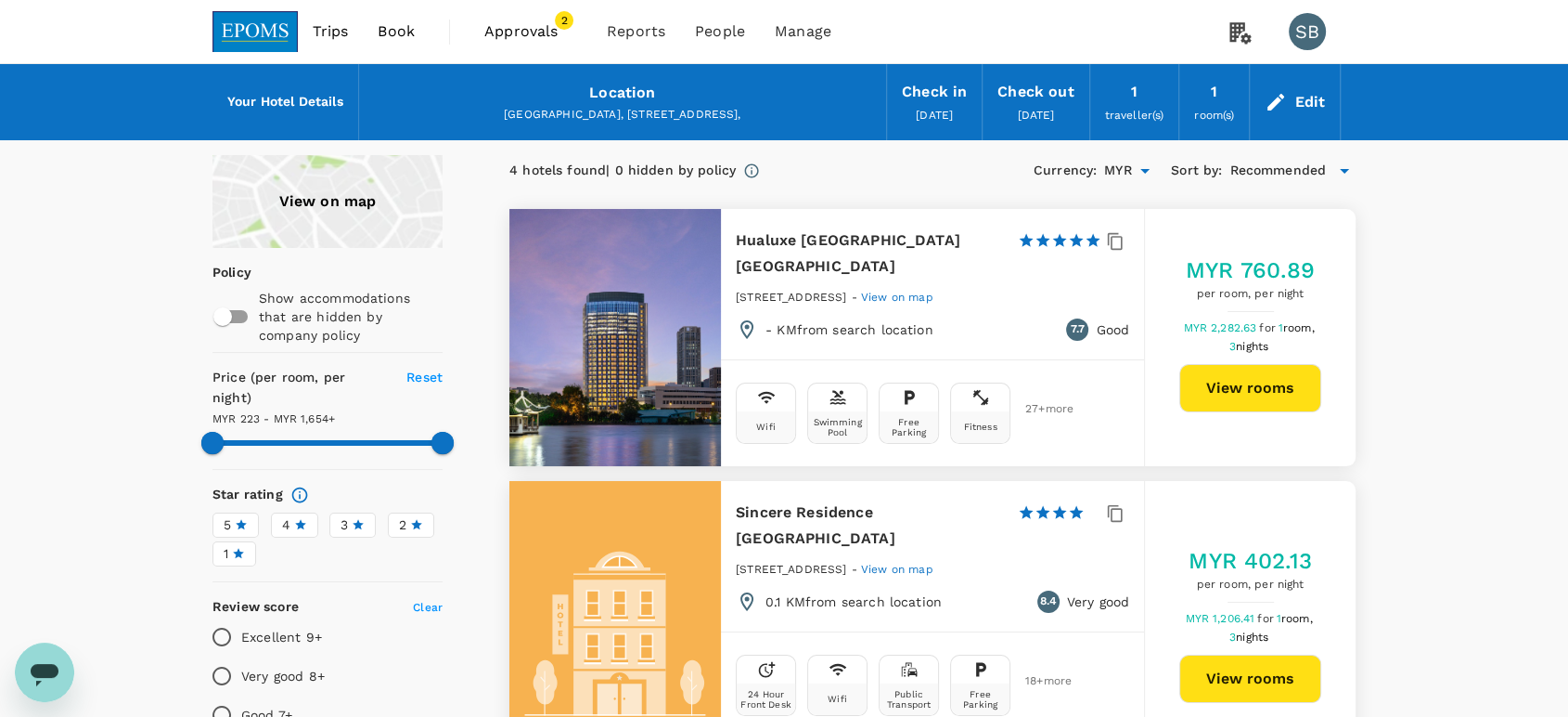
type input "1653.29"
click at [1269, 389] on button "View rooms" at bounding box center [1251, 388] width 142 height 49
click at [1306, 105] on div "Edit" at bounding box center [1309, 102] width 30 height 26
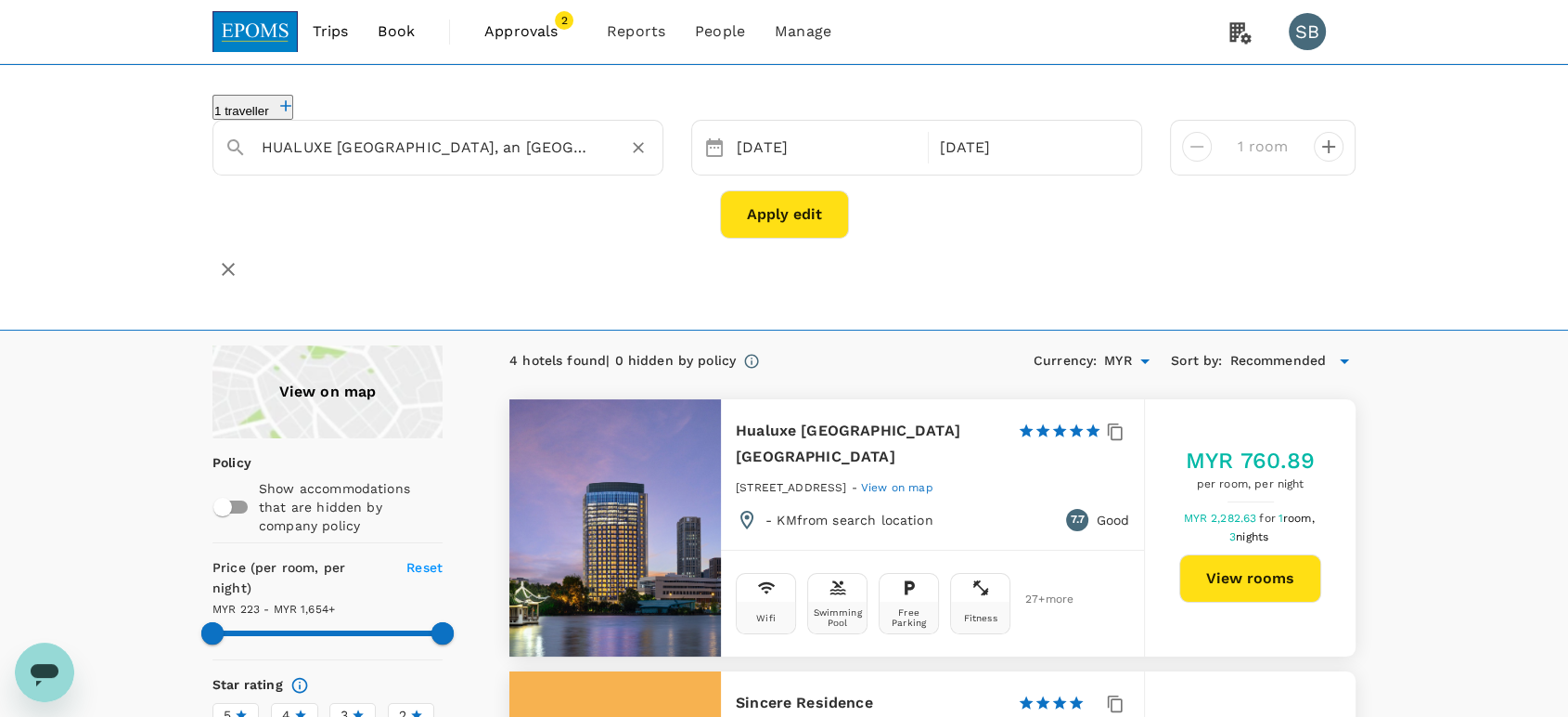
click at [631, 141] on icon "Clear" at bounding box center [638, 147] width 18 height 18
paste input "Renaissance Shanghai Putuo (Marriott)"
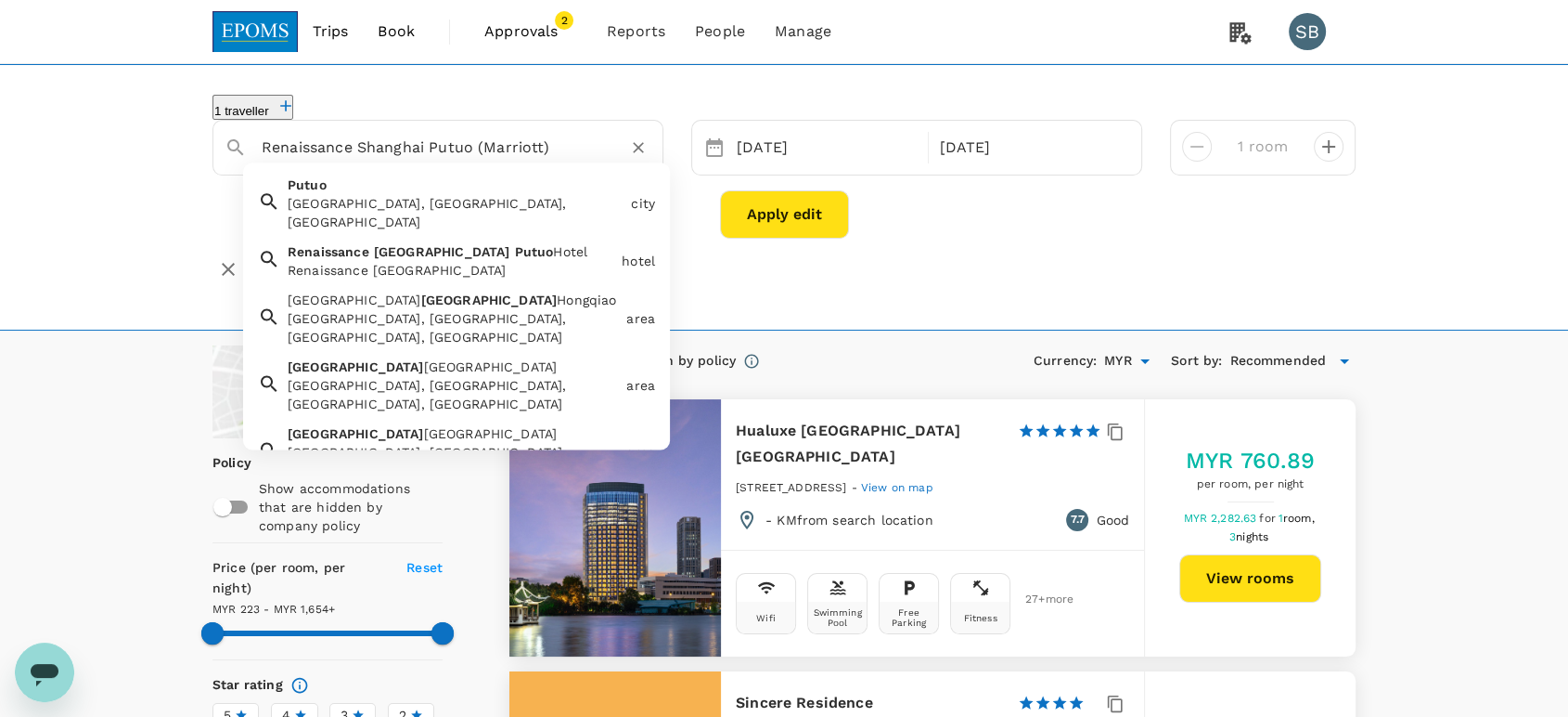
click at [459, 261] on div "Renaissance [GEOGRAPHIC_DATA]" at bounding box center [451, 269] width 327 height 18
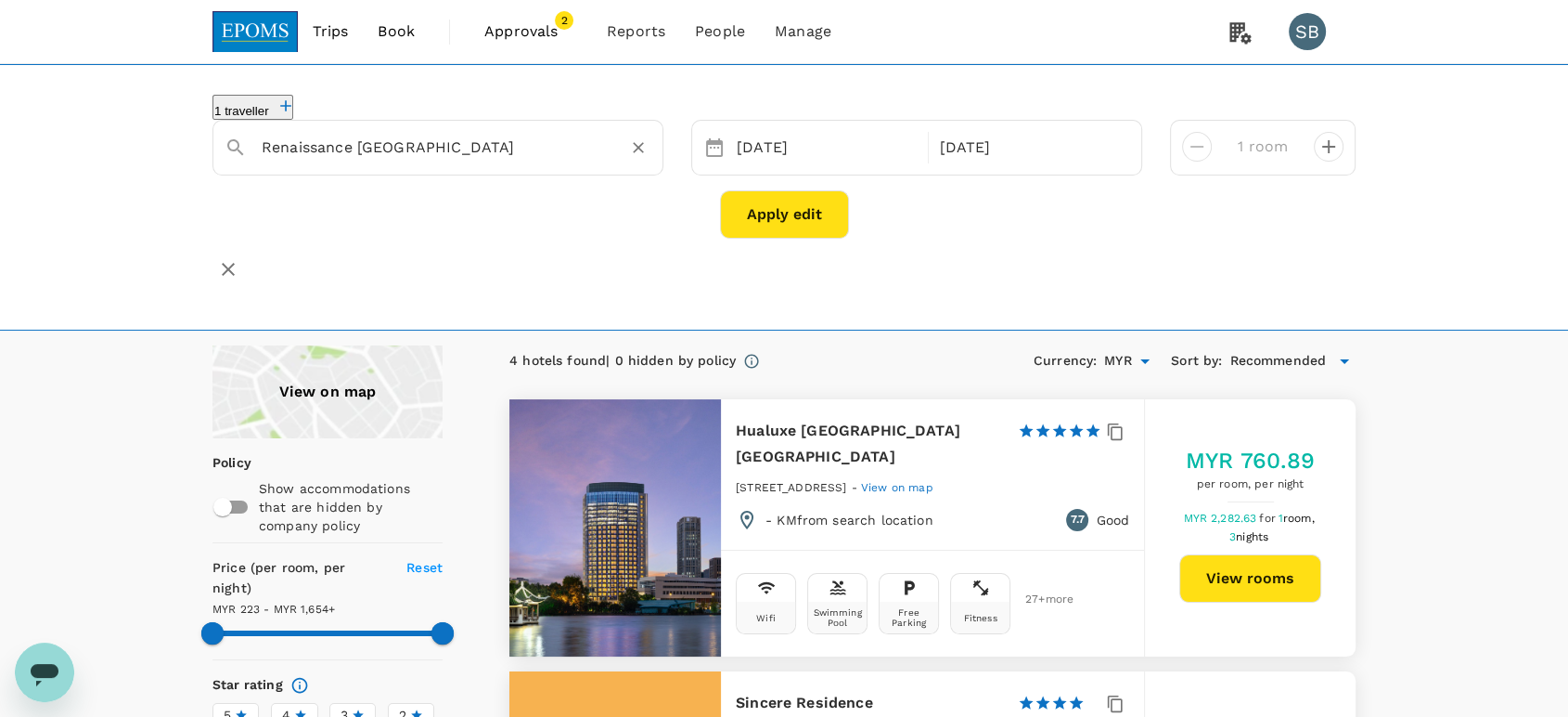
type input "Renaissance [GEOGRAPHIC_DATA]"
click at [782, 211] on button "Apply edit" at bounding box center [784, 215] width 129 height 49
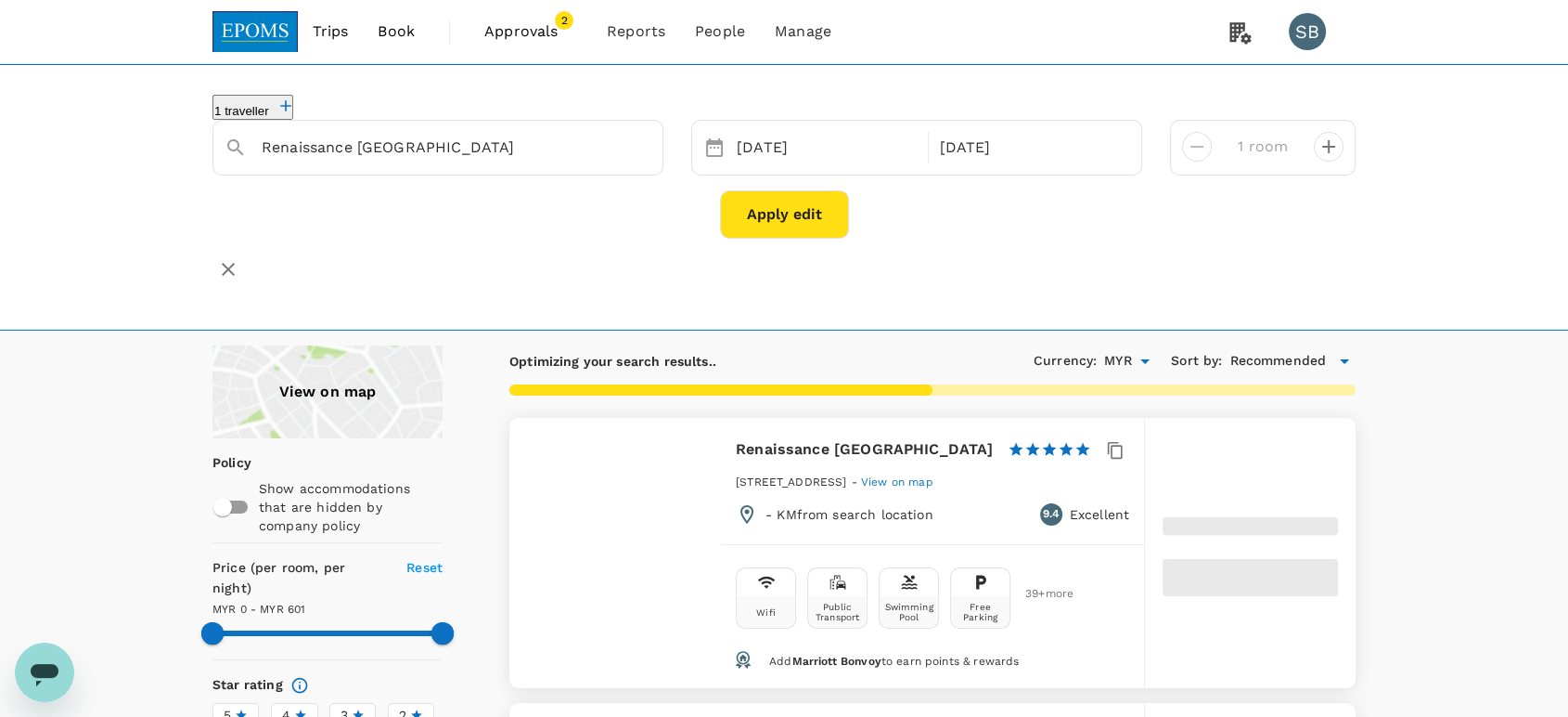
type input "379"
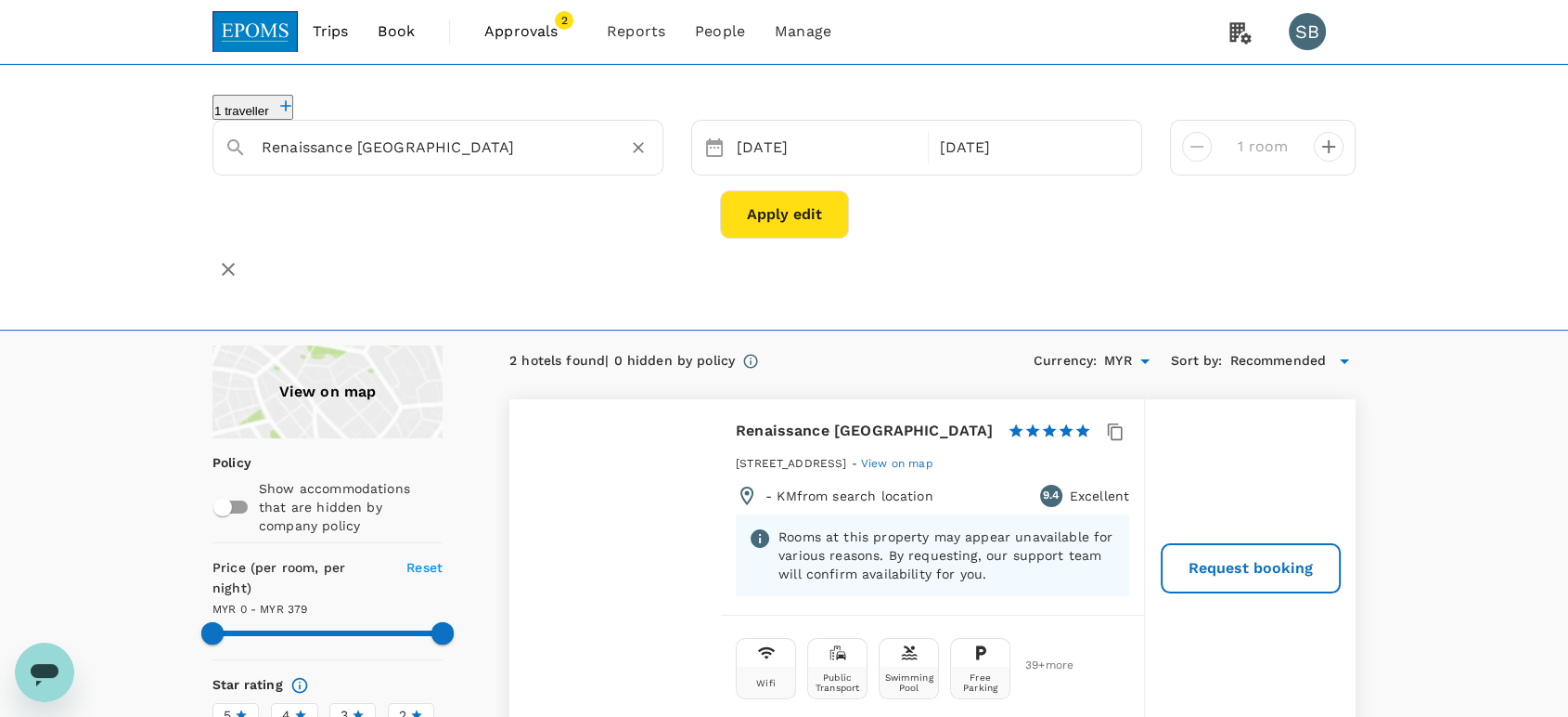
drag, startPoint x: 638, startPoint y: 145, endPoint x: 571, endPoint y: 146, distance: 67.0
click at [637, 145] on icon "Clear" at bounding box center [638, 147] width 11 height 11
paste input "Crystal Orange"
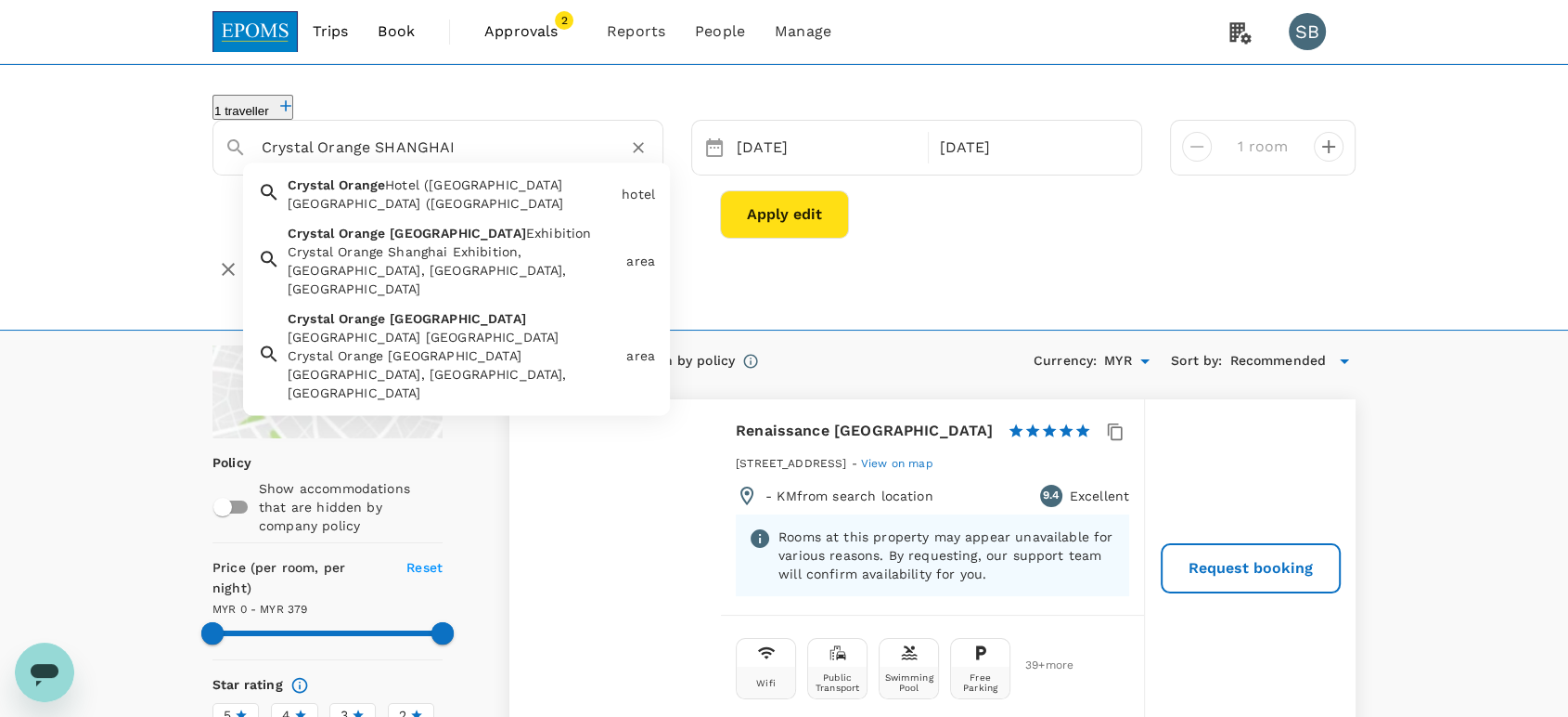
click at [447, 195] on div "Crystal Orange Hotel (Hangzhou Binjiang Star Avenu Crystal Orange Hotel (Hangzh…" at bounding box center [446, 191] width 334 height 45
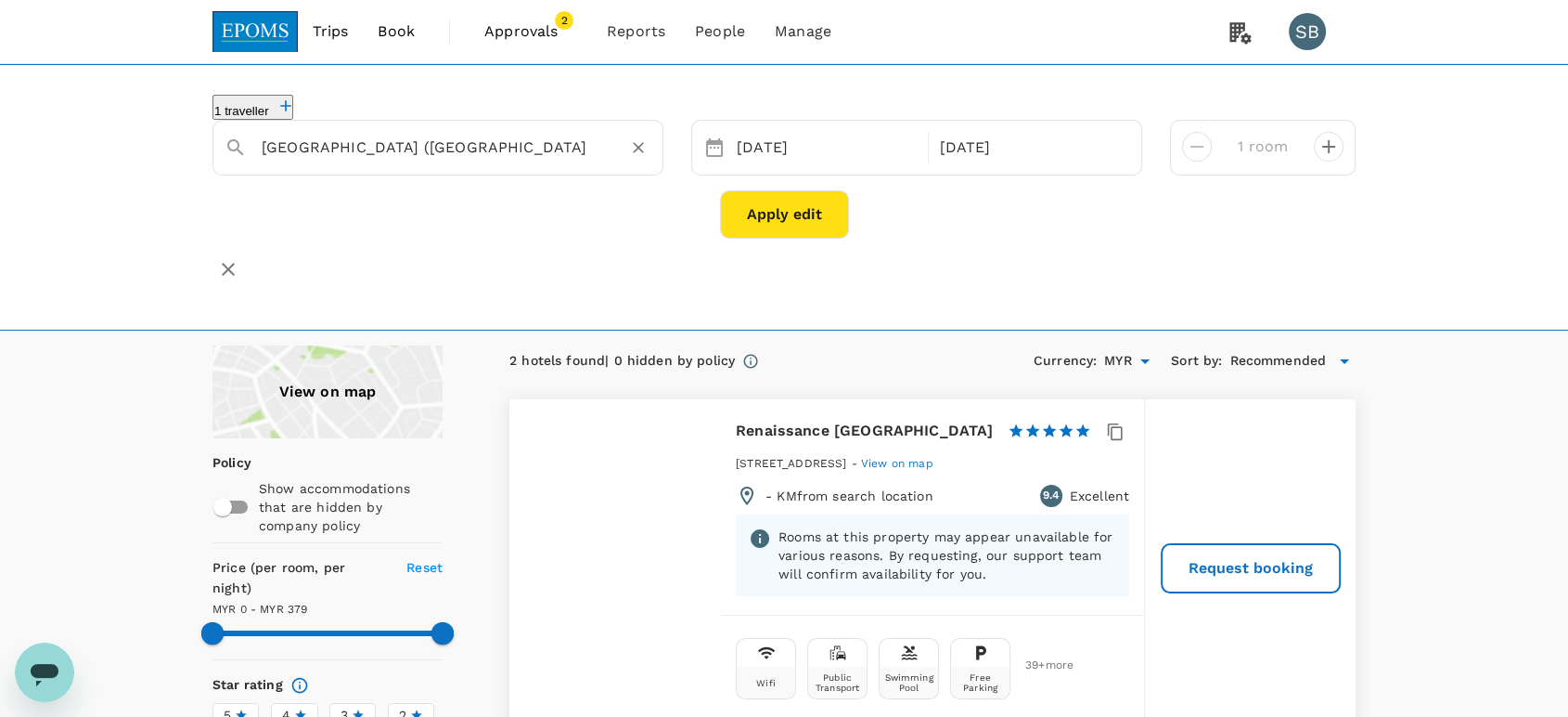
type input "[GEOGRAPHIC_DATA] ([GEOGRAPHIC_DATA]"
click at [768, 193] on button "Apply edit" at bounding box center [784, 215] width 129 height 49
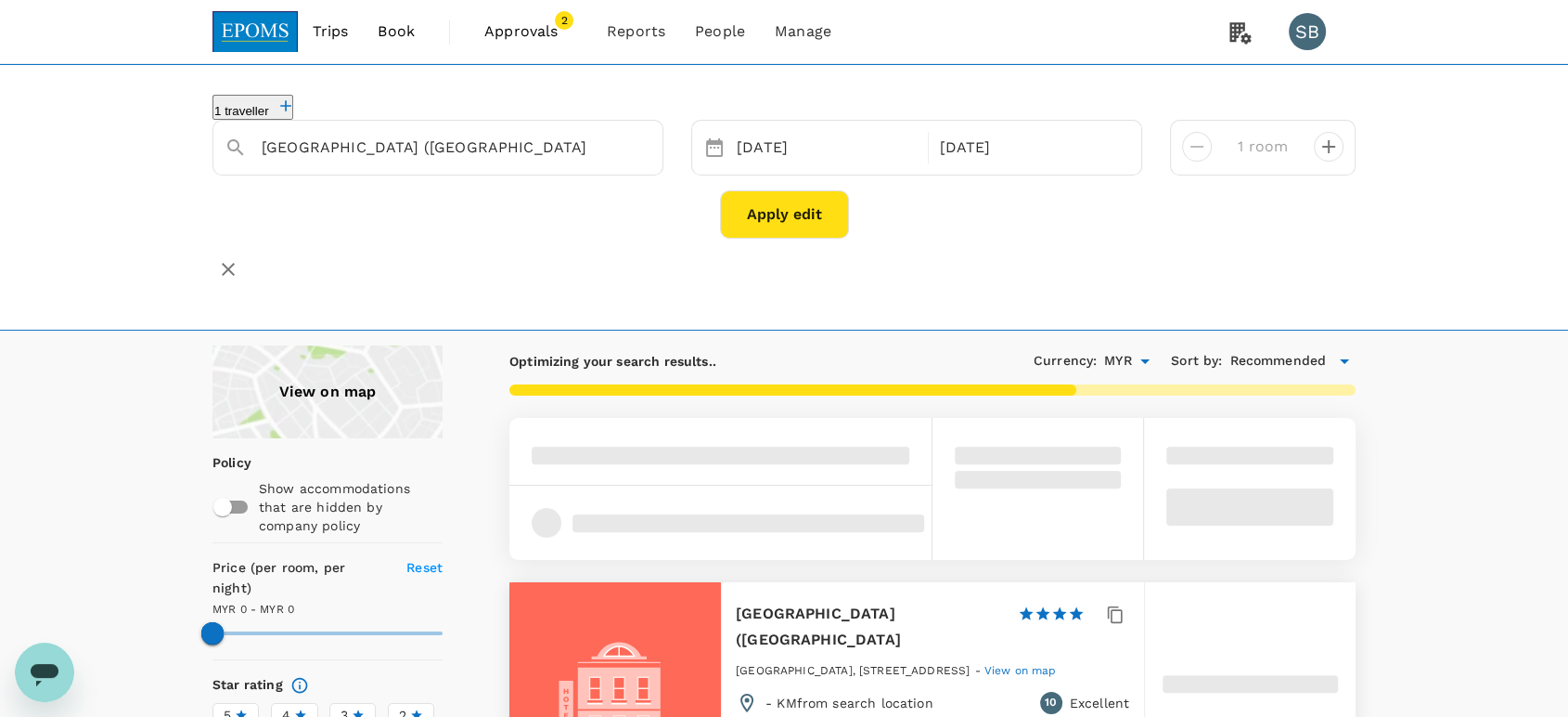
type input "1382.11"
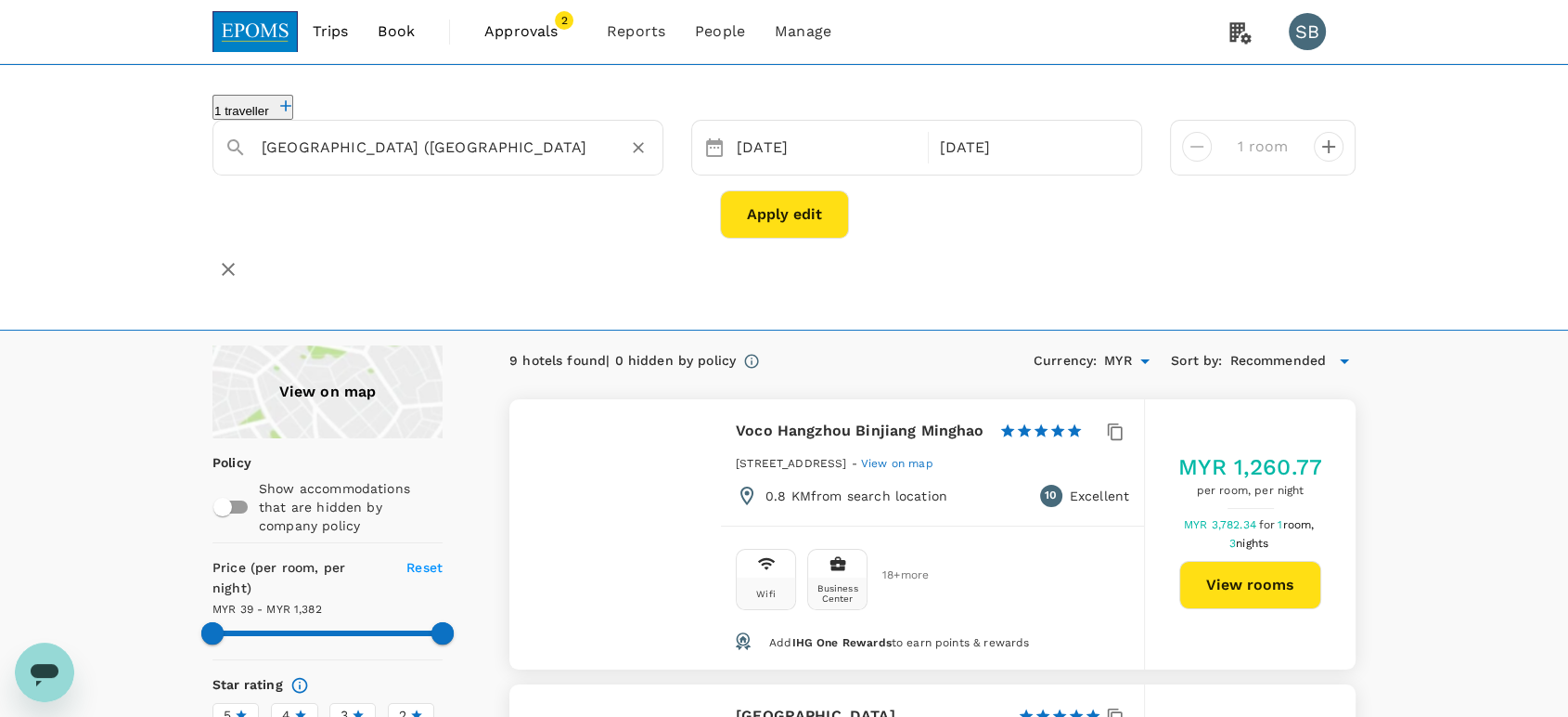
click at [638, 144] on icon "Clear" at bounding box center [638, 147] width 11 height 11
paste input "[GEOGRAPHIC_DATA]"
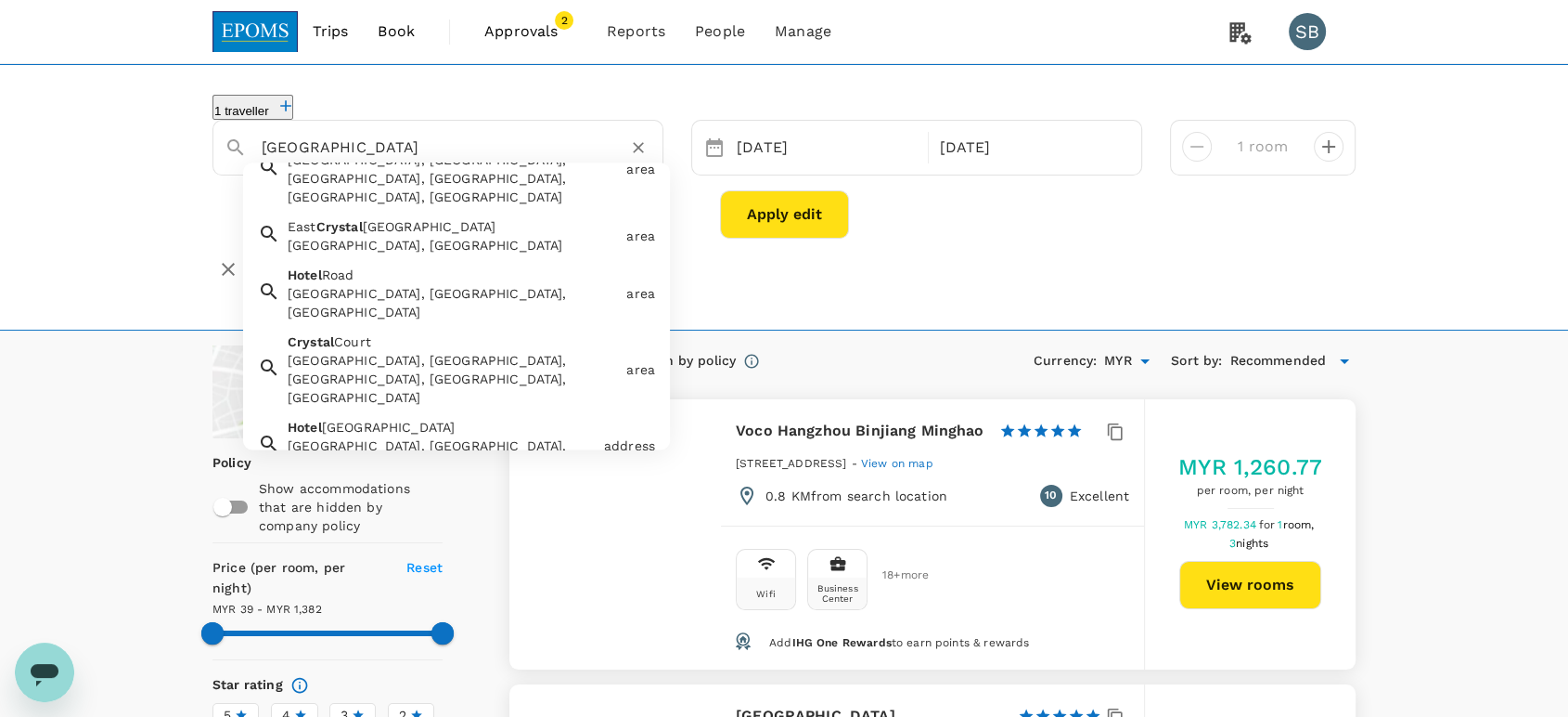
scroll to position [244, 0]
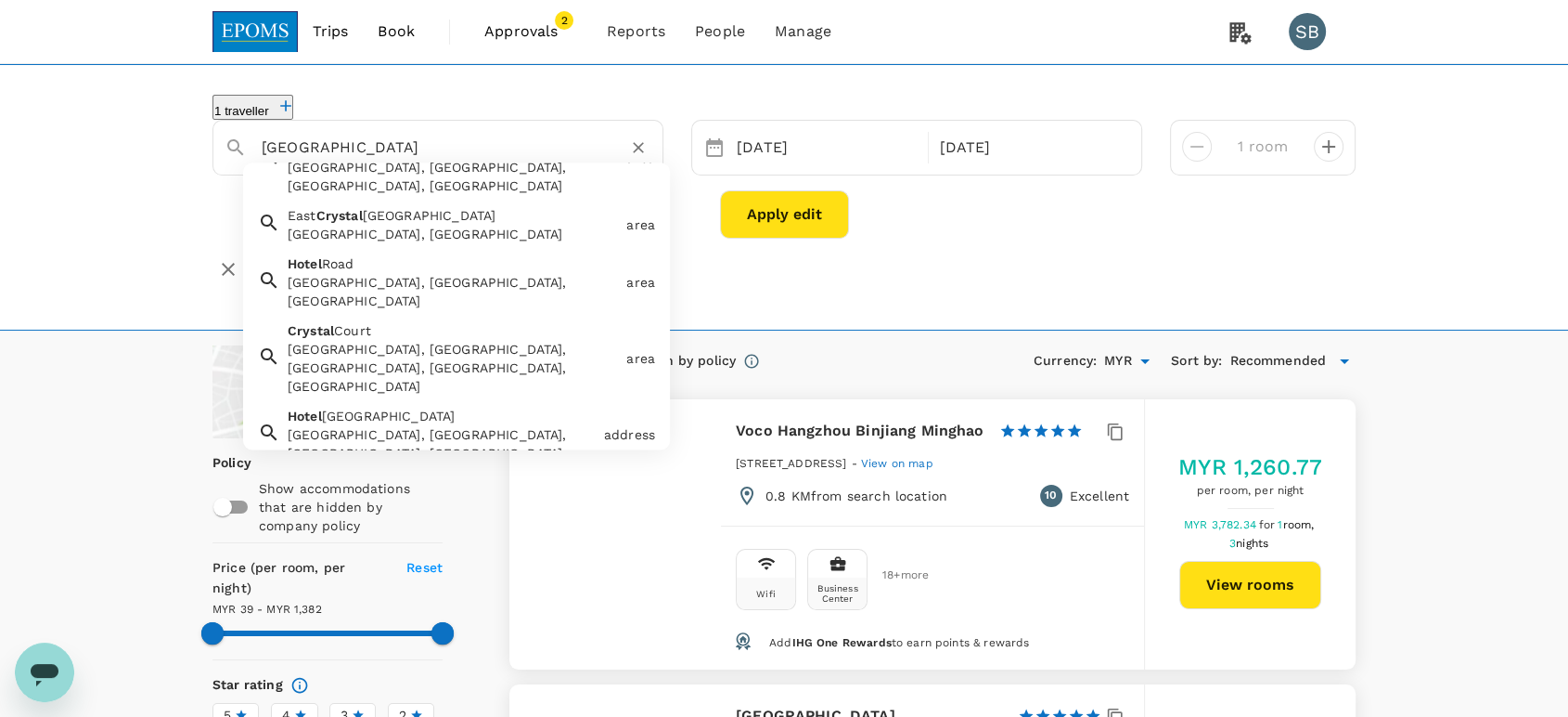
type input "[GEOGRAPHIC_DATA]"
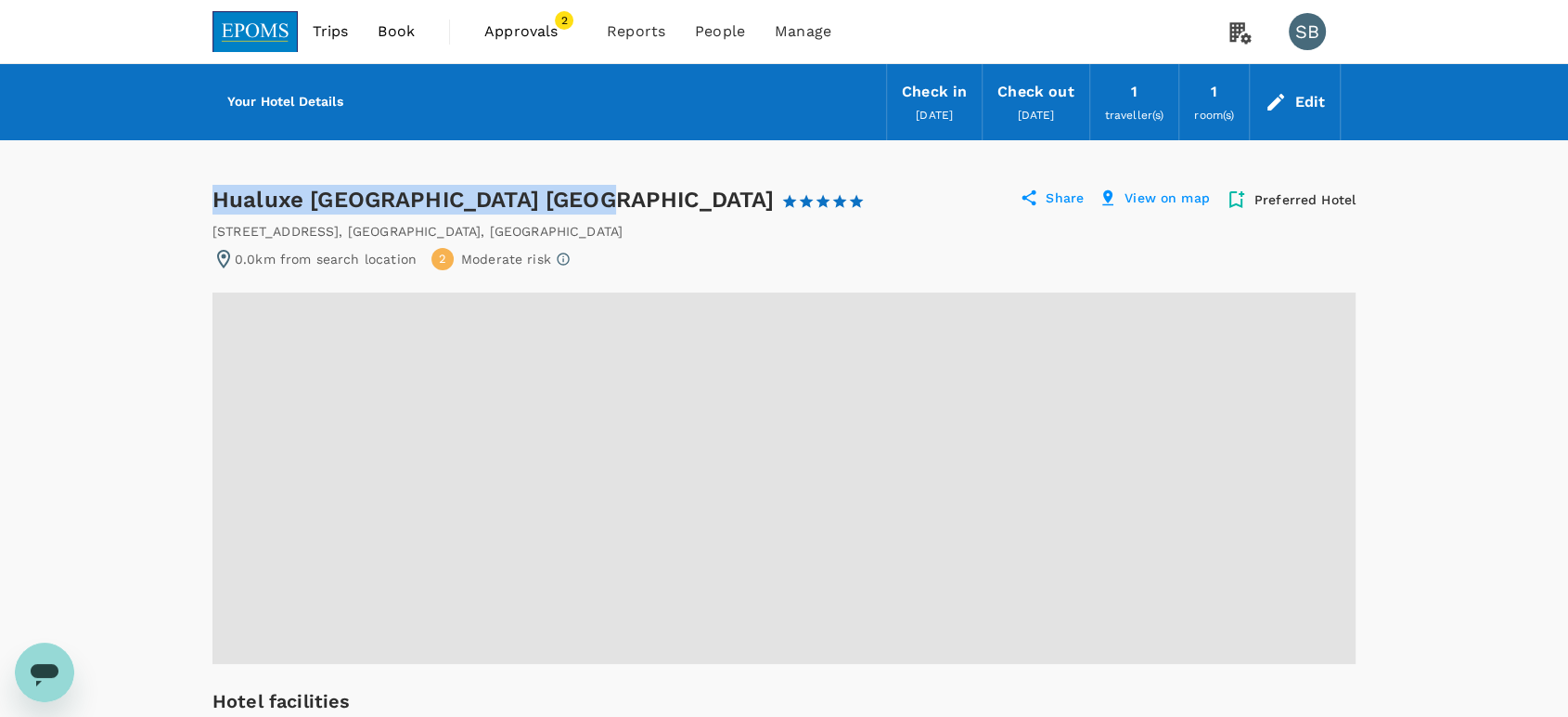
drag, startPoint x: 594, startPoint y: 199, endPoint x: 219, endPoint y: 211, distance: 375.2
click at [219, 211] on div "Hualuxe Shanghai Changfeng Park 1 Star 2 Stars 3 Stars 4 Stars 5 Stars" at bounding box center [538, 199] width 653 height 30
copy div "Hualuxe [GEOGRAPHIC_DATA] [GEOGRAPHIC_DATA]"
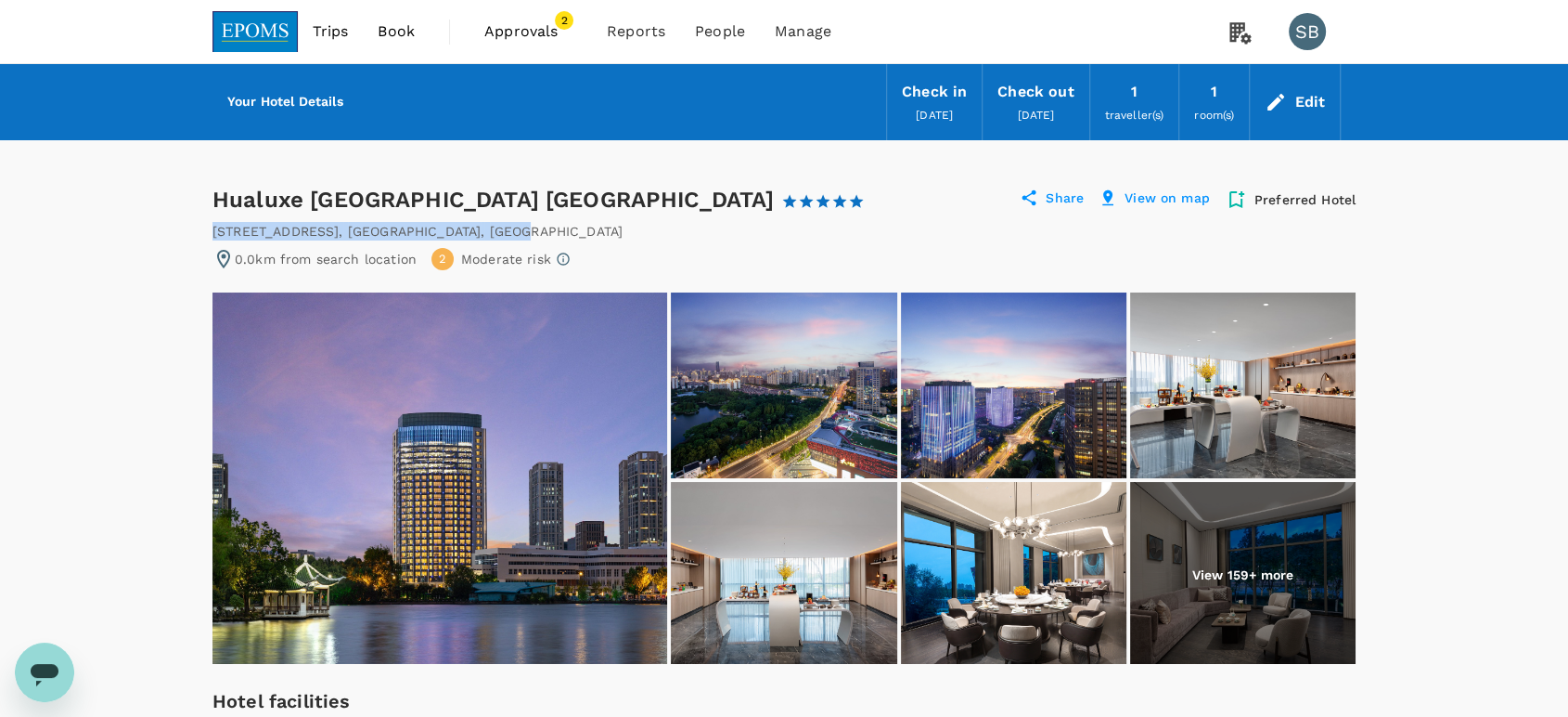
drag, startPoint x: 461, startPoint y: 229, endPoint x: 212, endPoint y: 232, distance: 249.0
click at [212, 232] on div "No.388 Da Du He Rd , Shanghai , China" at bounding box center [783, 231] width 1143 height 18
copy div "No.388 Da Du He Rd , Shanghai , China"
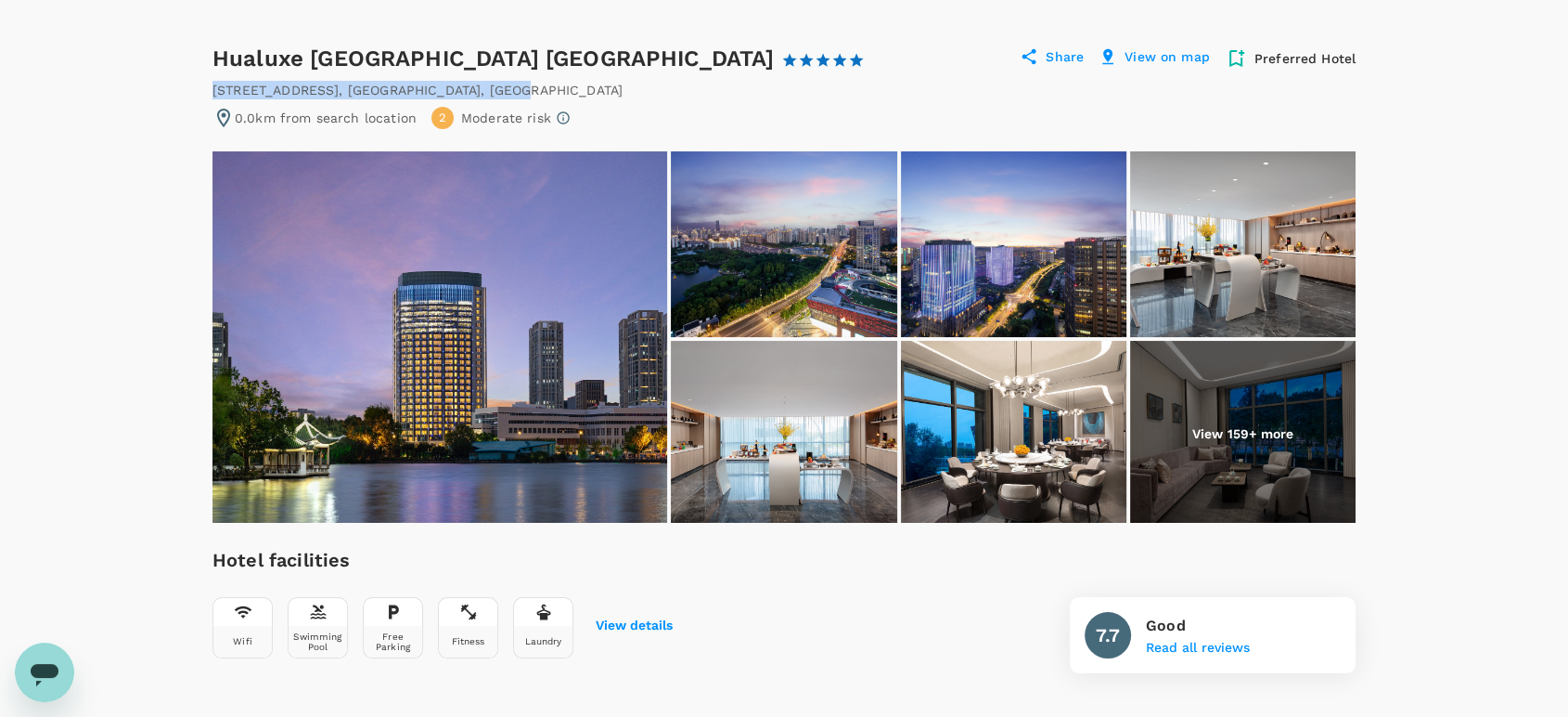
scroll to position [103, 0]
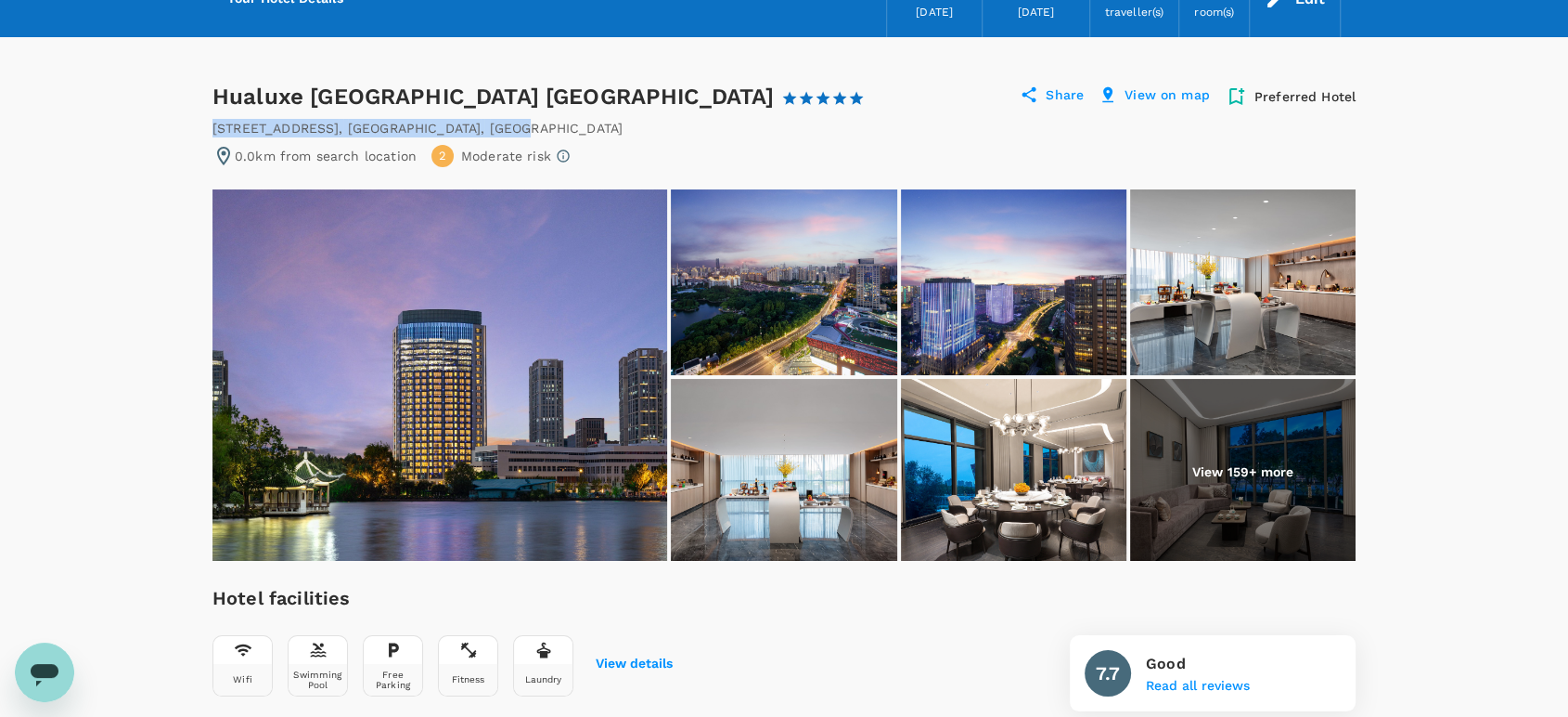
click at [524, 375] on img at bounding box center [440, 376] width 455 height 372
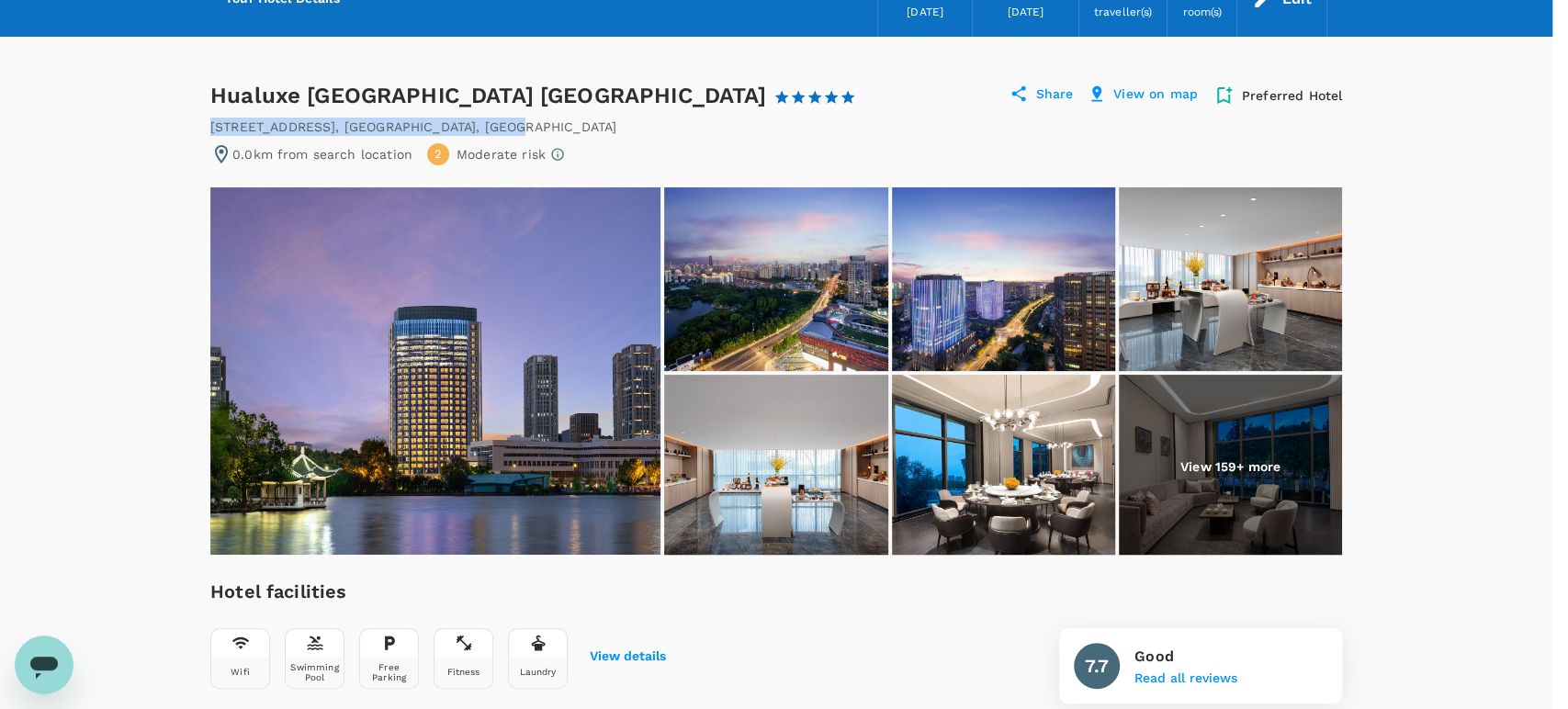
drag, startPoint x: 1185, startPoint y: 49, endPoint x: 1187, endPoint y: 72, distance: 23.1
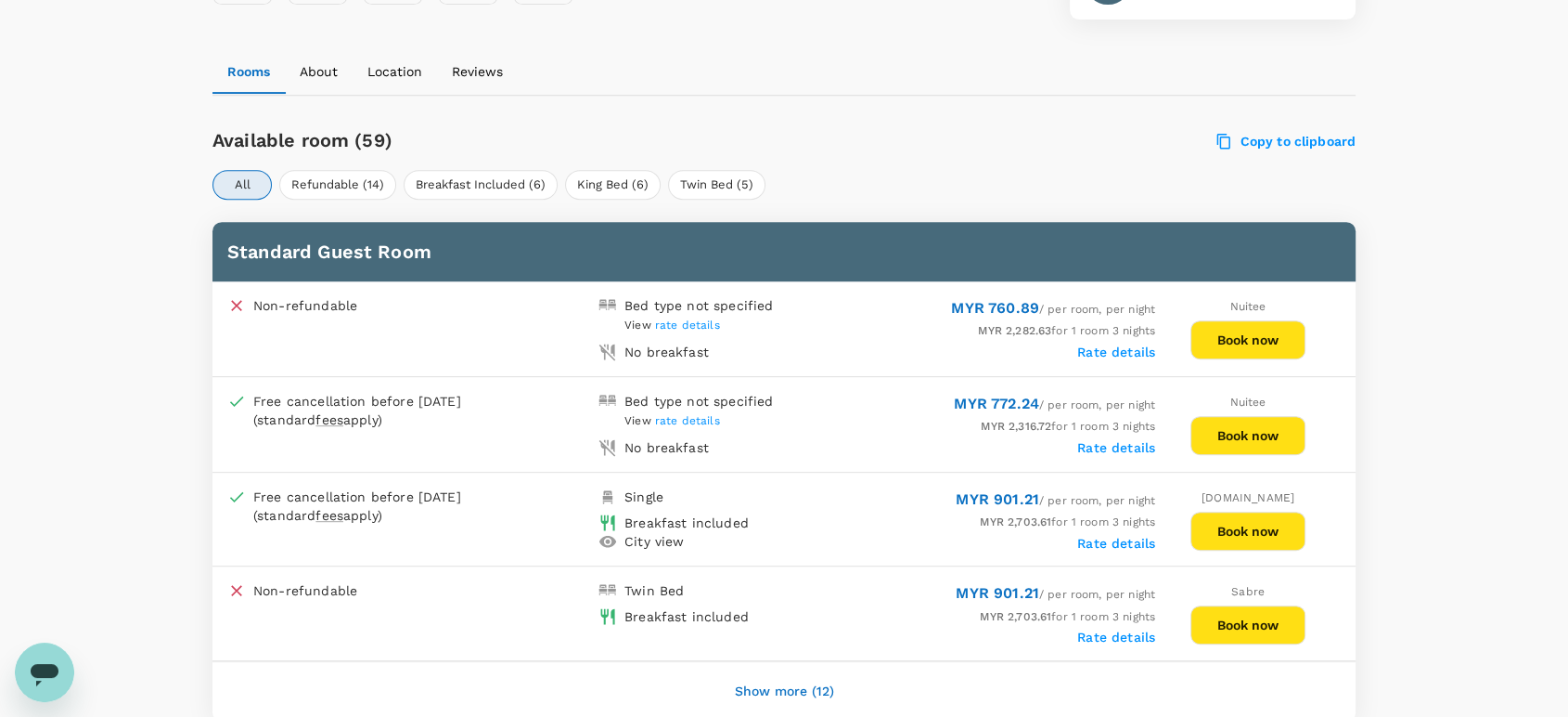
scroll to position [824, 0]
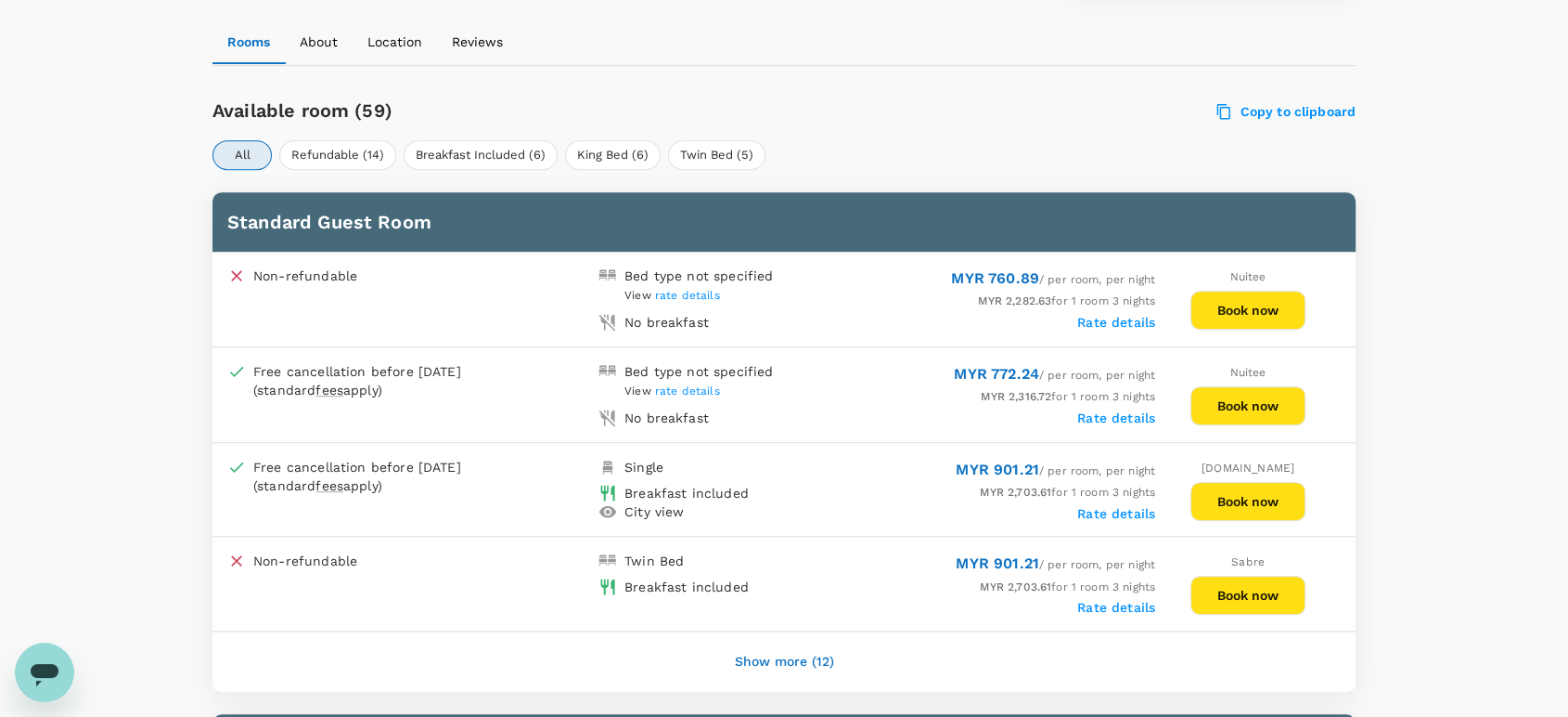
click at [1241, 494] on button "Book now" at bounding box center [1248, 501] width 115 height 39
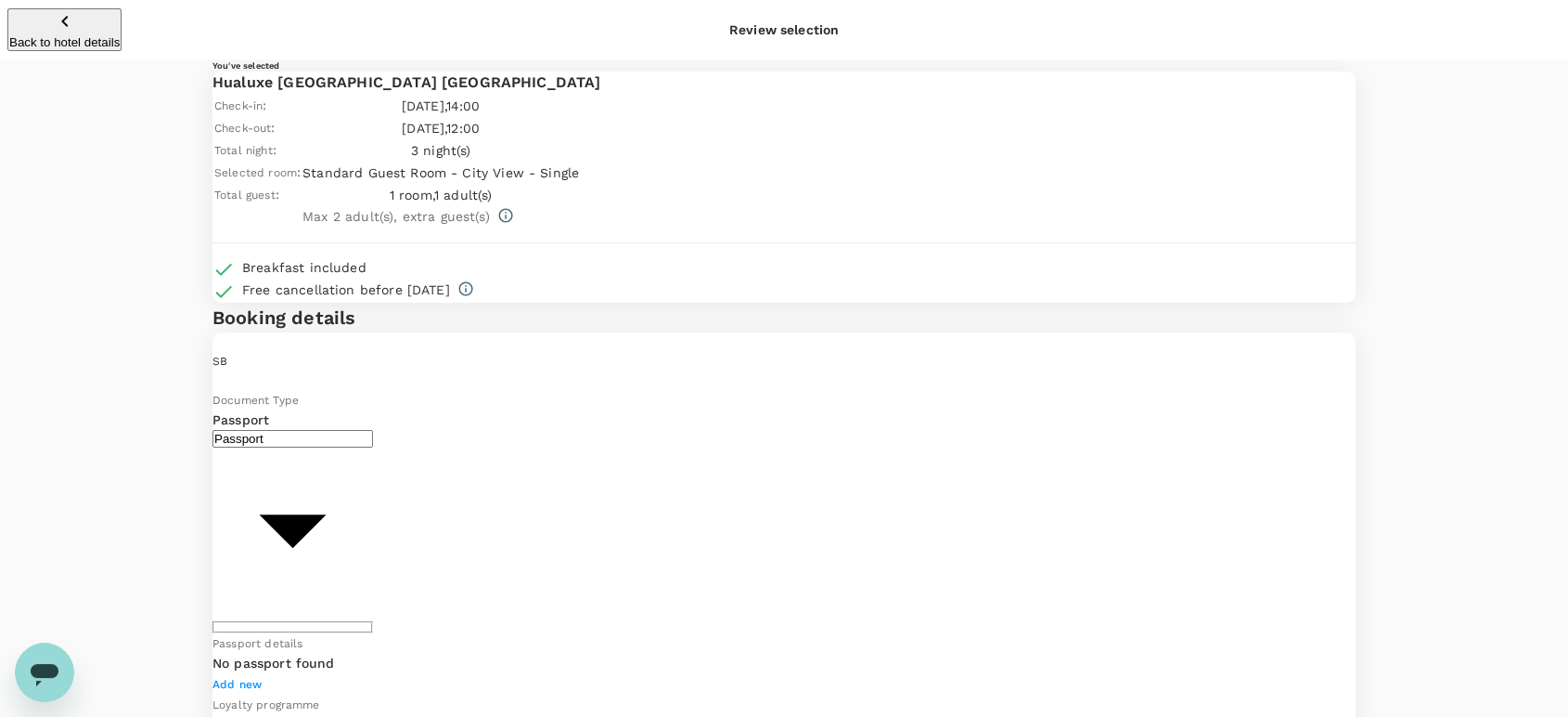
click at [53, 19] on icon "button" at bounding box center [64, 20] width 22 height 22
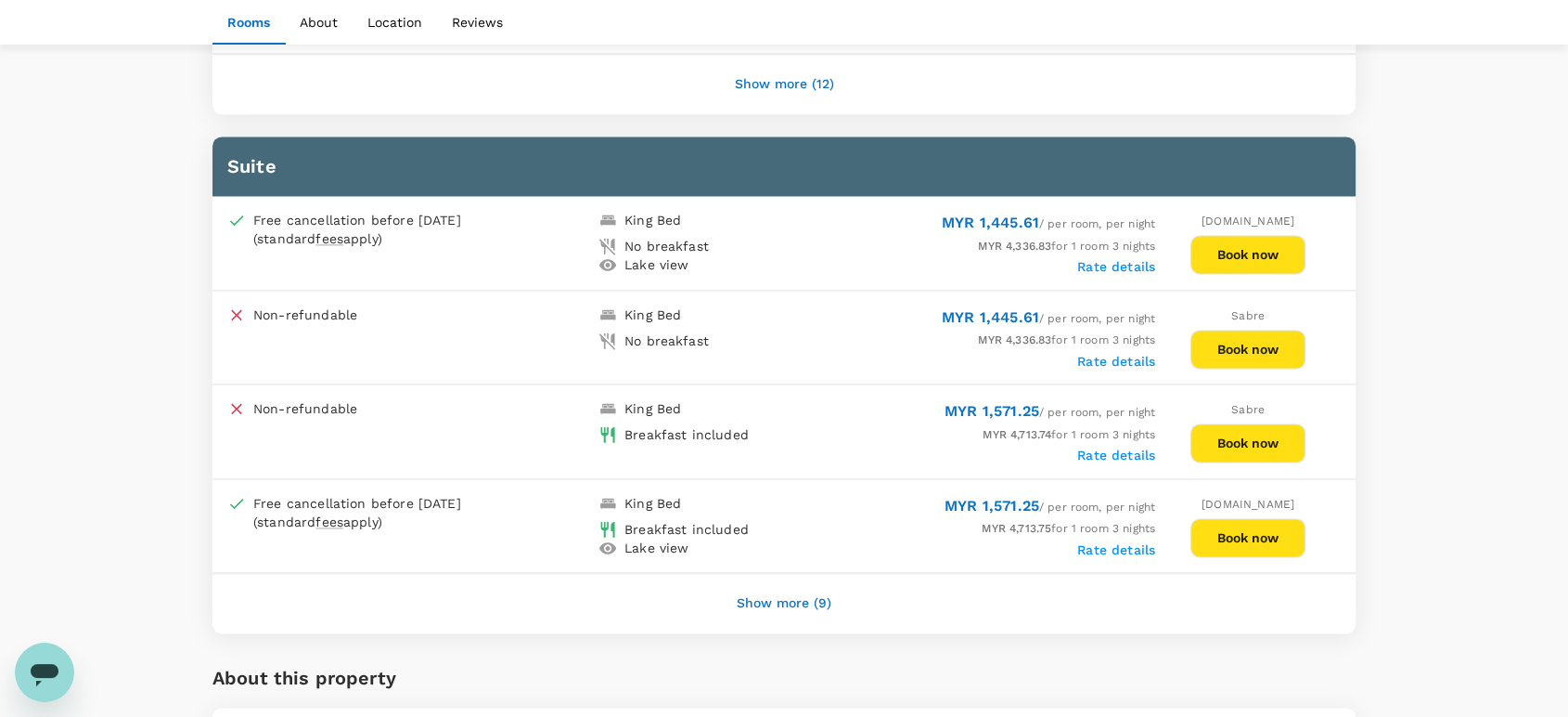
scroll to position [2570, 0]
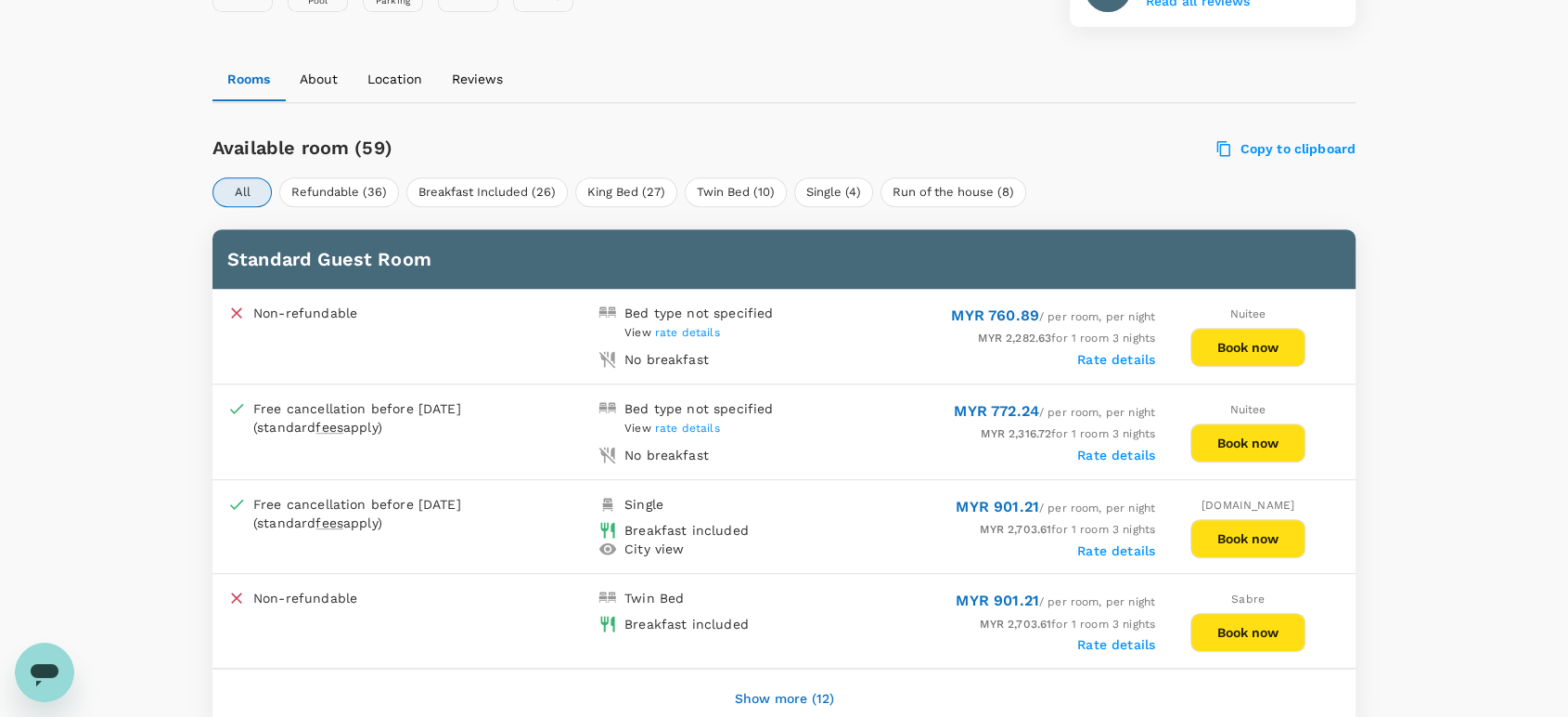
scroll to position [817, 0]
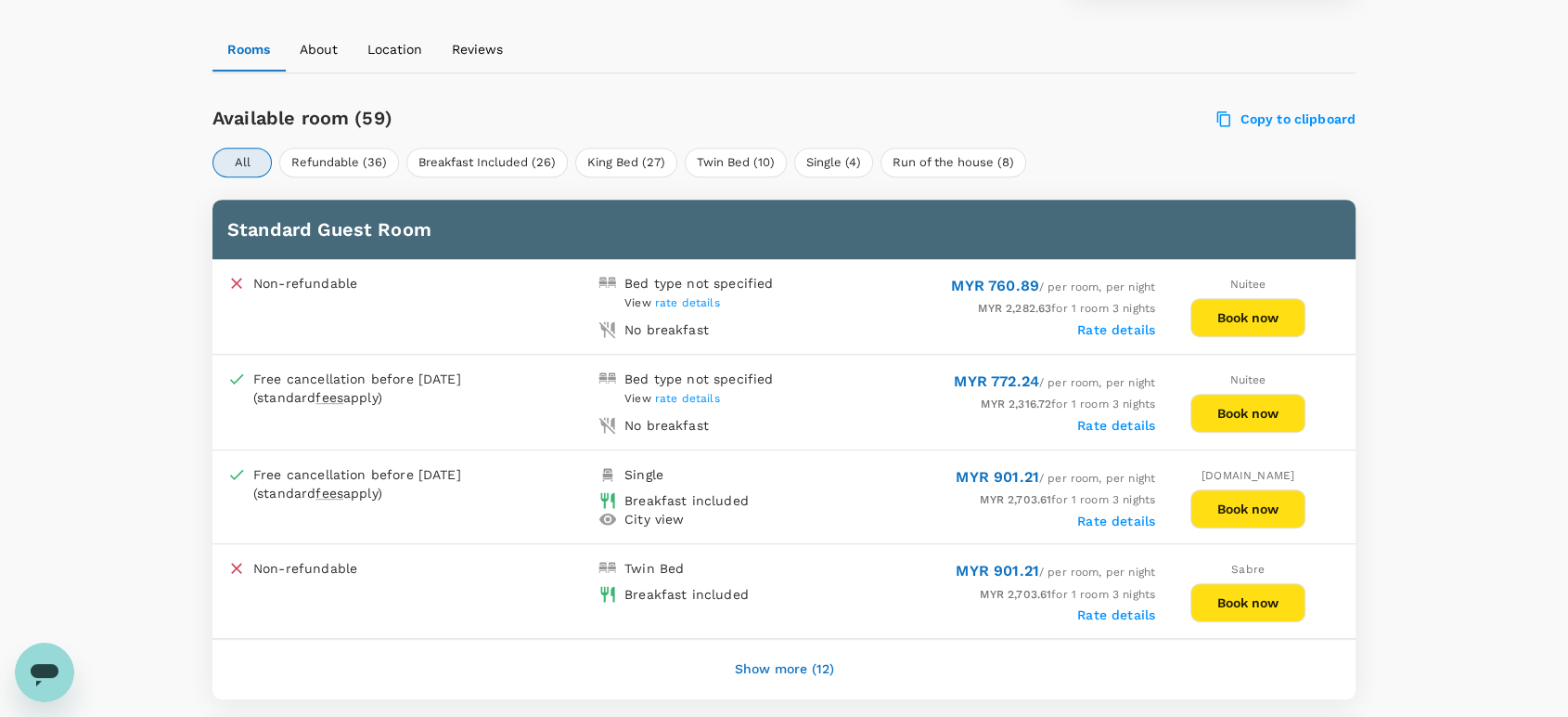
click at [809, 657] on button "Show more (12)" at bounding box center [785, 669] width 152 height 45
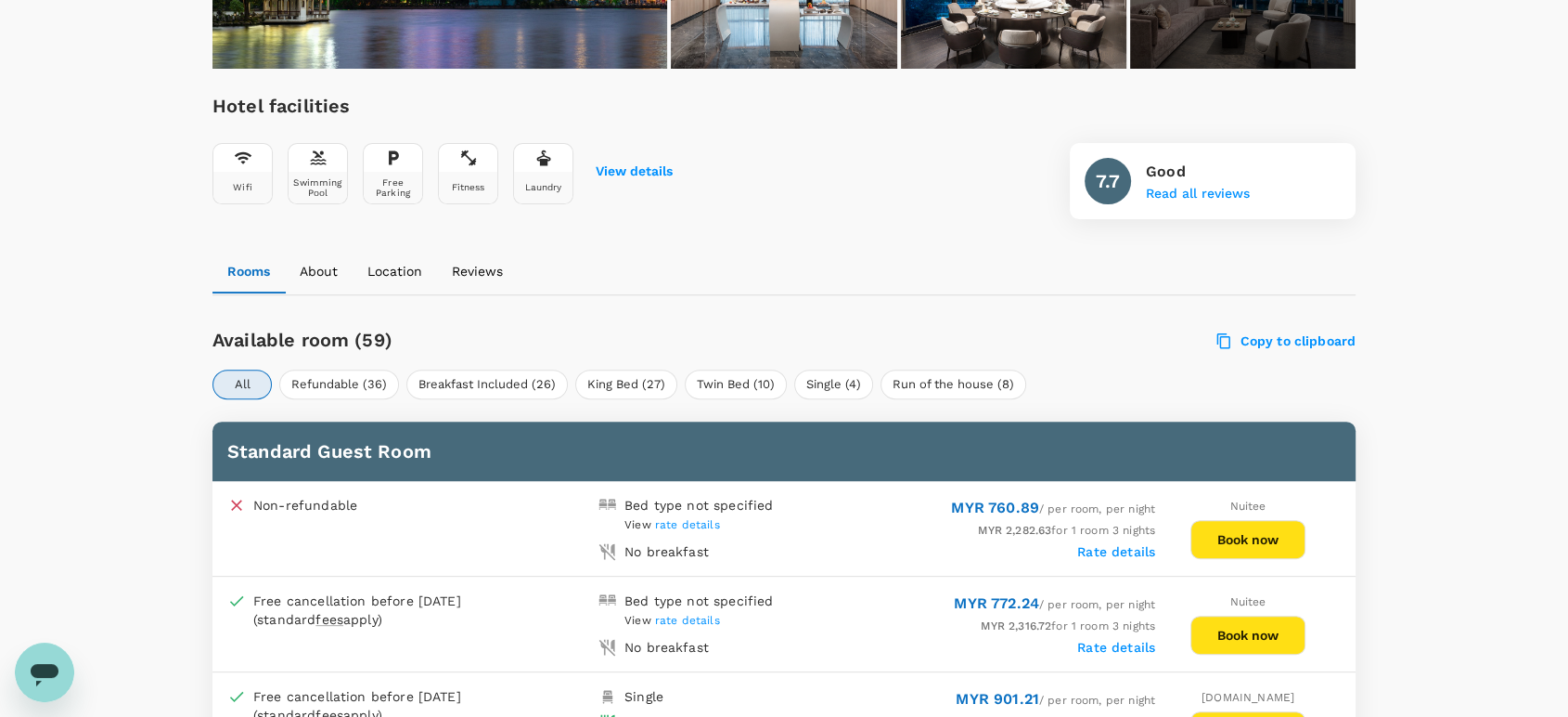
scroll to position [508, 0]
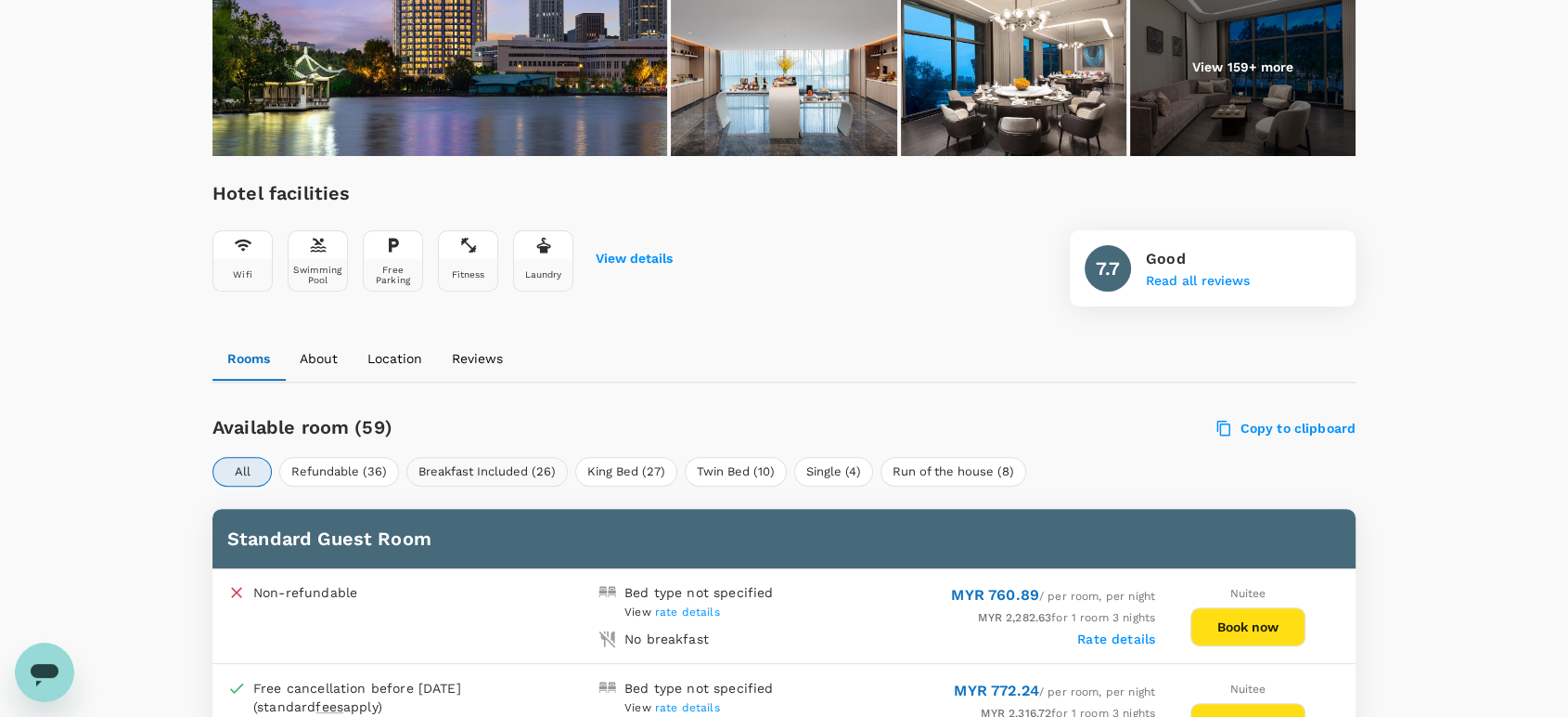
click at [517, 474] on button "Breakfast Included (26)" at bounding box center [487, 471] width 161 height 30
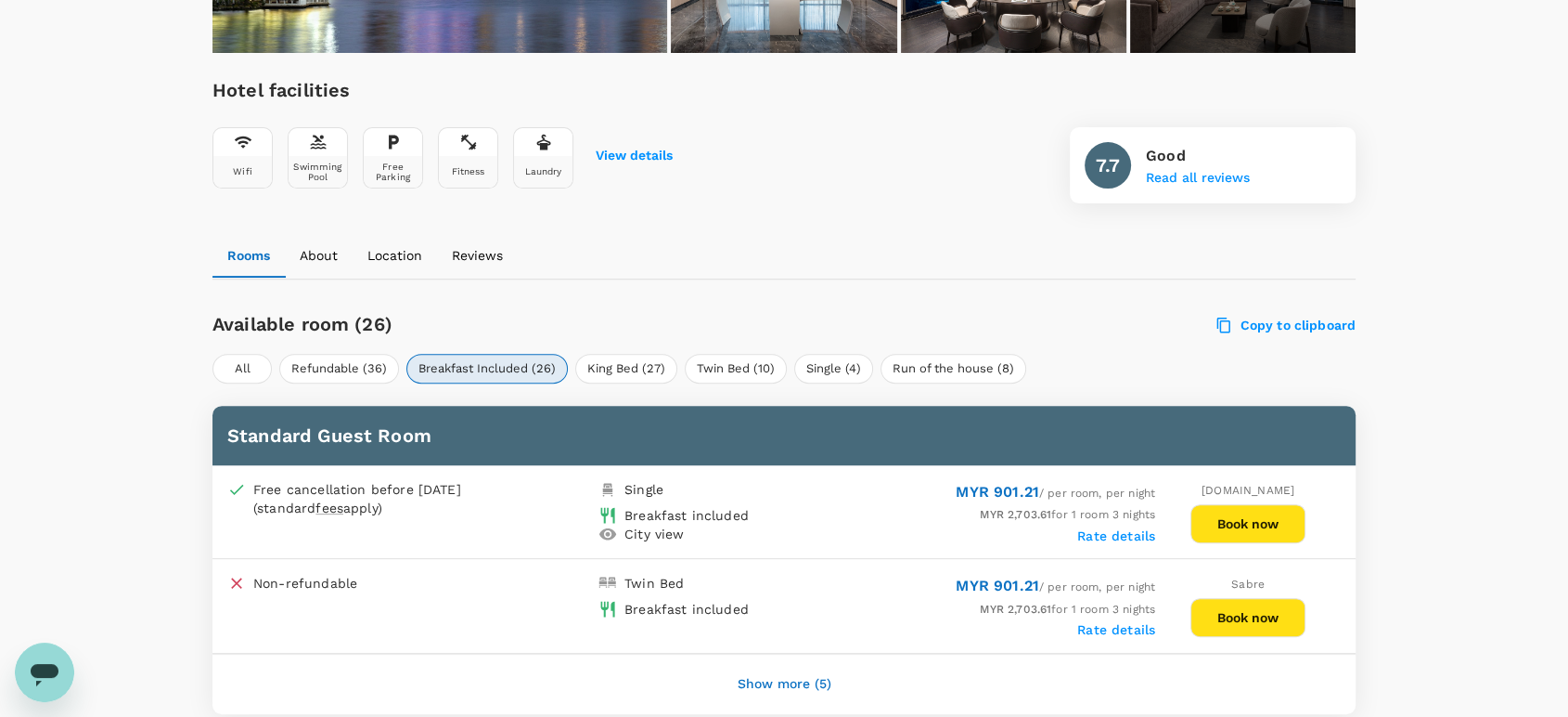
scroll to position [714, 0]
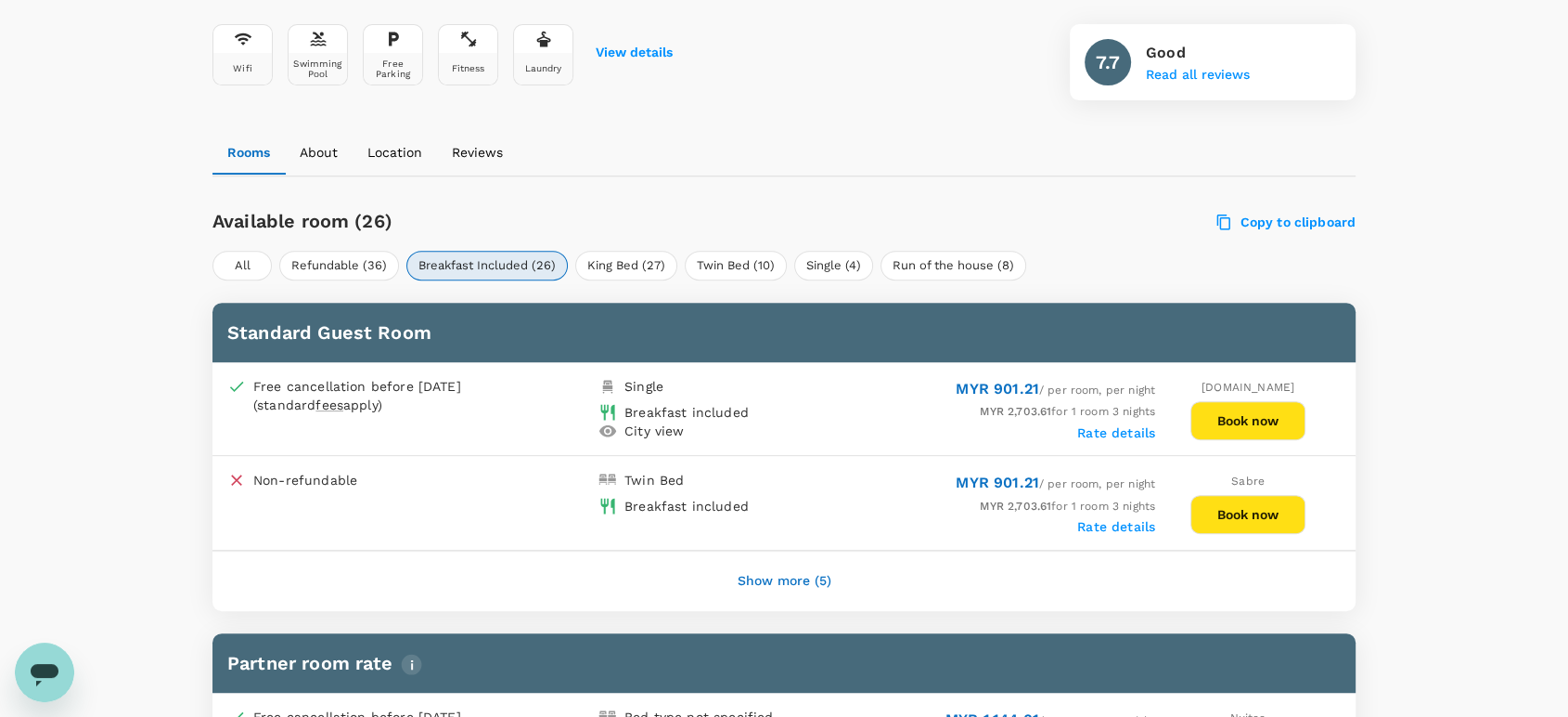
click at [779, 573] on button "Show more (5)" at bounding box center [785, 581] width 146 height 45
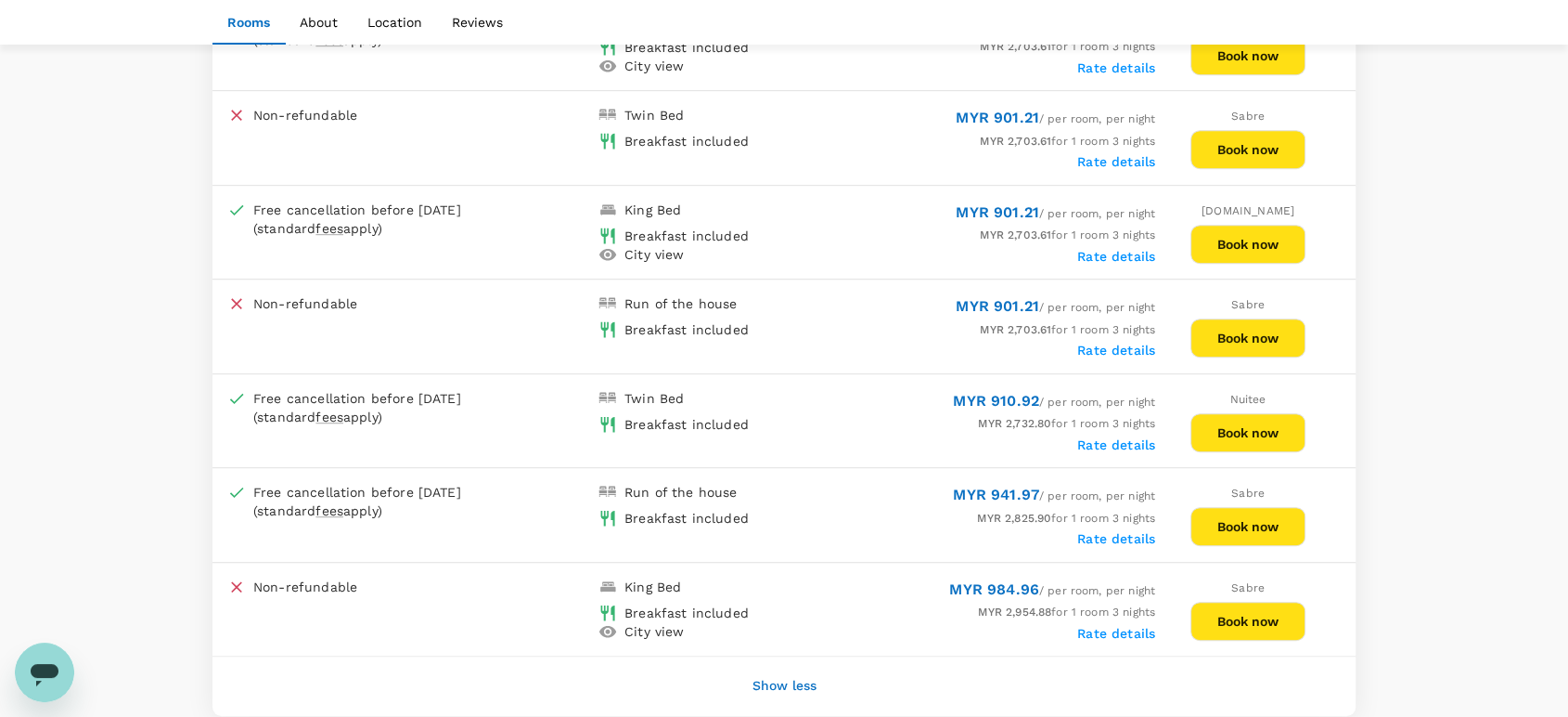
scroll to position [1127, 0]
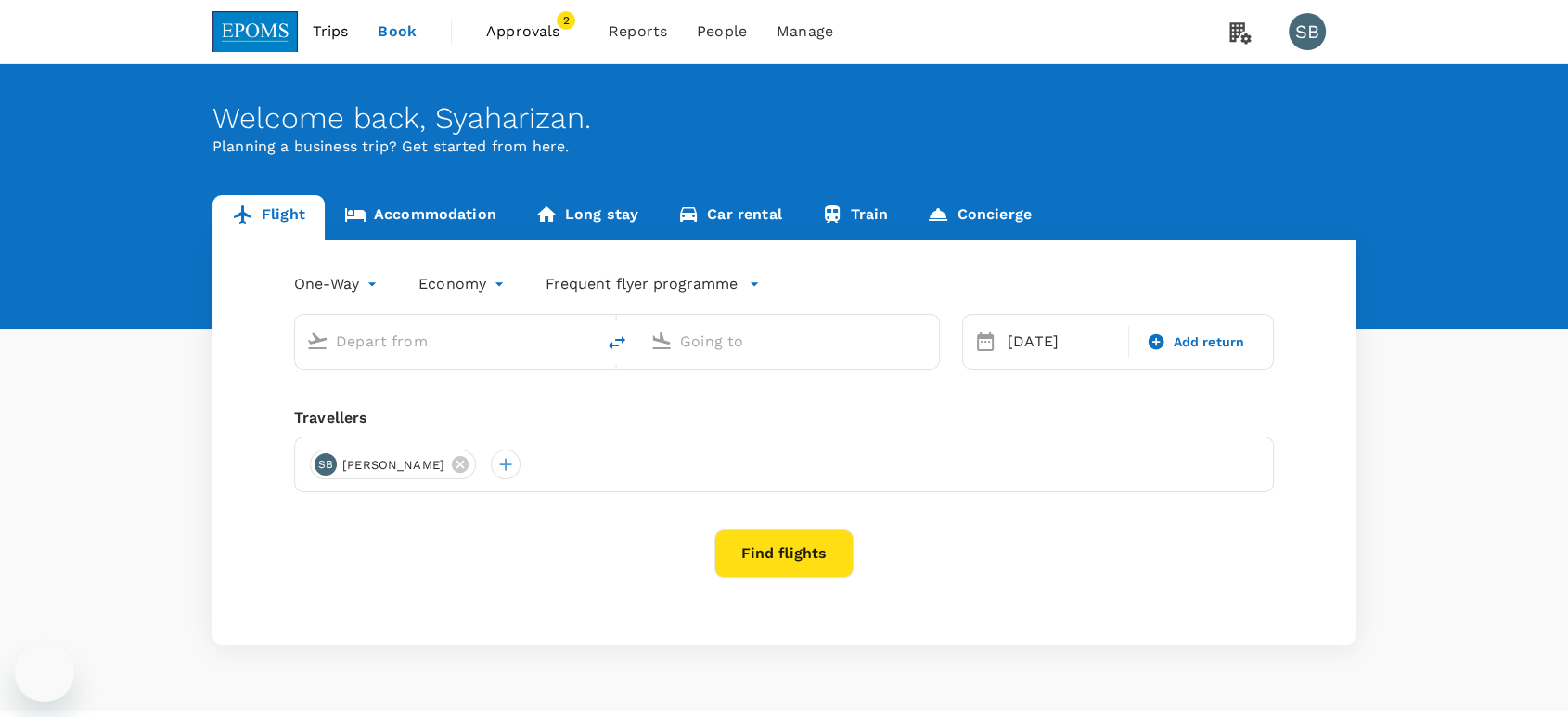
type input "Kota Kinabalu Intl (BKI)"
type input "Kuala Lumpur Intl ([GEOGRAPHIC_DATA])"
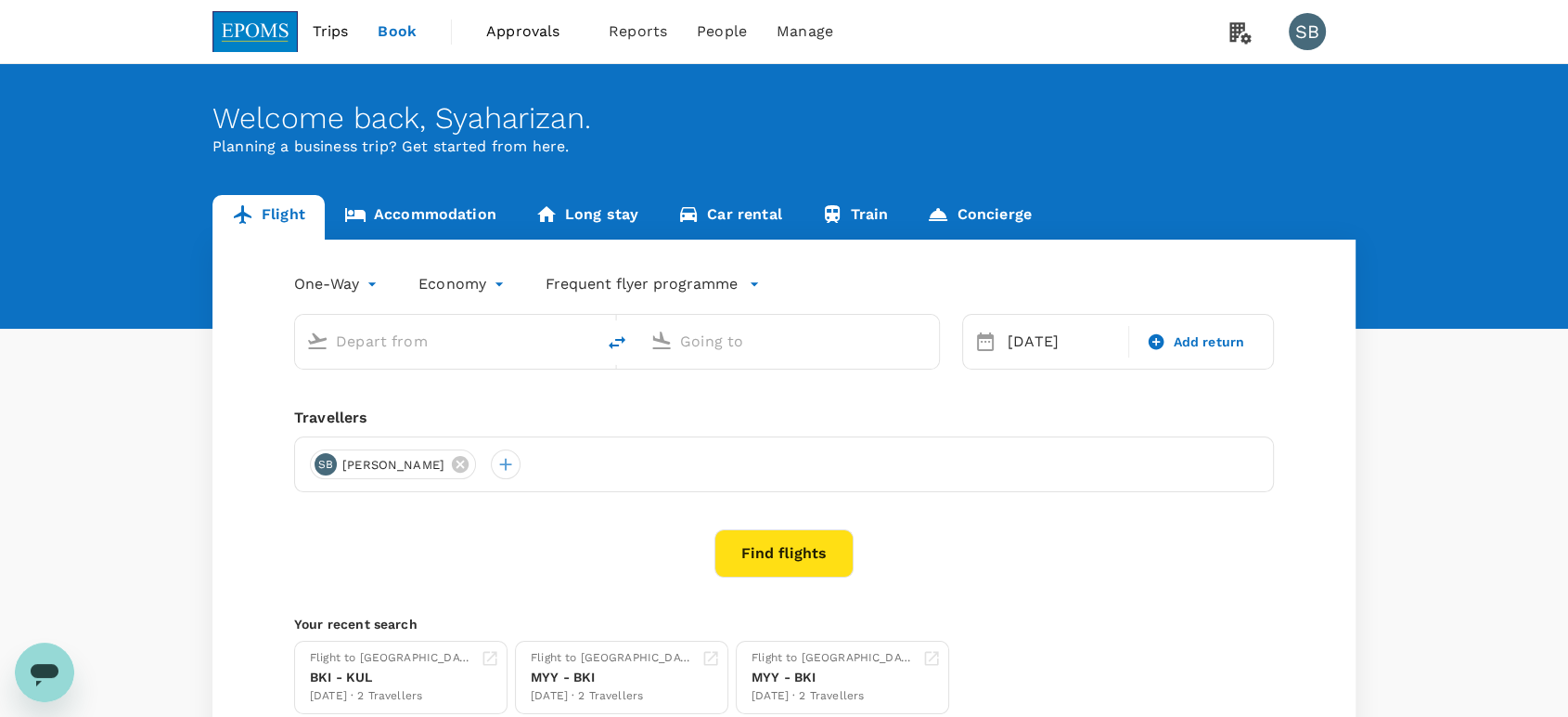
type input "Kota Kinabalu Intl (BKI)"
type input "Kuala Lumpur Intl ([GEOGRAPHIC_DATA])"
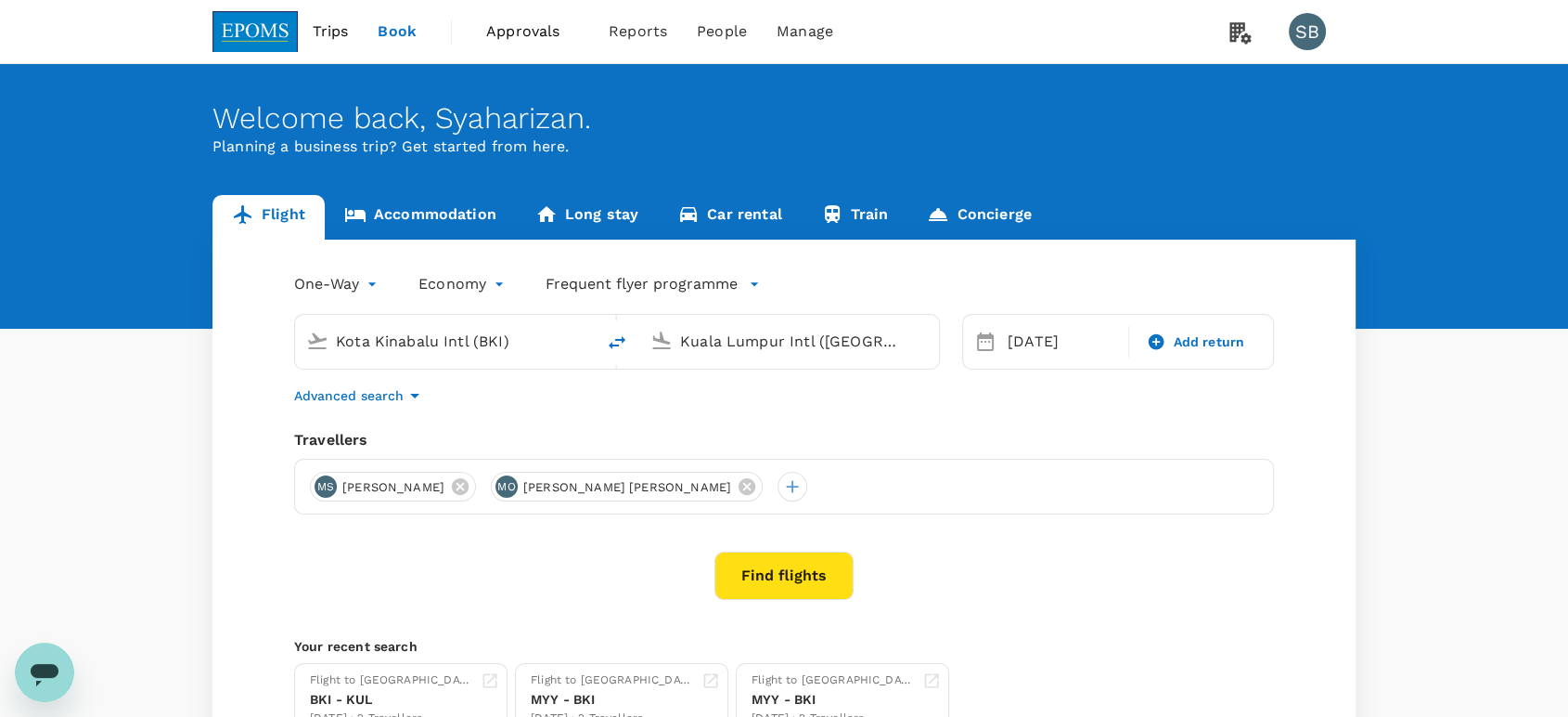
click at [999, 217] on link "Concierge" at bounding box center [979, 217] width 143 height 45
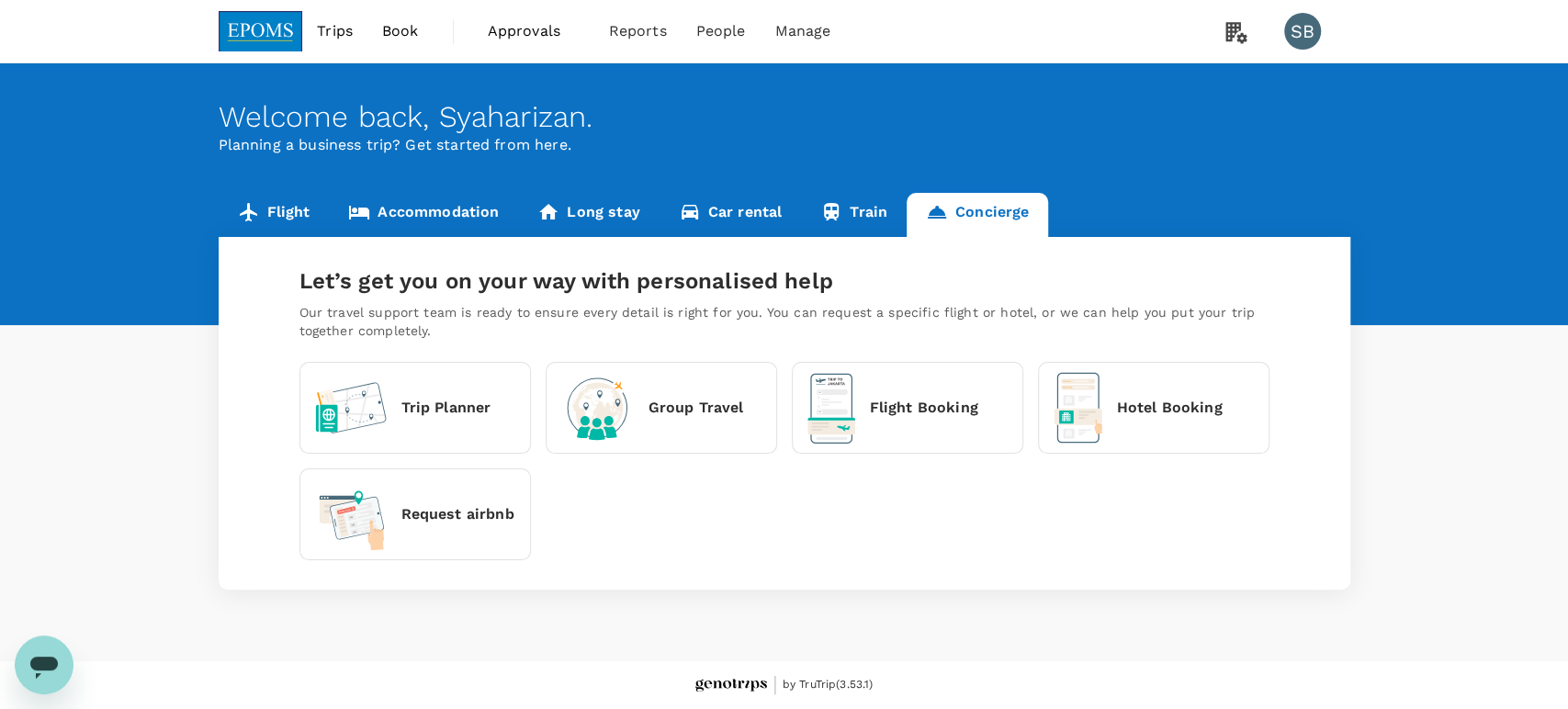
click at [1130, 412] on p "Hotel Booking" at bounding box center [1170, 407] width 106 height 22
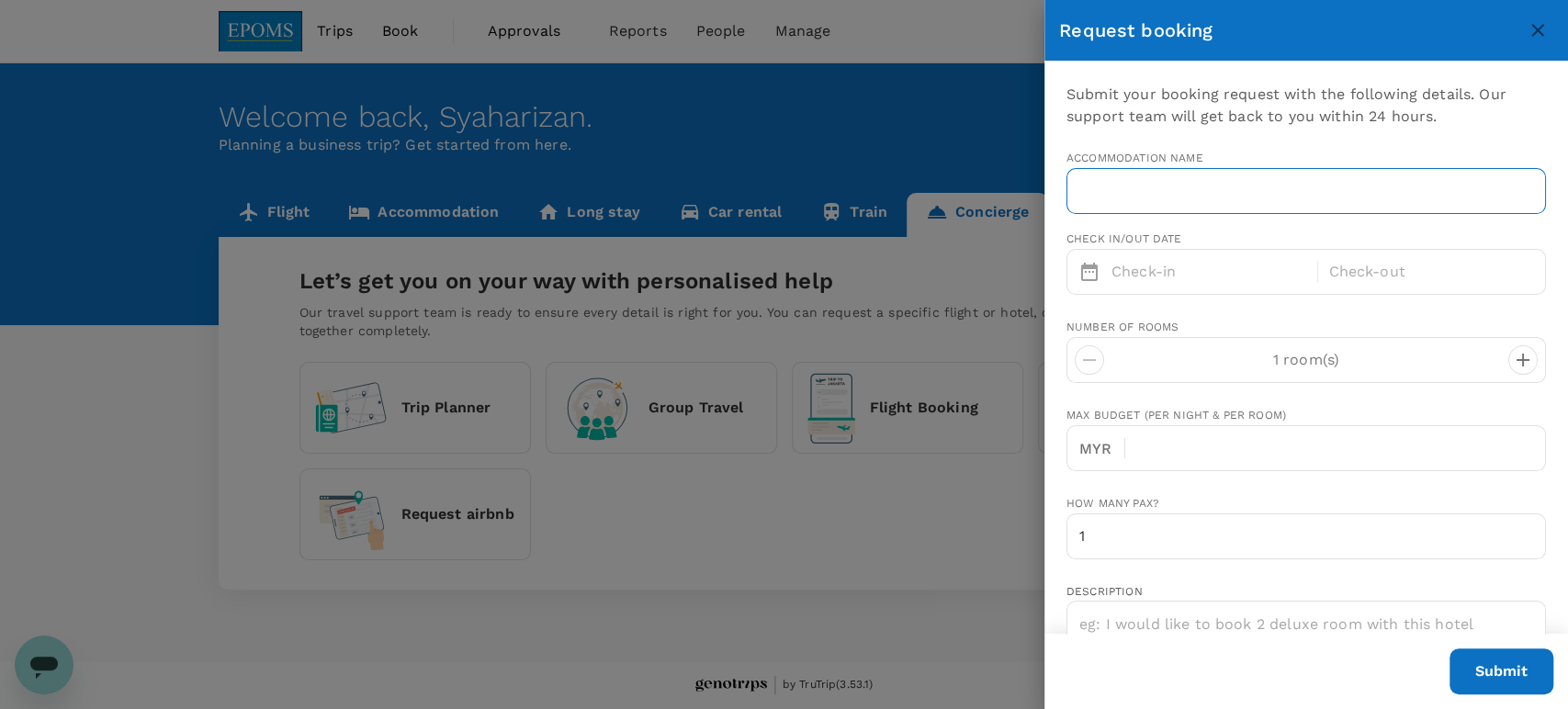
click at [1187, 201] on input "text" at bounding box center [1306, 191] width 479 height 46
type input "[EMAIL_ADDRESS][DOMAIN_NAME]"
type input "60"
type input "132278411"
paste input "[GEOGRAPHIC_DATA]"
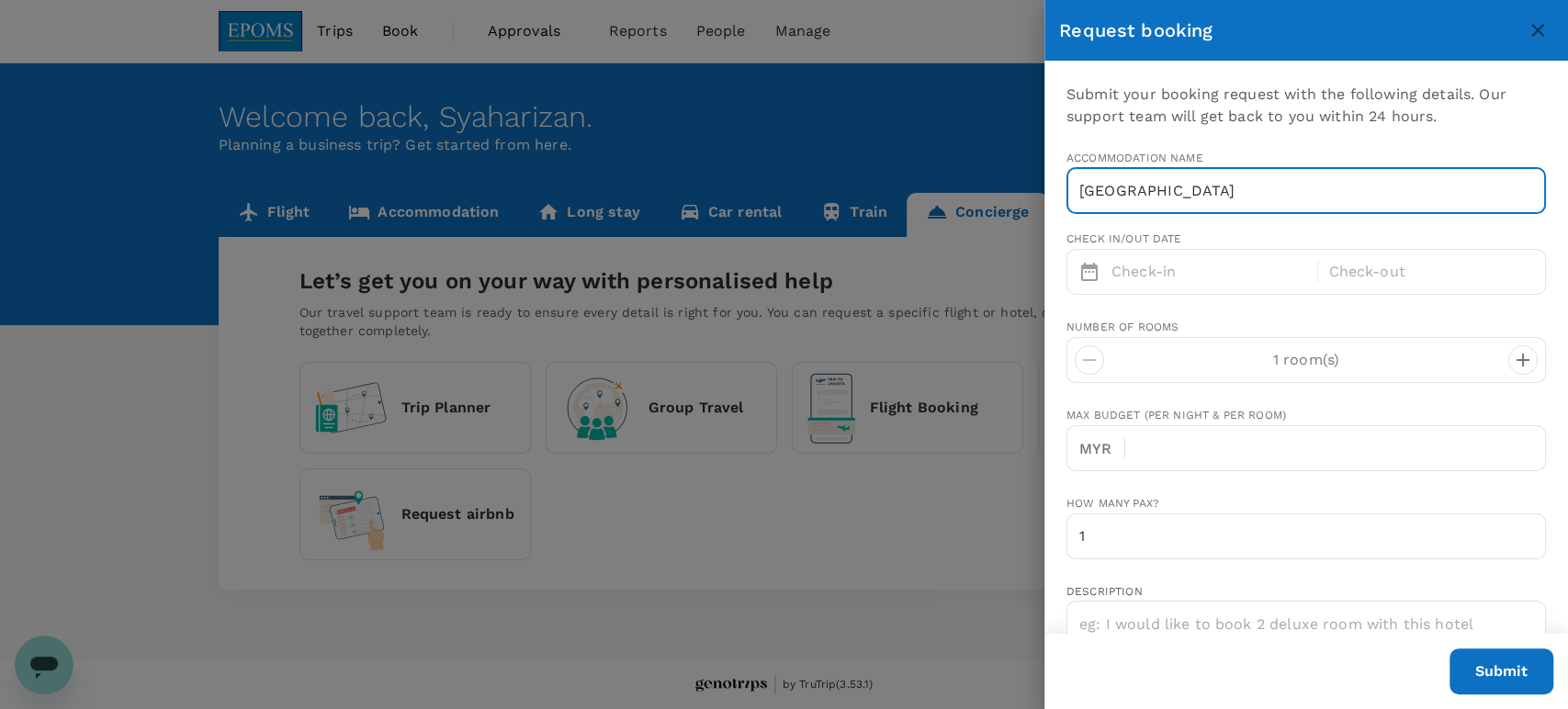
drag, startPoint x: 1260, startPoint y: 182, endPoint x: 1052, endPoint y: 192, distance: 208.2
click at [1052, 192] on div "Submit your booking request with the following details. Our support team will g…" at bounding box center [1306, 347] width 524 height 571
paste input "Map of [GEOGRAPHIC_DATA] [GEOGRAPHIC_DATA] [GEOGRAPHIC_DATA] [GEOGRAPHIC_DATA] …"
type input "Map of [GEOGRAPHIC_DATA] [GEOGRAPHIC_DATA] [GEOGRAPHIC_DATA] [GEOGRAPHIC_DATA] …"
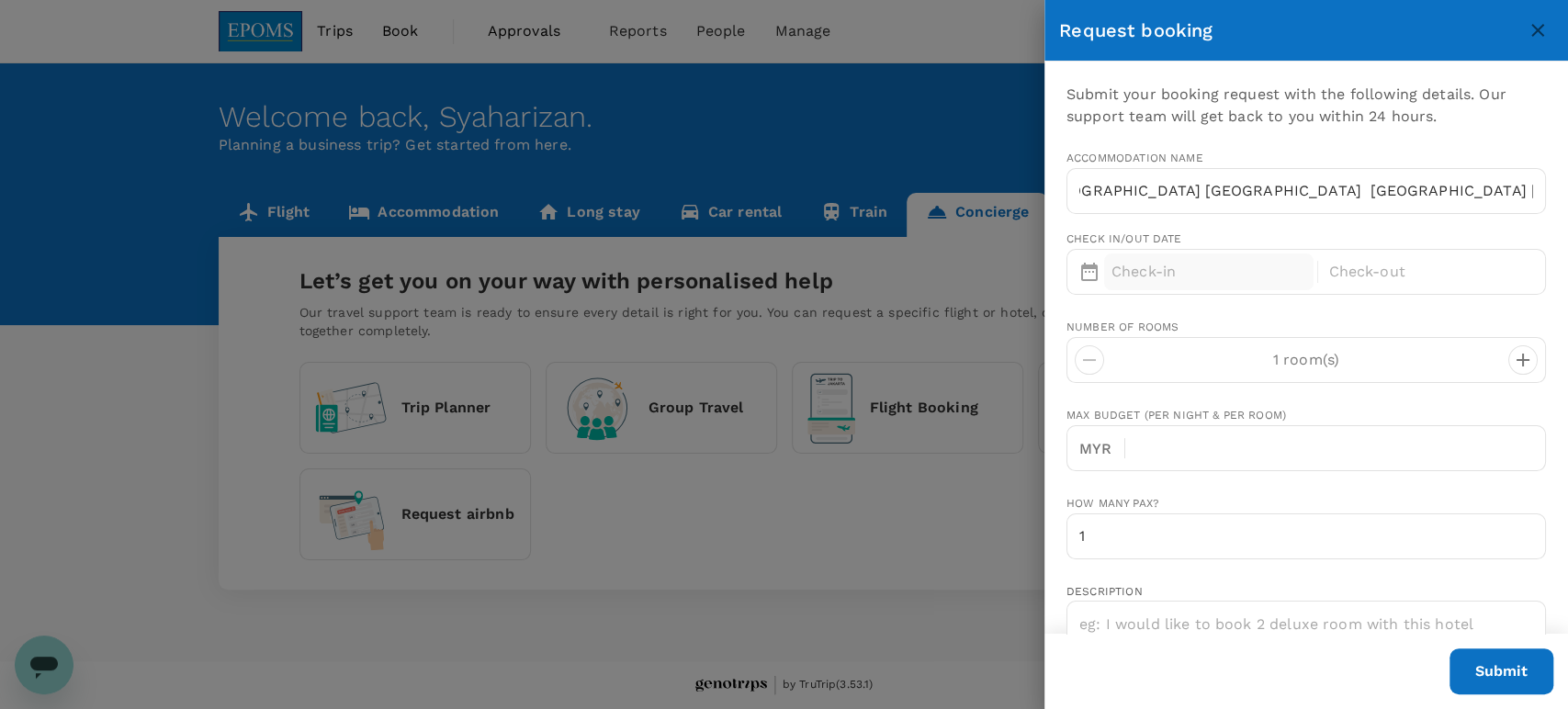
click at [1140, 270] on p "Check-in" at bounding box center [1208, 271] width 194 height 22
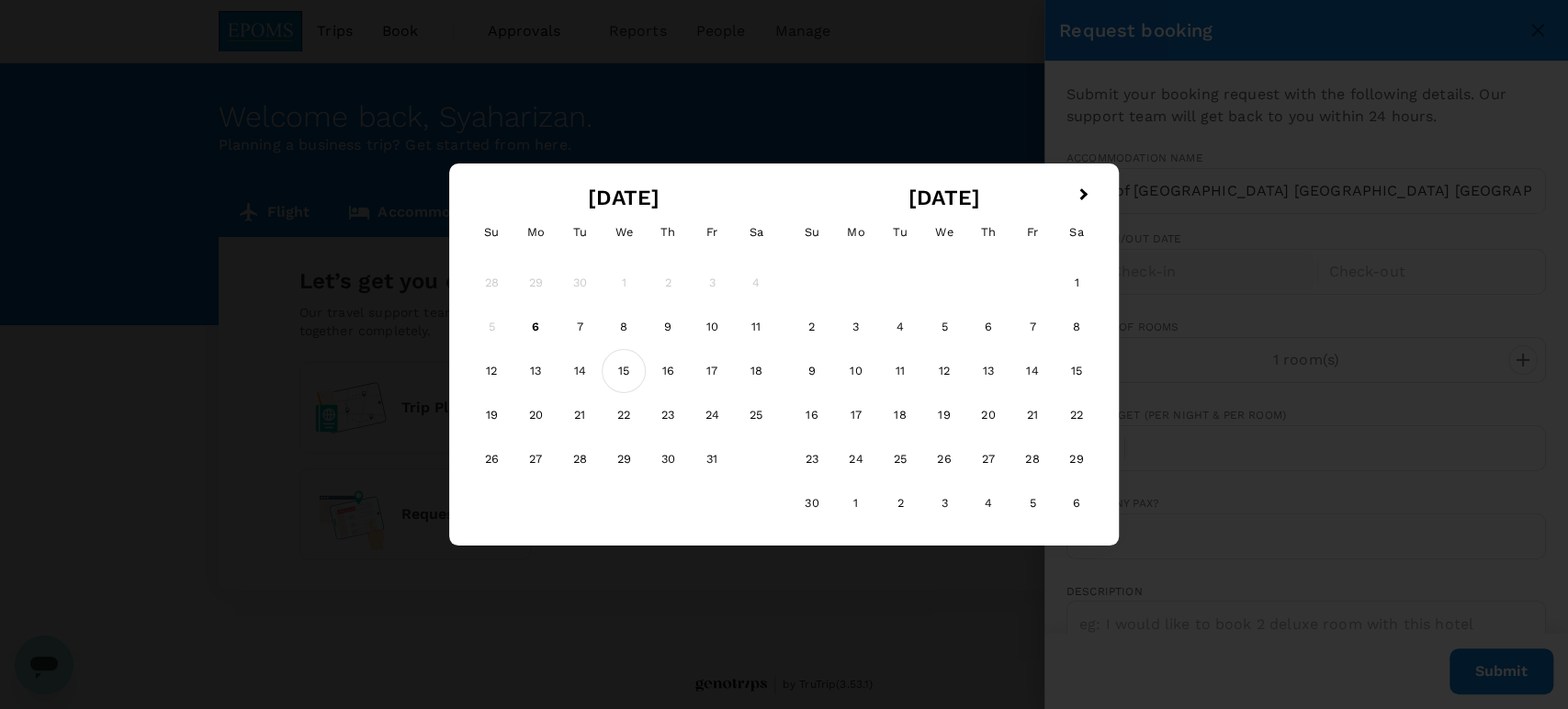
click at [628, 380] on div "15" at bounding box center [624, 371] width 44 height 44
click at [761, 375] on div "18" at bounding box center [756, 371] width 44 height 44
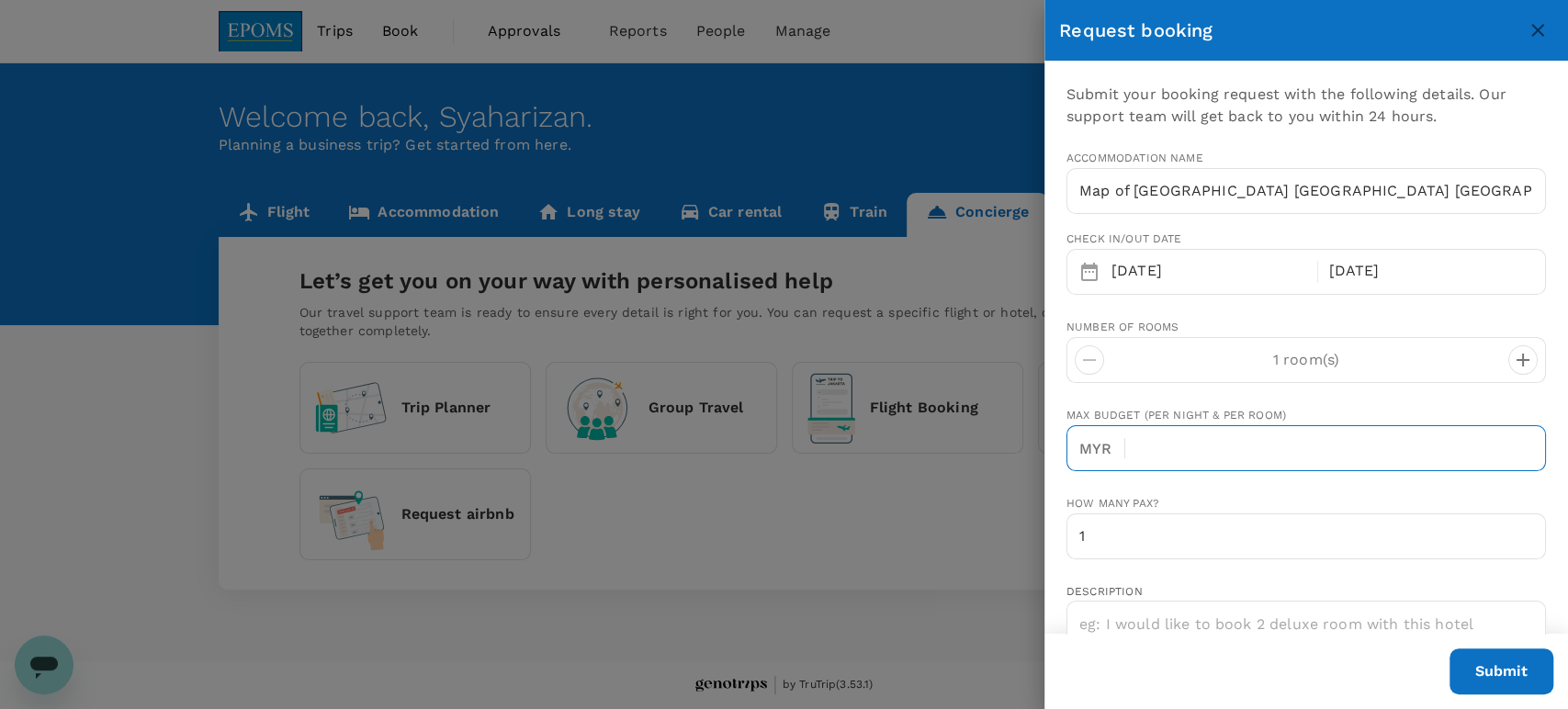
click at [1420, 439] on input "text" at bounding box center [1343, 448] width 406 height 46
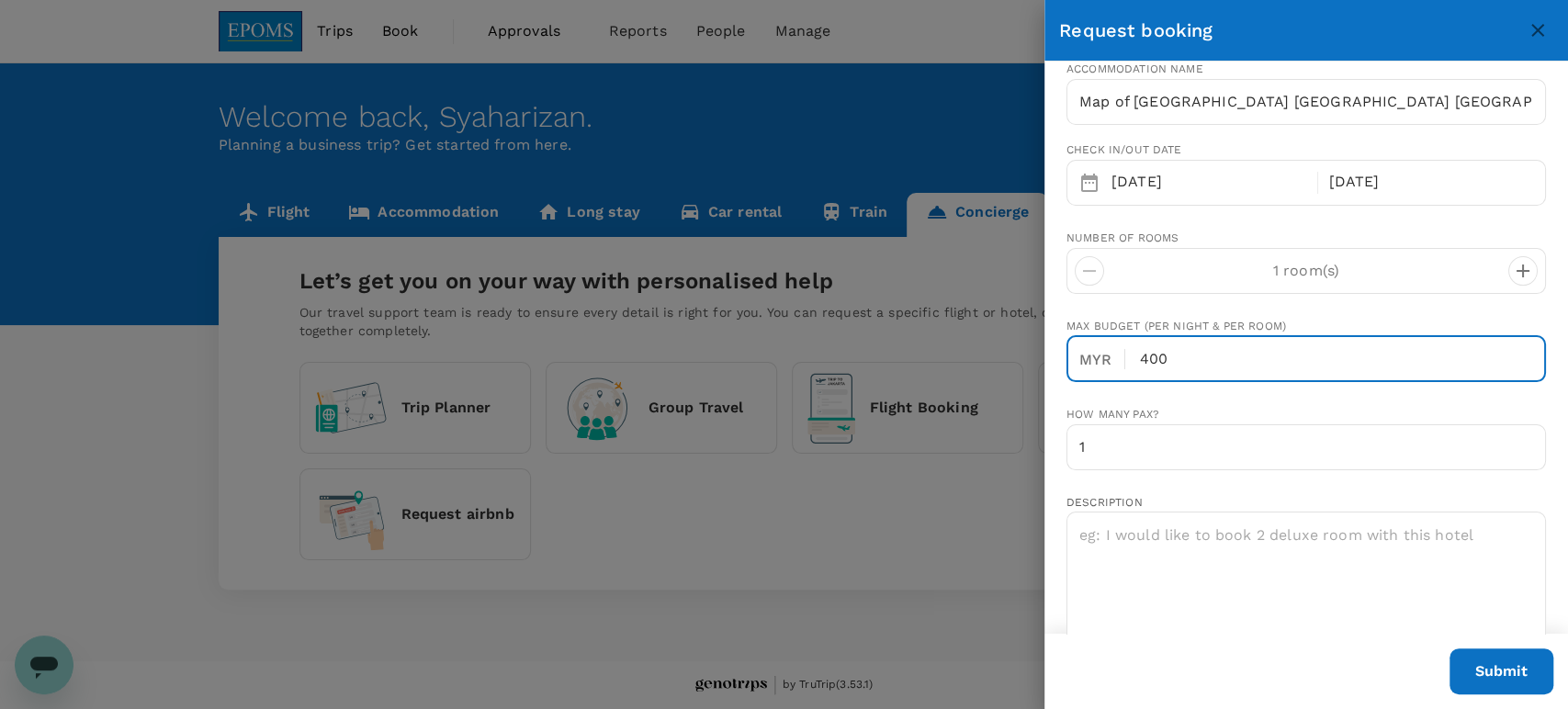
scroll to position [204, 0]
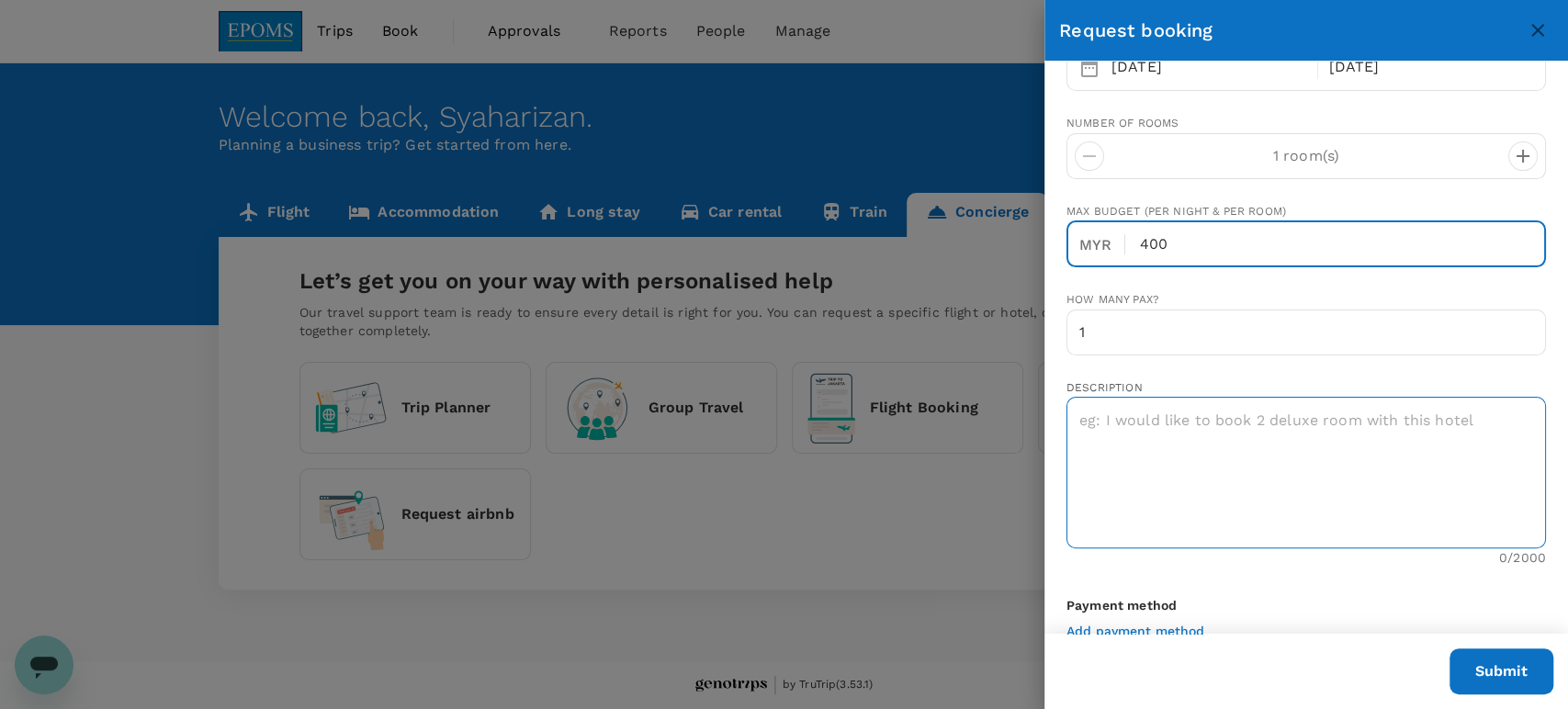
type input "400"
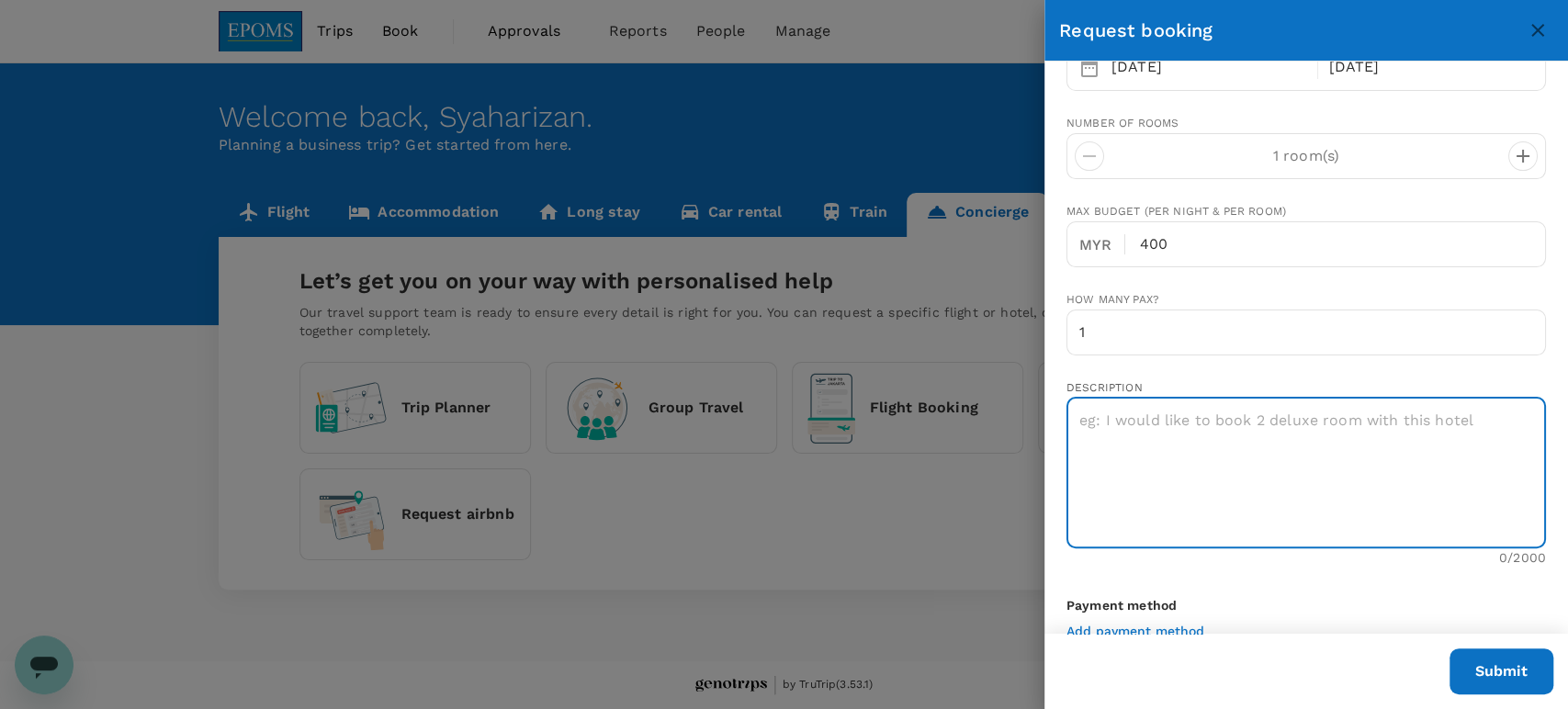
click at [1271, 453] on textarea at bounding box center [1306, 471] width 479 height 151
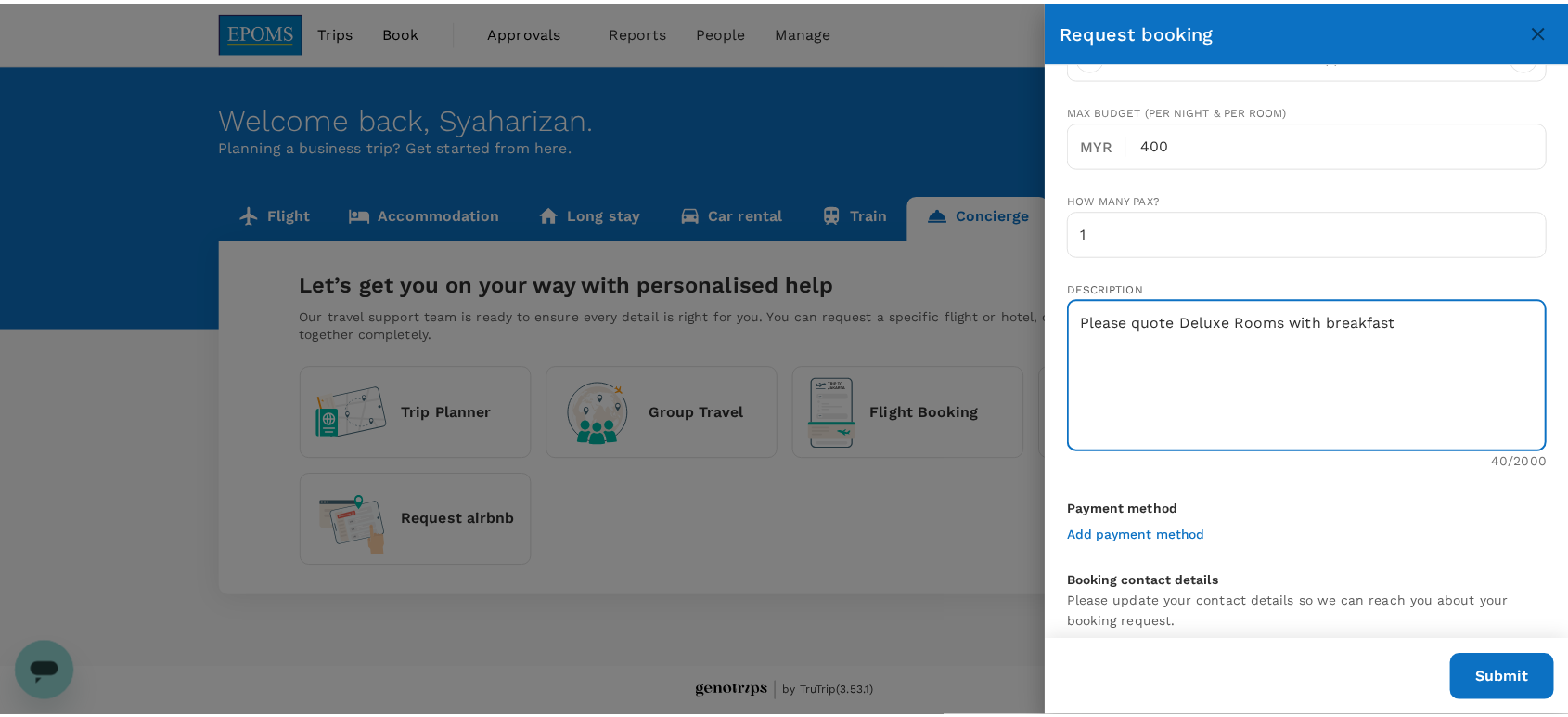
scroll to position [103, 0]
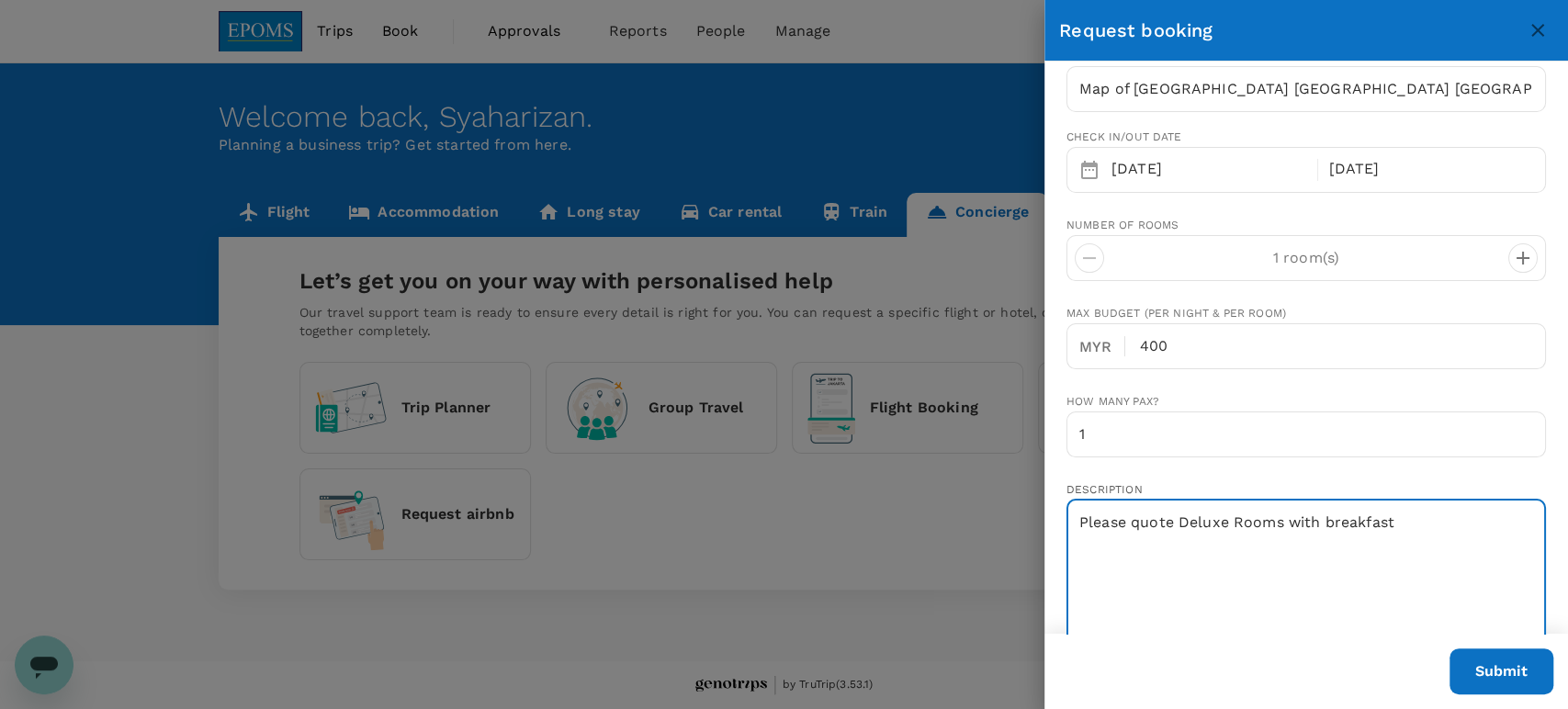
type textarea "Please quote Deluxe Rooms with breakfast"
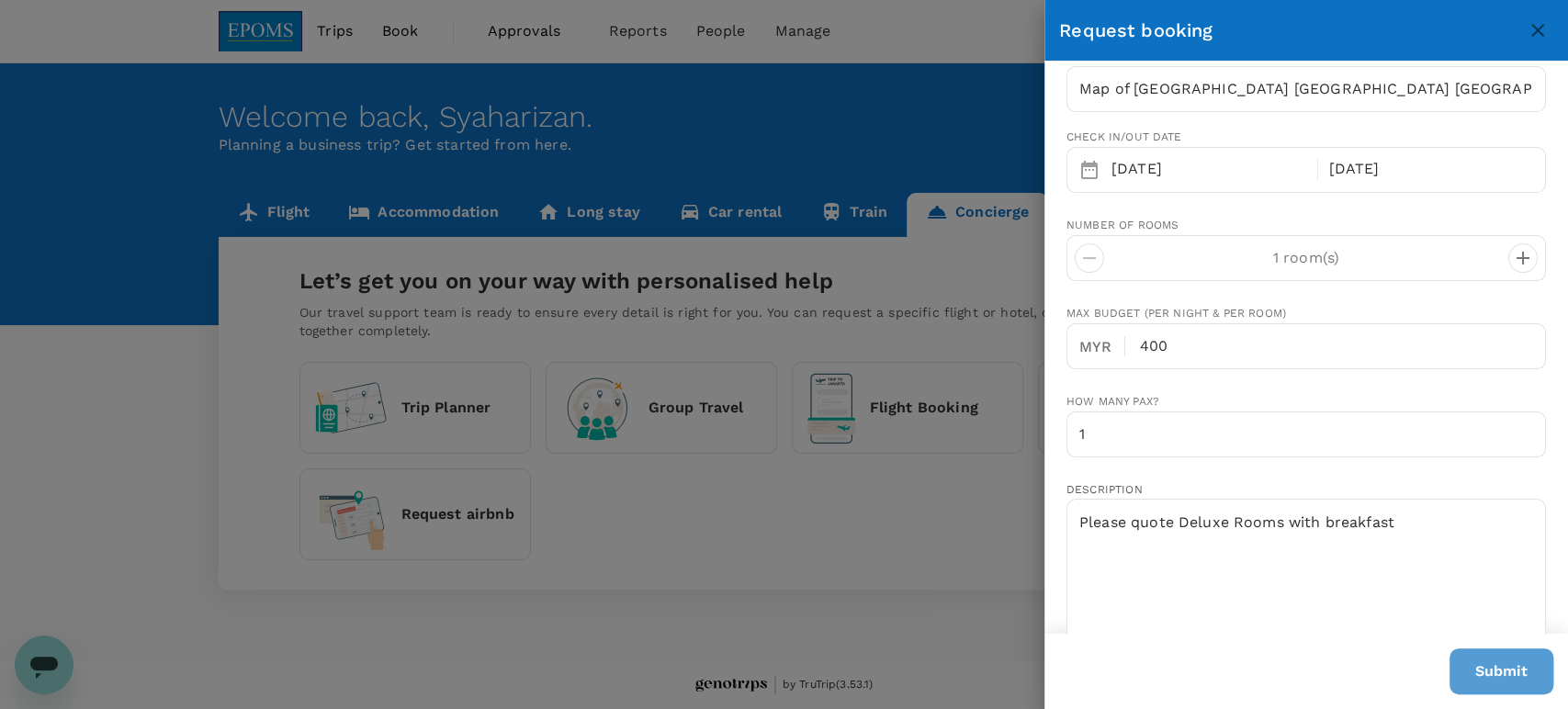
click at [1497, 666] on button "Submit" at bounding box center [1502, 671] width 104 height 46
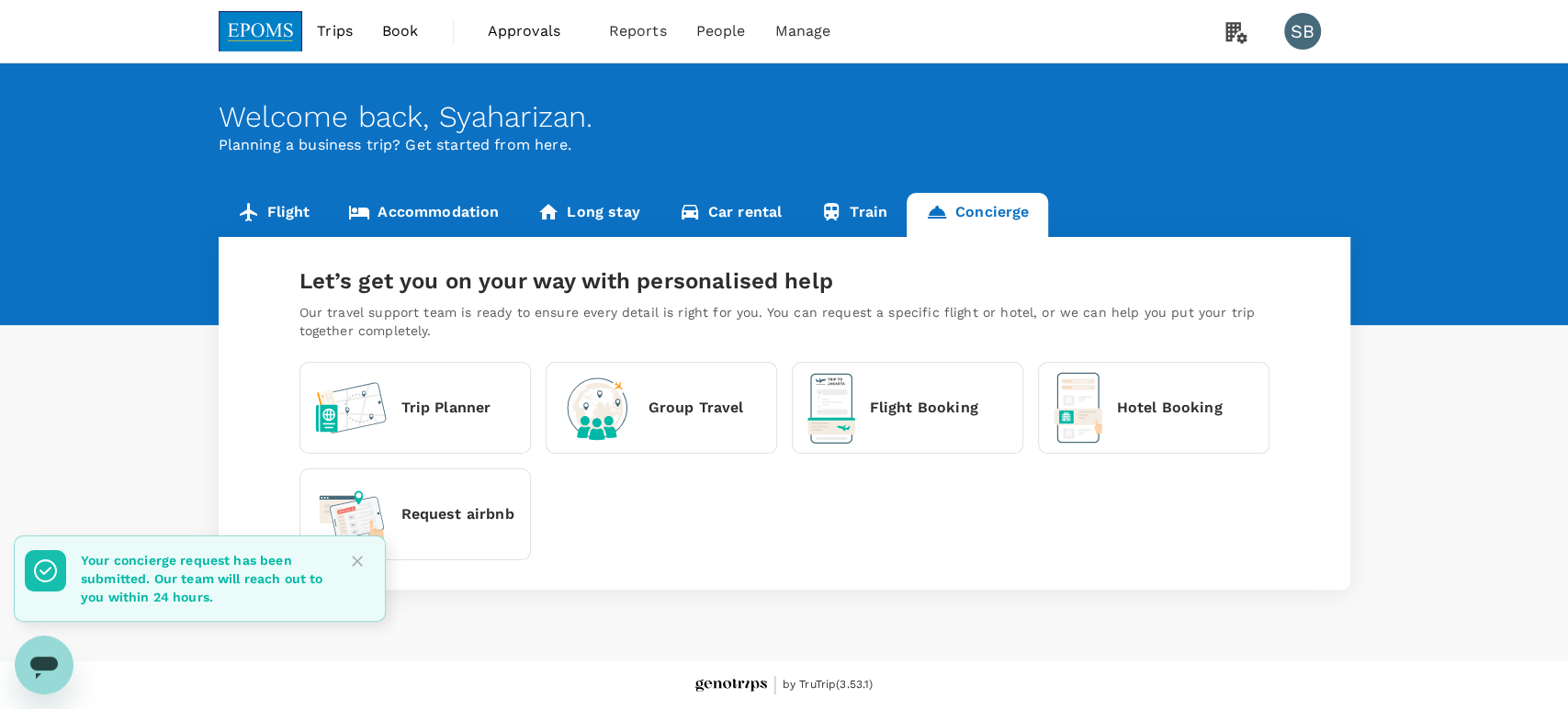
click at [278, 30] on img at bounding box center [261, 31] width 85 height 40
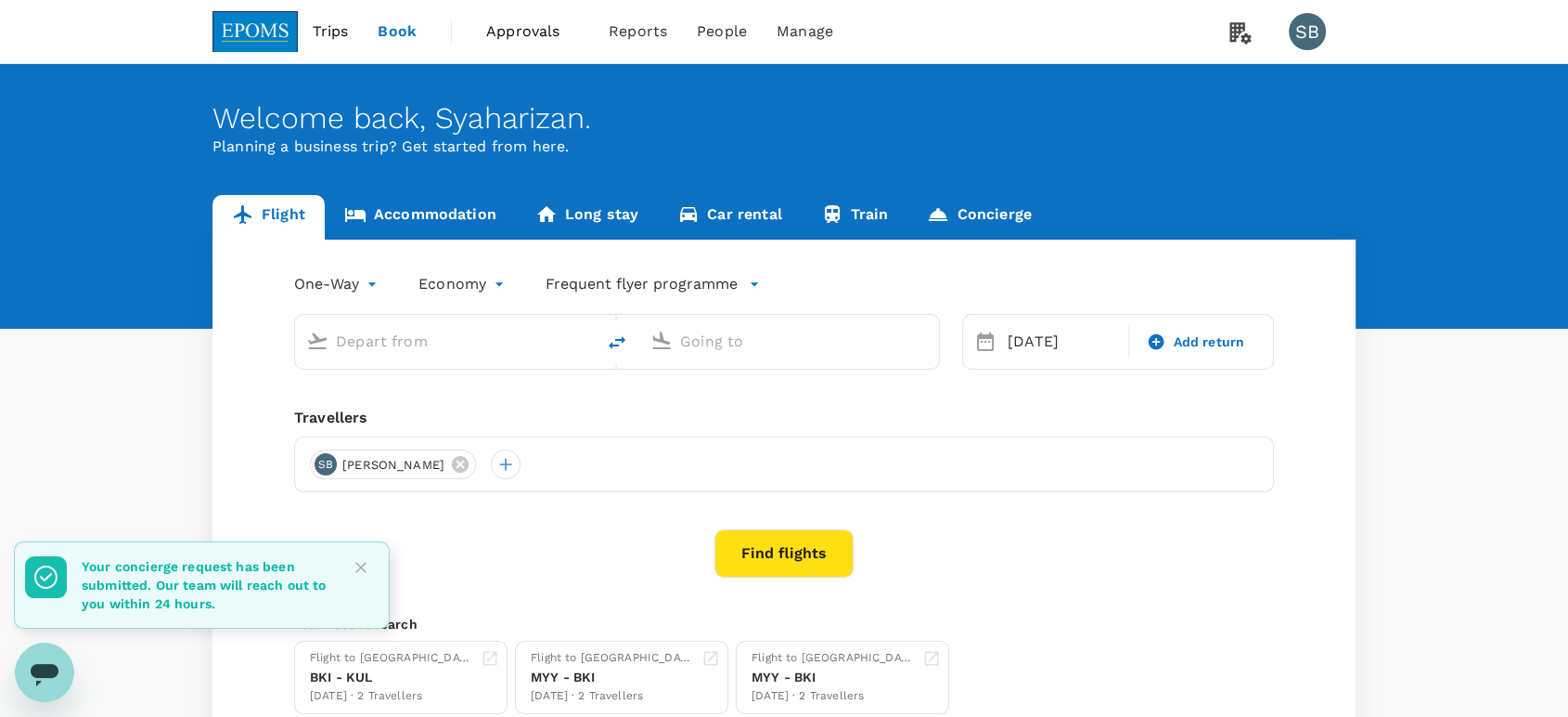
type input "Kota Kinabalu Intl (BKI)"
type input "Kuala Lumpur Intl ([GEOGRAPHIC_DATA])"
type input "Kota Kinabalu Intl (BKI)"
type input "Kuala Lumpur Intl ([GEOGRAPHIC_DATA])"
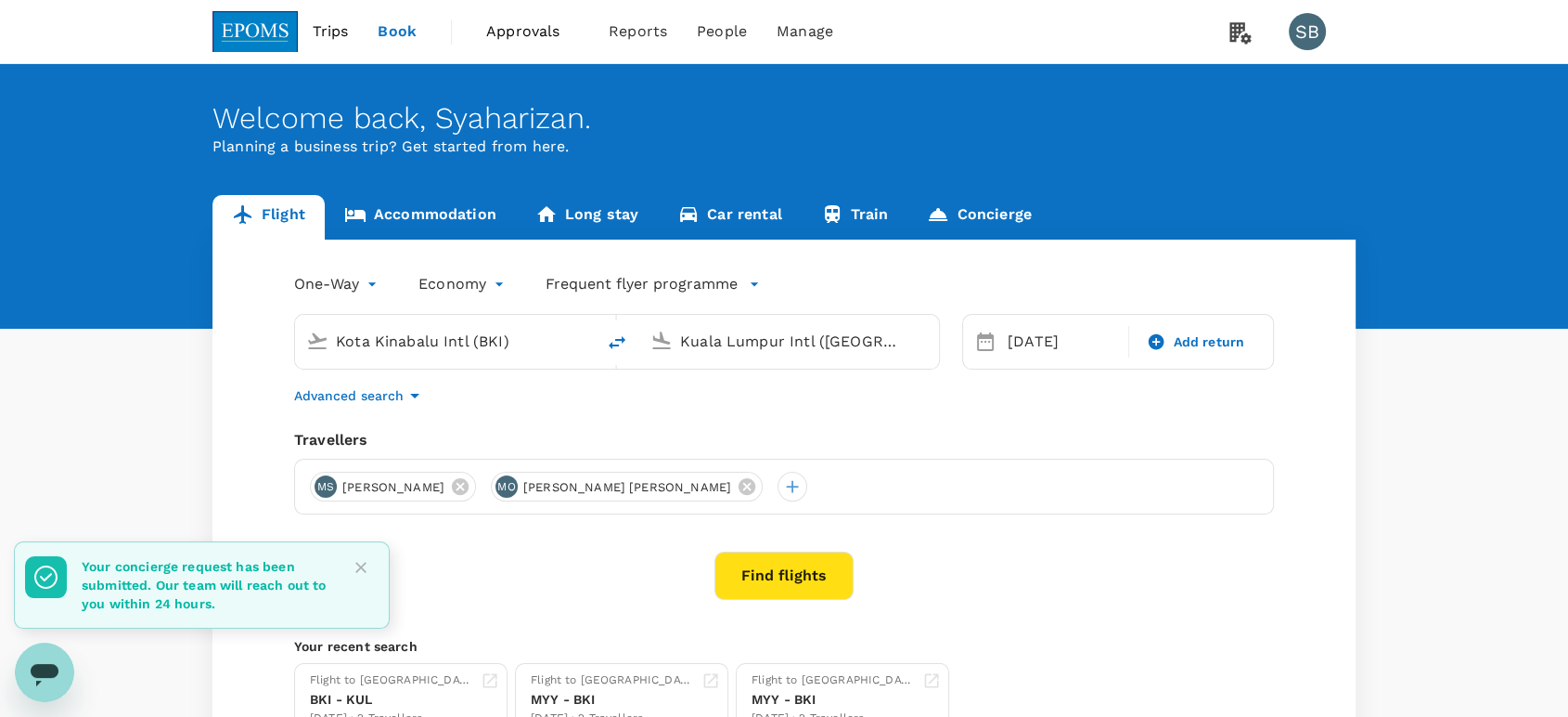
click at [342, 582] on div at bounding box center [354, 585] width 43 height 71
click at [365, 561] on icon "Close" at bounding box center [361, 566] width 18 height 18
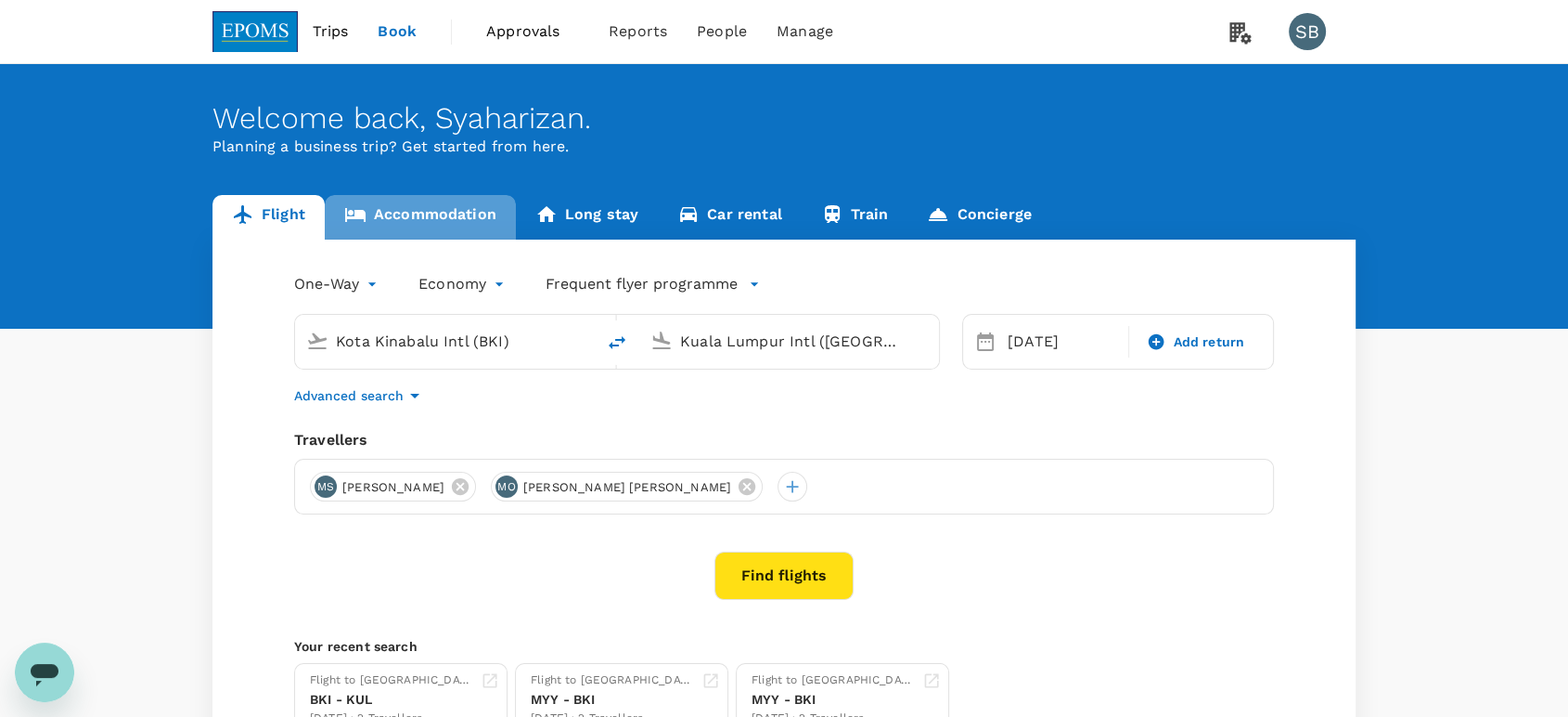
click at [428, 205] on link "Accommodation" at bounding box center [420, 217] width 192 height 45
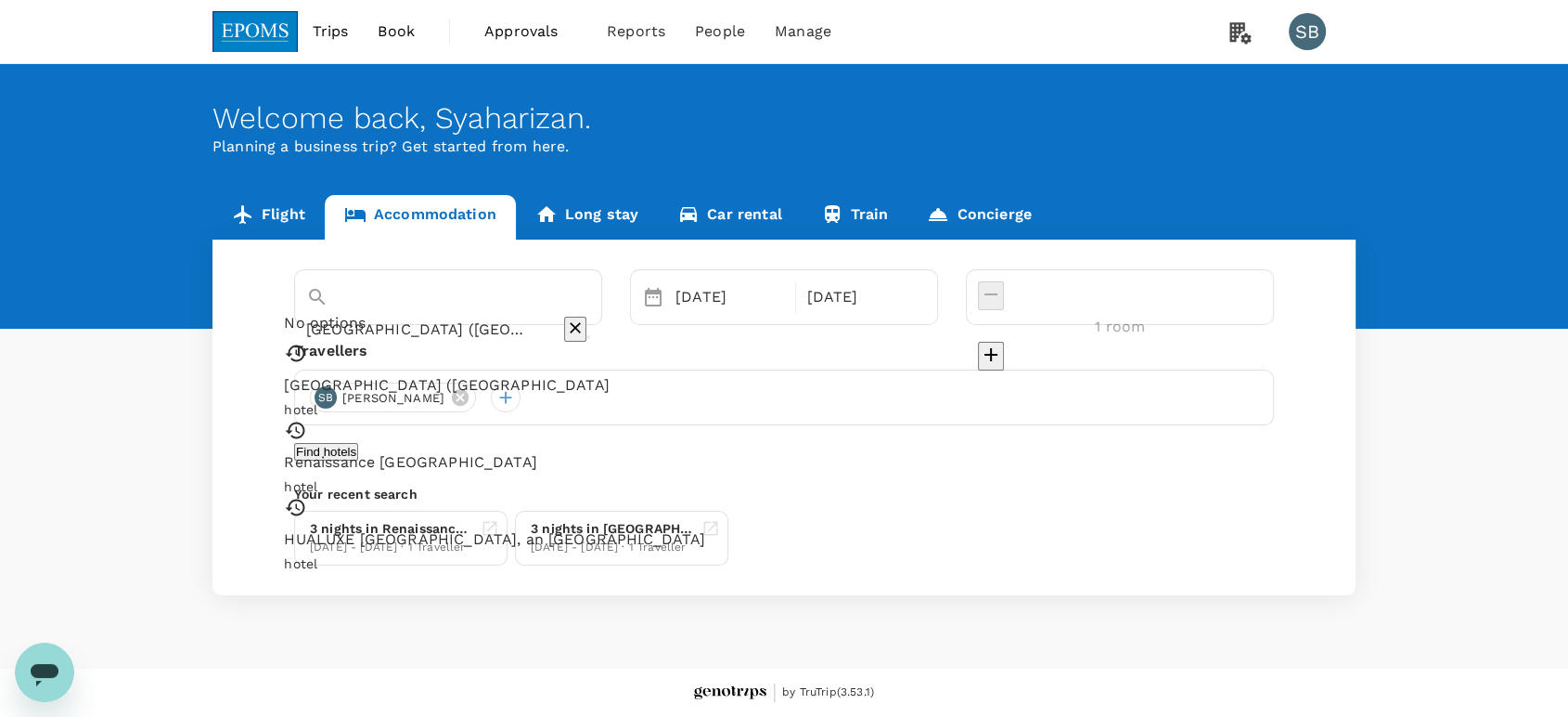
click at [445, 314] on input "[GEOGRAPHIC_DATA] ([GEOGRAPHIC_DATA]" at bounding box center [422, 329] width 232 height 29
paste input "[PERSON_NAME]-La, [GEOGRAPHIC_DATA]"
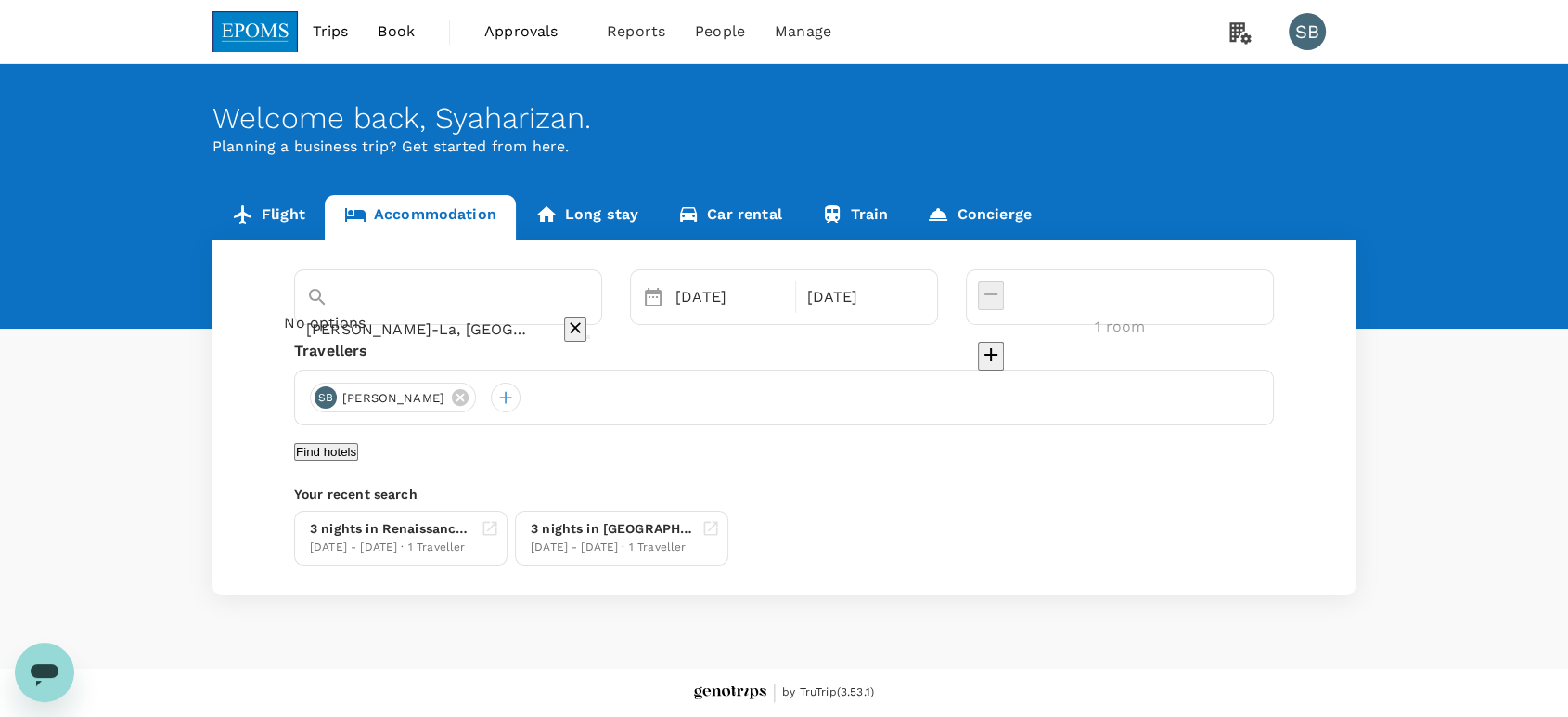
scroll to position [0, 5]
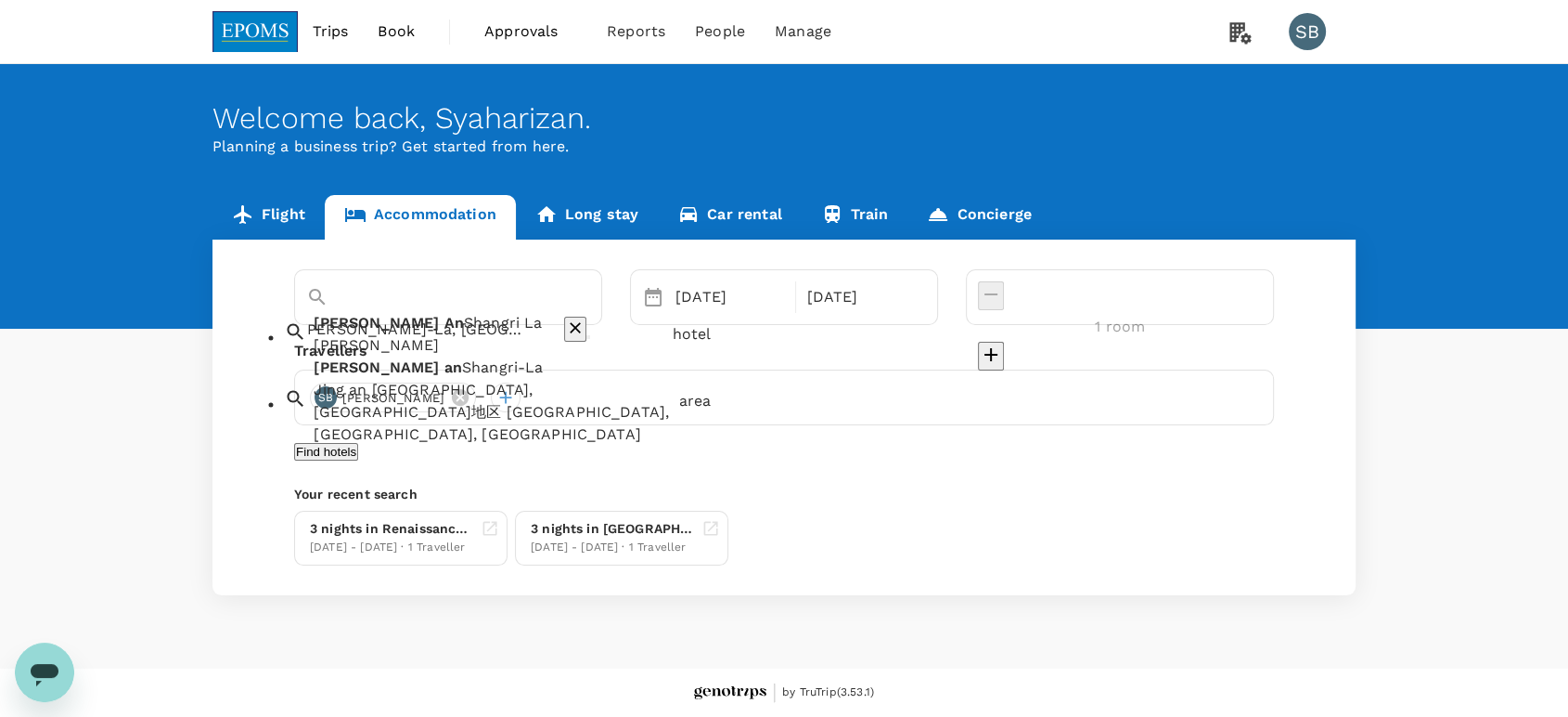
click at [464, 333] on span "Shangri La" at bounding box center [503, 323] width 79 height 18
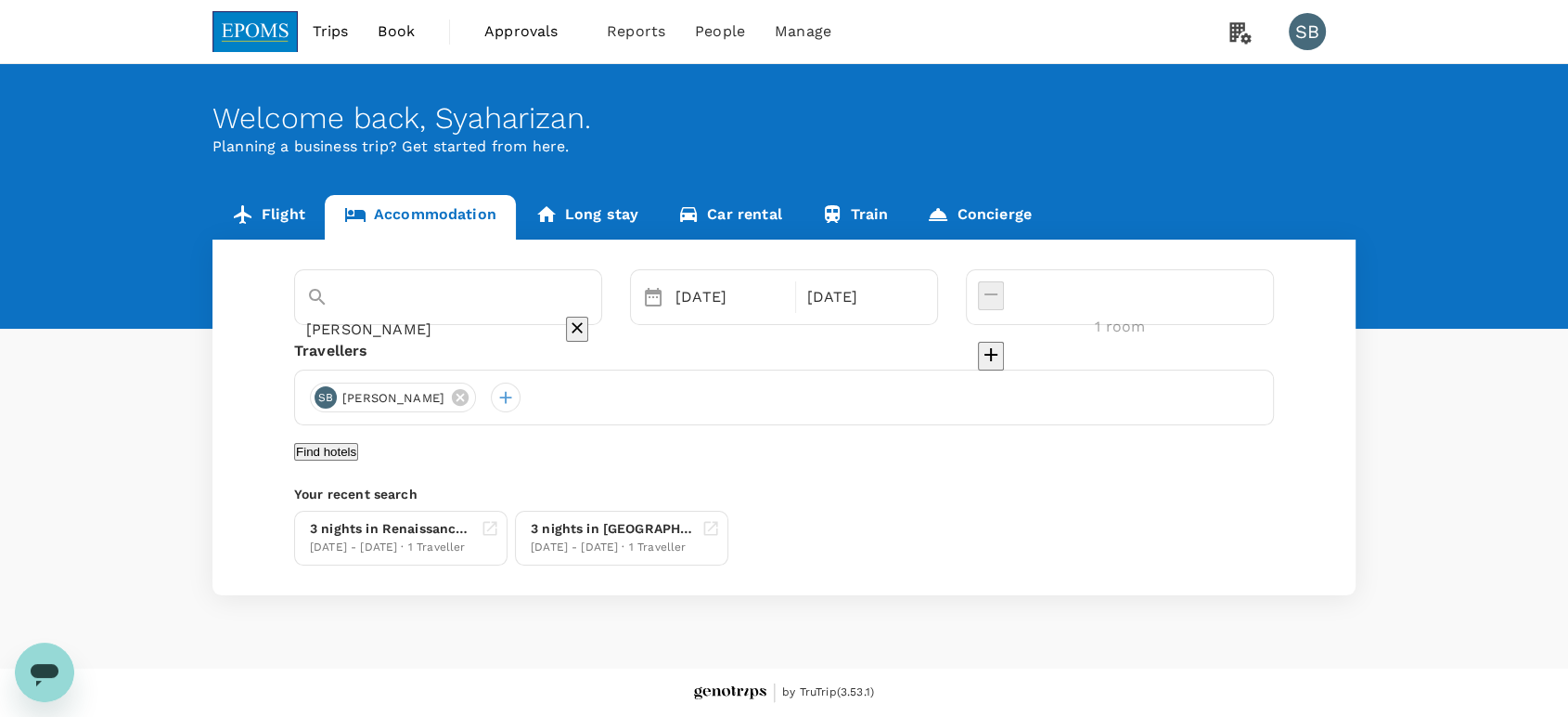
scroll to position [0, 0]
type input "[PERSON_NAME]"
click at [358, 460] on button "Find hotels" at bounding box center [326, 451] width 64 height 18
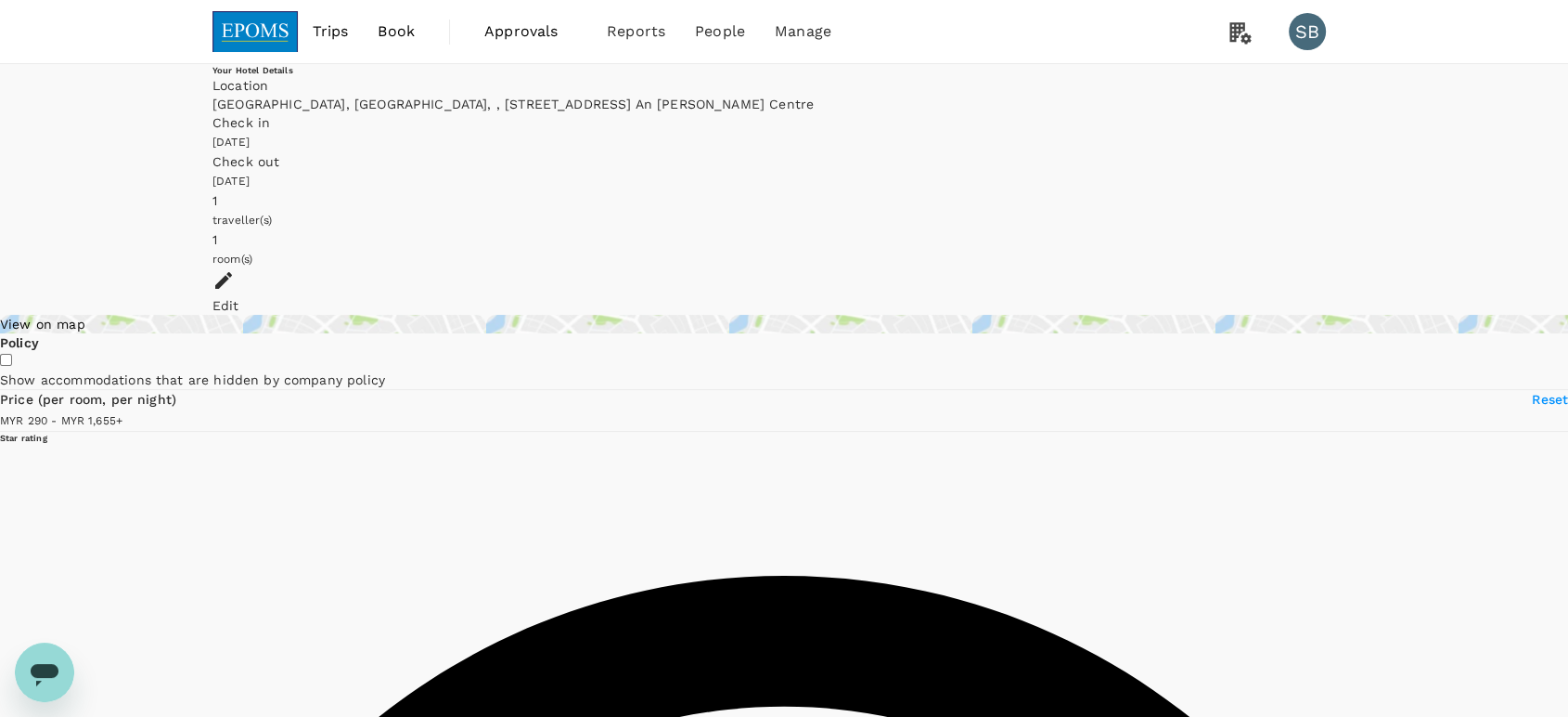
type input "1654.46"
